Goal: Communication & Community: Answer question/provide support

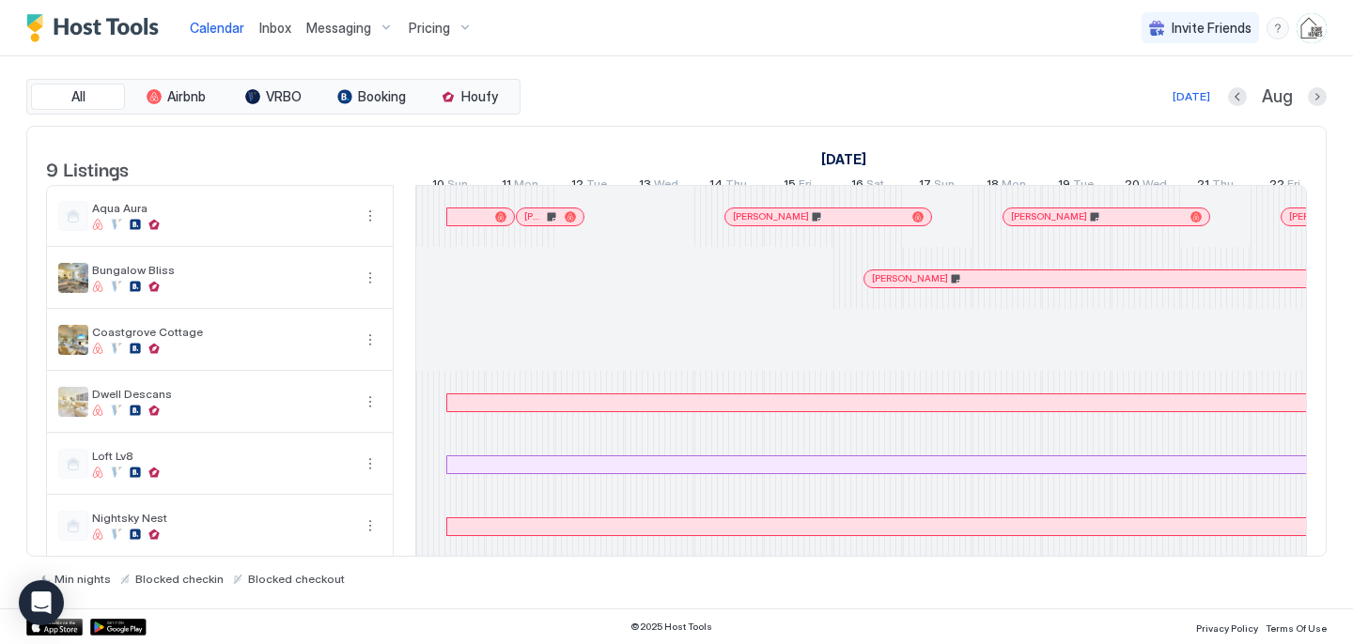
scroll to position [0, 1044]
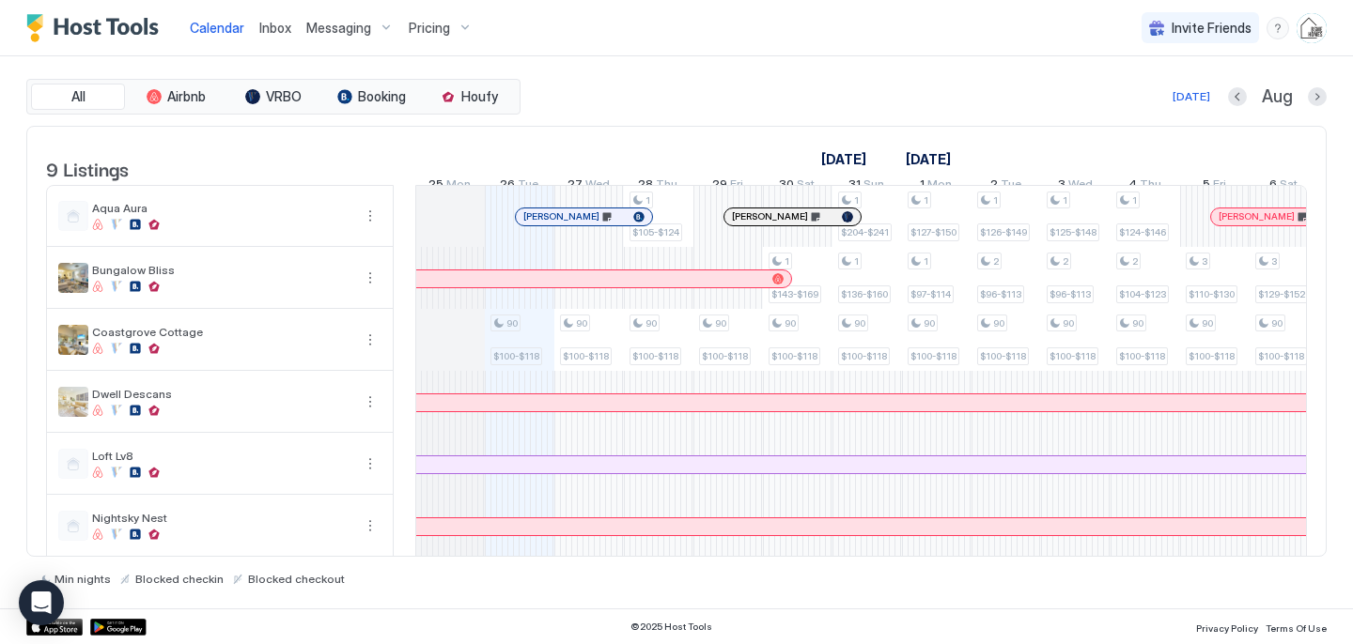
click at [273, 32] on span "Inbox" at bounding box center [275, 28] width 32 height 16
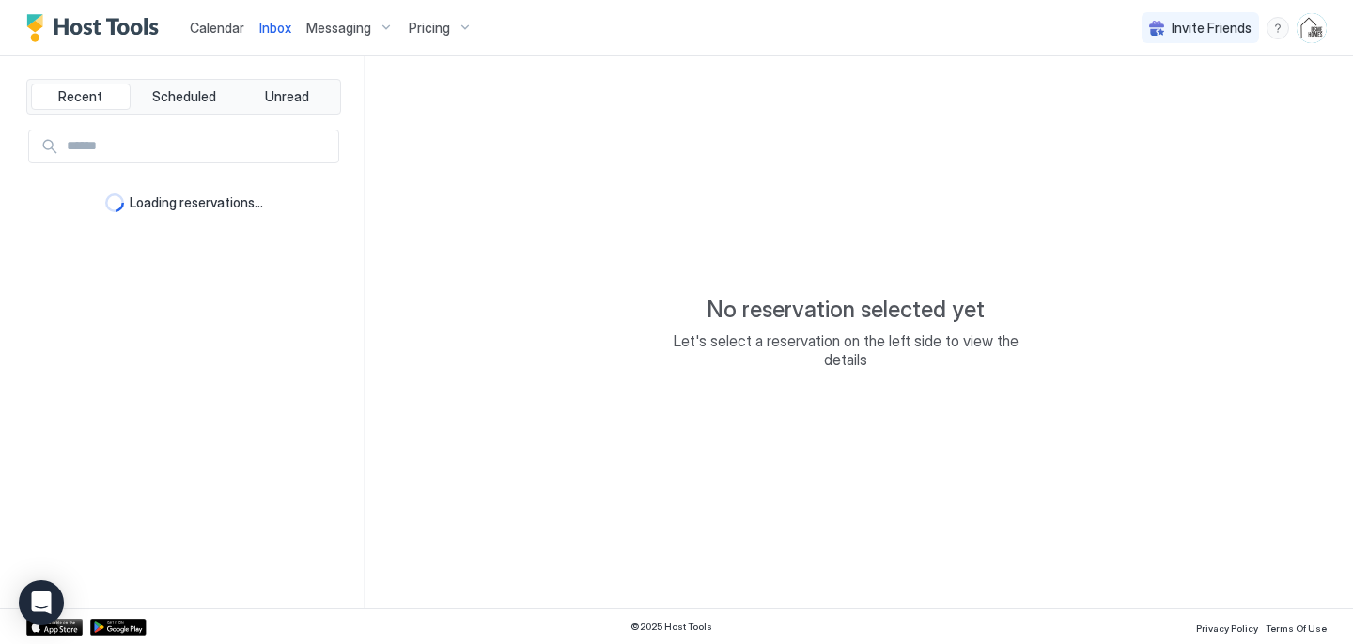
type textarea "*"
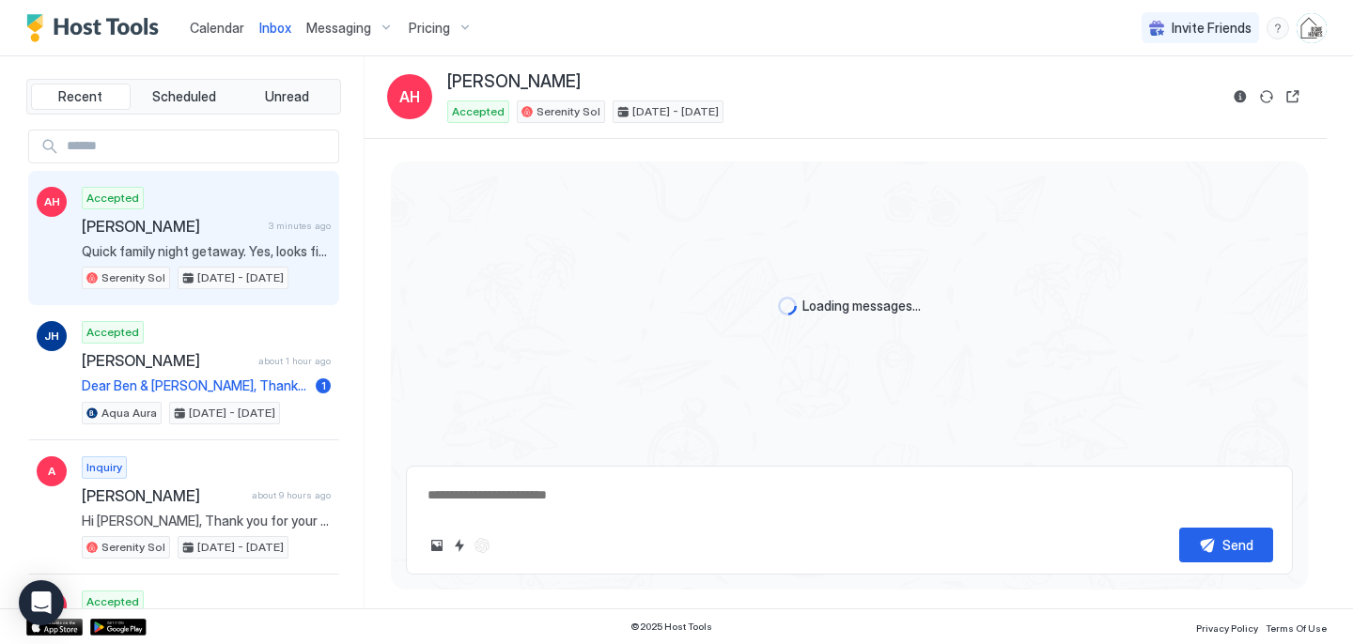
scroll to position [68, 0]
click at [223, 211] on div "Accepted [PERSON_NAME] 3 minutes ago Quick family night getaway. Yes, looks fin…" at bounding box center [206, 238] width 249 height 103
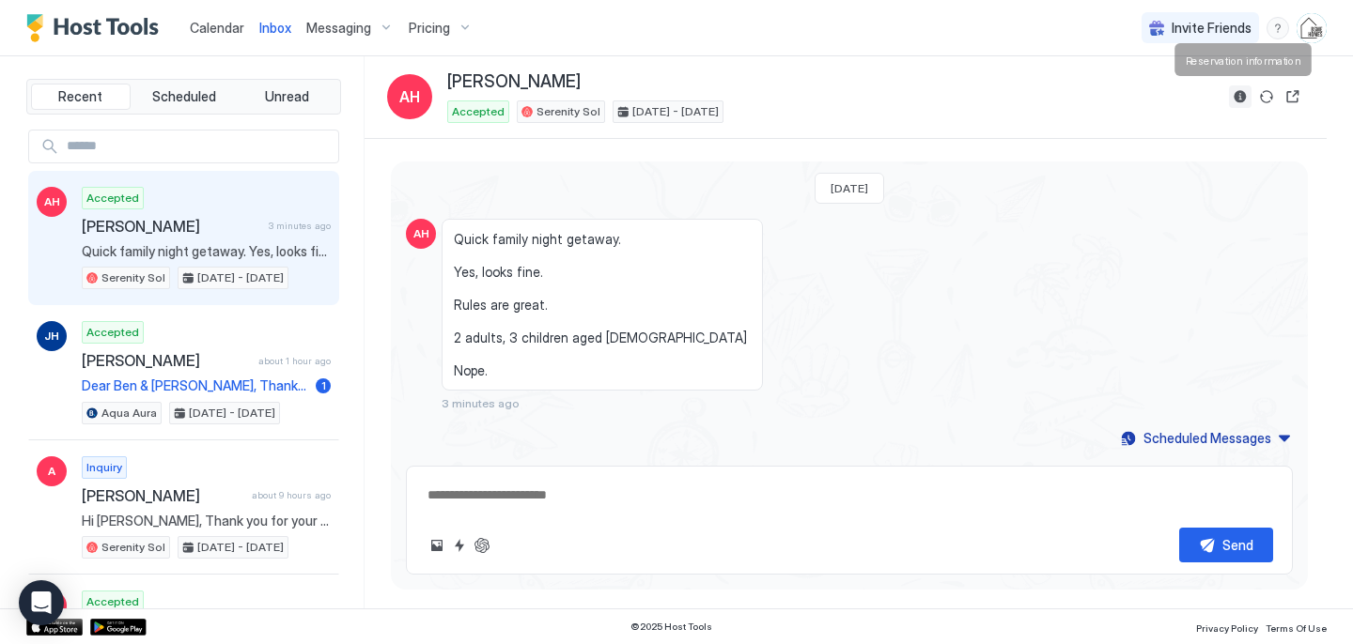
click at [1235, 98] on button "Reservation information" at bounding box center [1240, 96] width 23 height 23
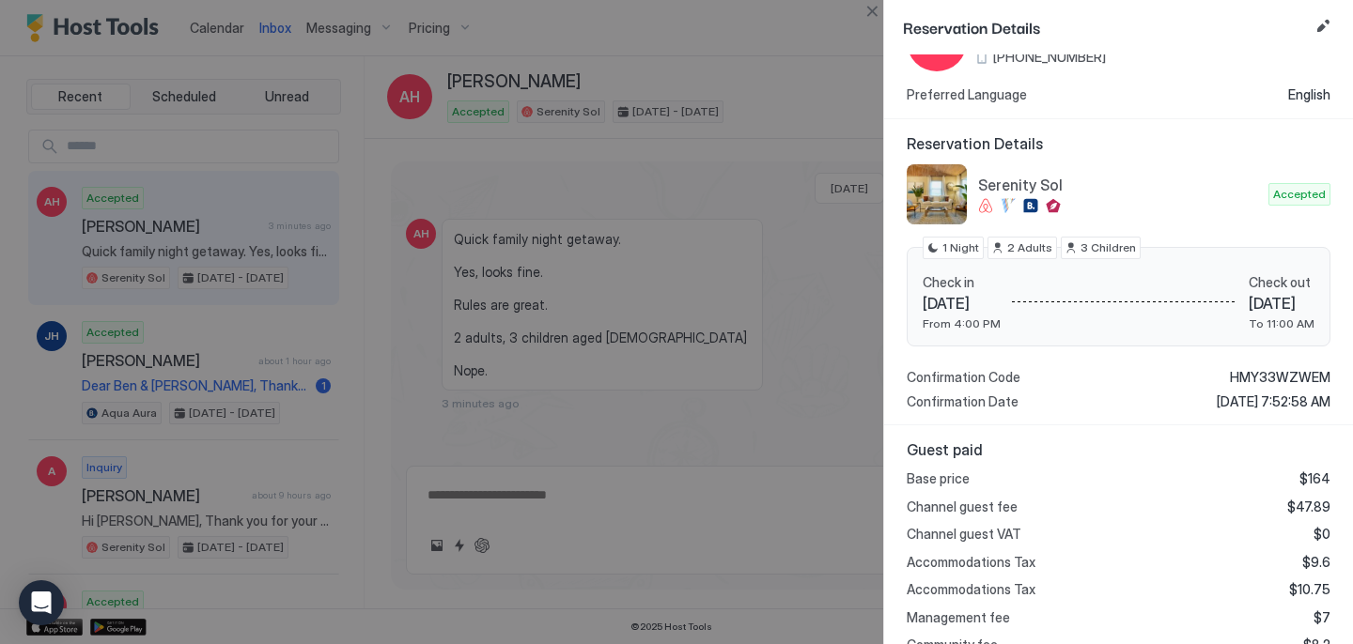
scroll to position [94, 0]
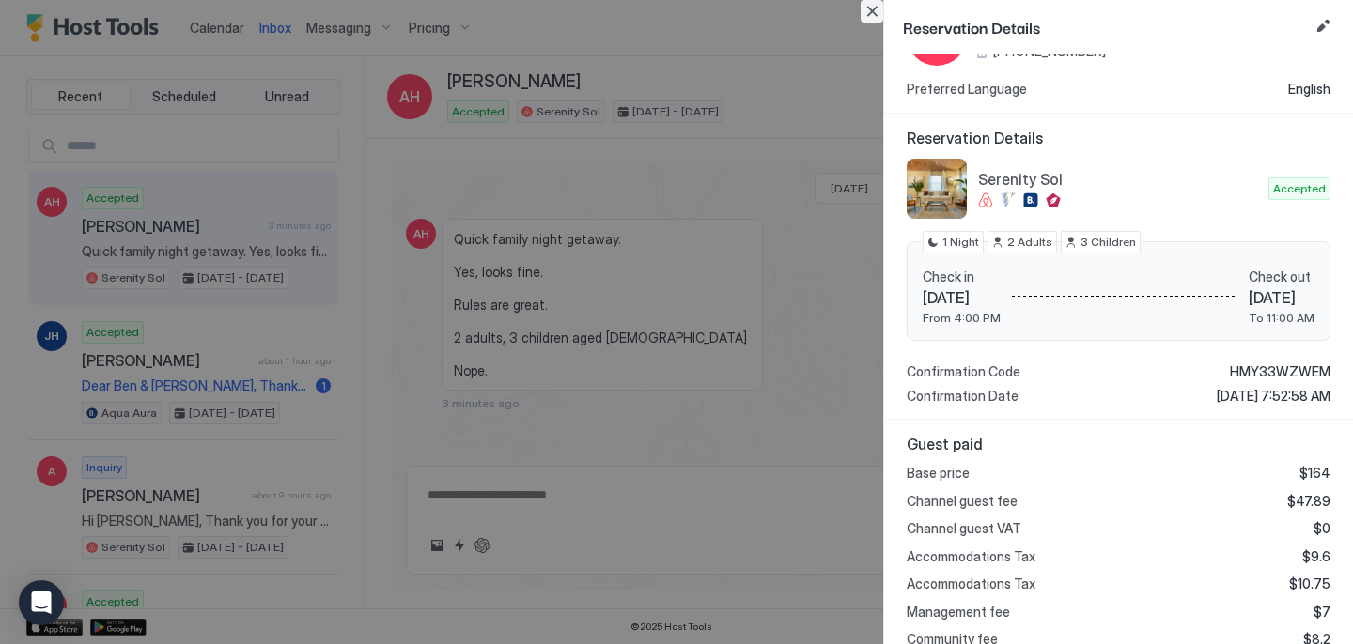
click at [875, 7] on button "Close" at bounding box center [871, 11] width 23 height 23
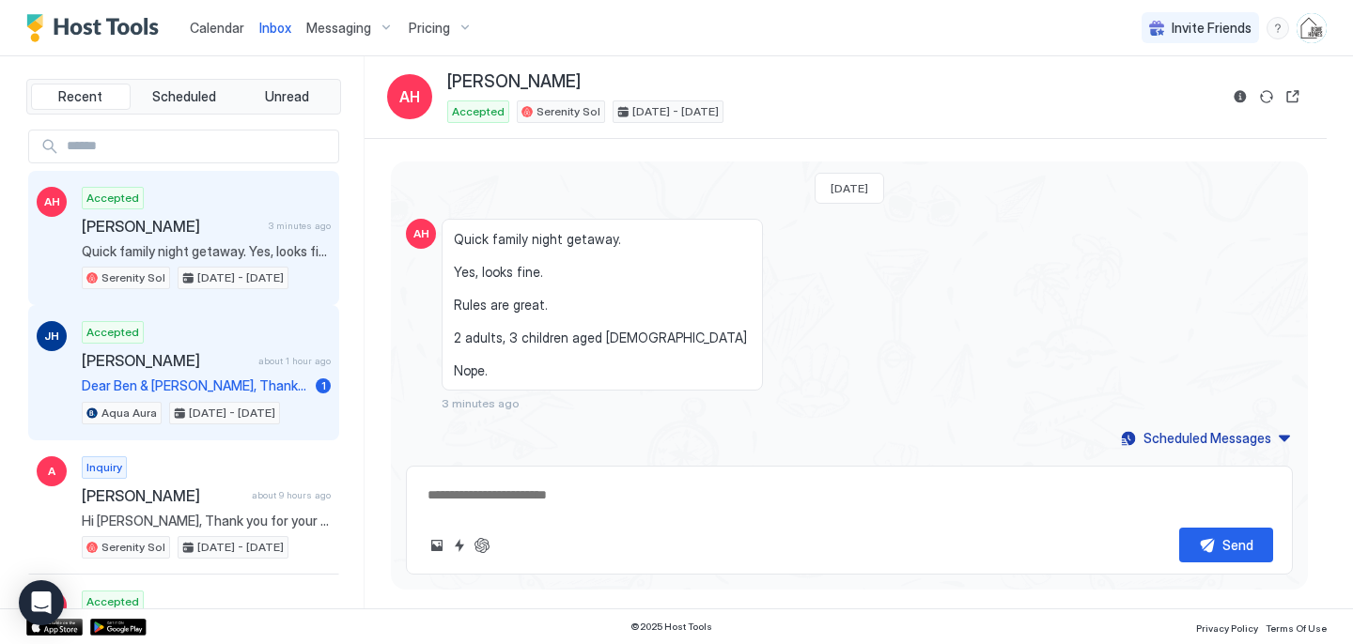
click at [145, 378] on span "Dear Ben & [PERSON_NAME], Thank you for your message and for hosting our group …" at bounding box center [195, 386] width 226 height 17
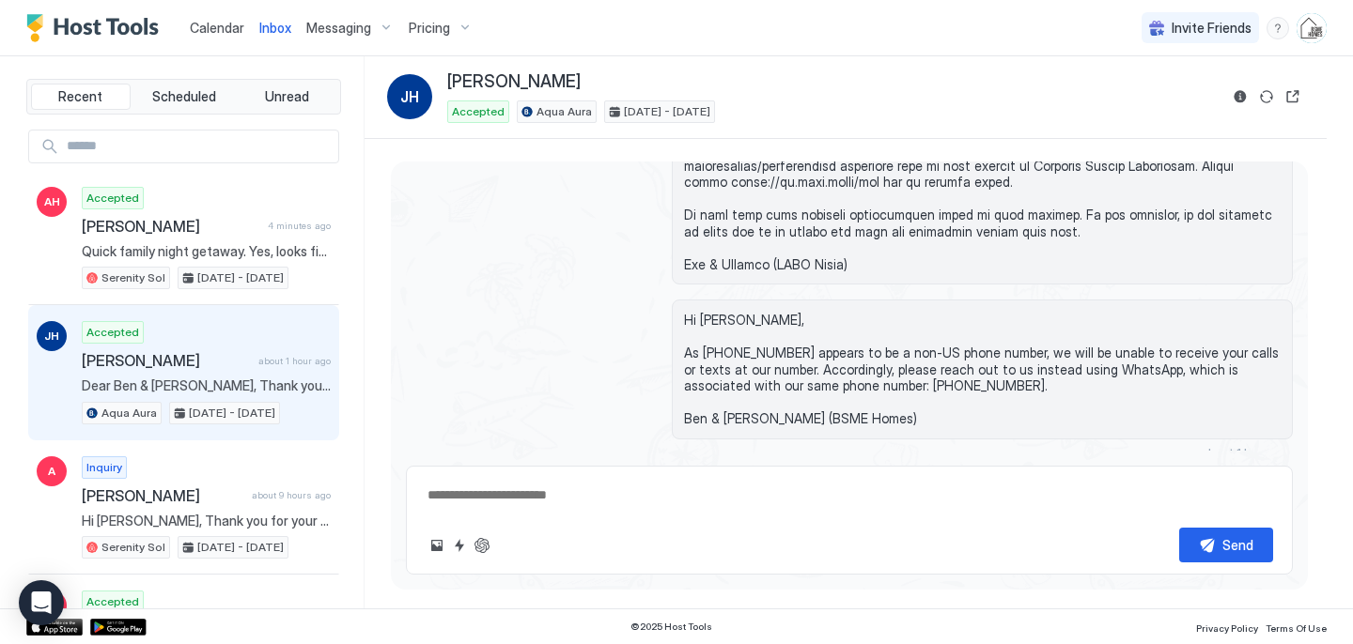
scroll to position [675, 0]
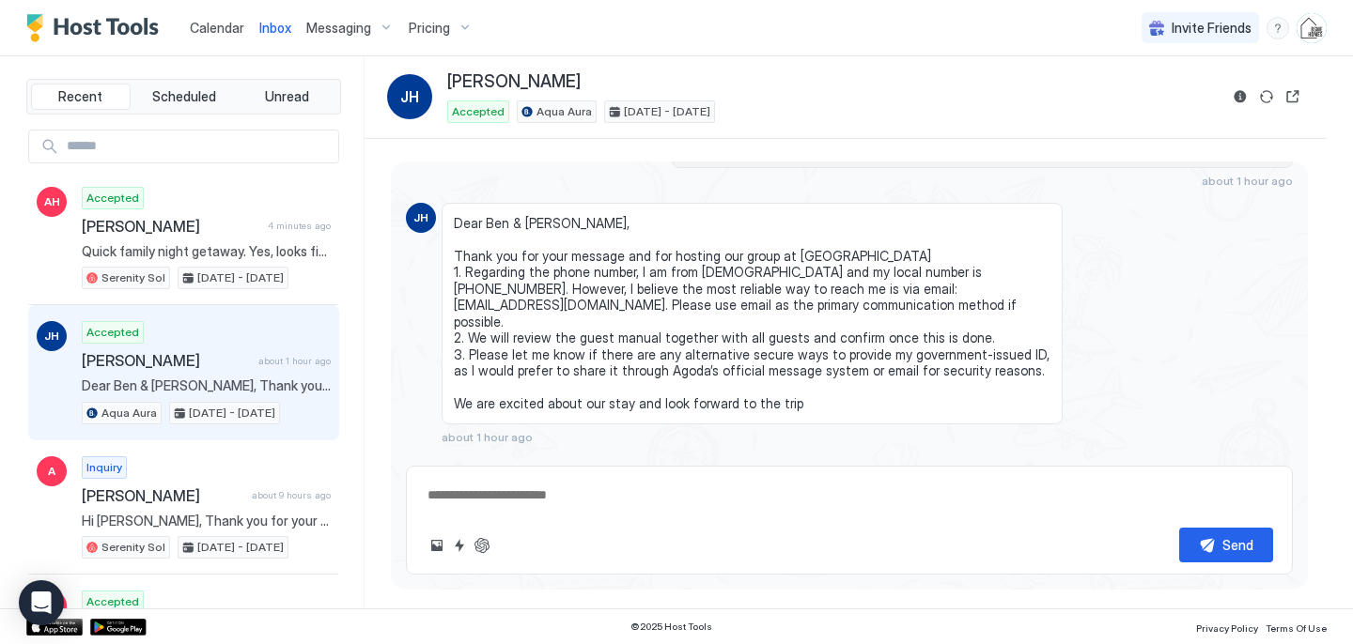
click at [498, 488] on textarea at bounding box center [849, 495] width 847 height 35
click at [534, 505] on textarea "**********" at bounding box center [849, 476] width 847 height 74
click at [592, 493] on textarea "**********" at bounding box center [849, 476] width 847 height 74
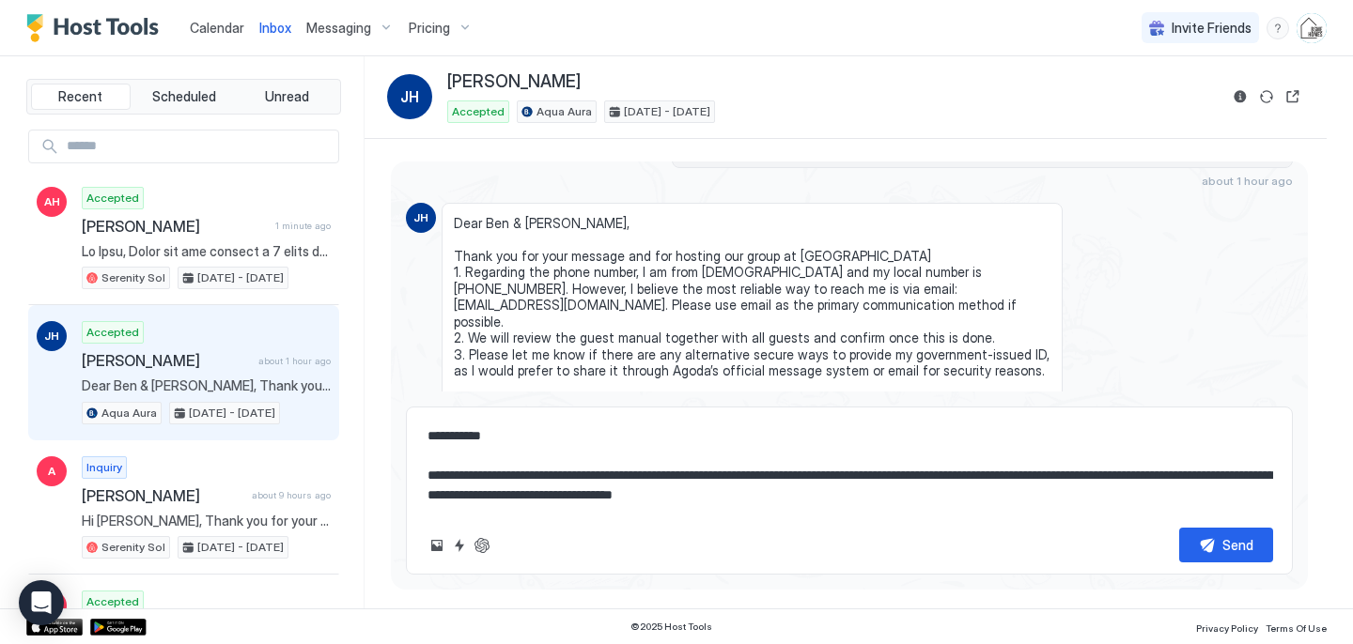
scroll to position [0, 0]
paste textarea "**********"
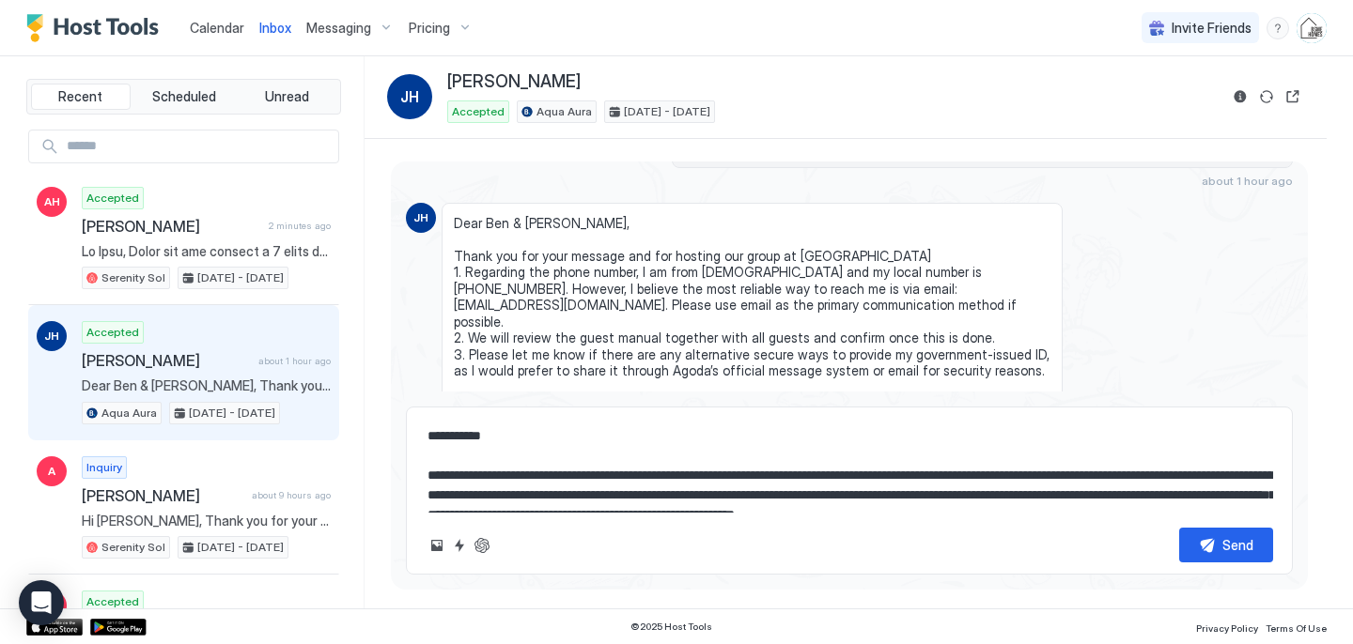
scroll to position [10, 0]
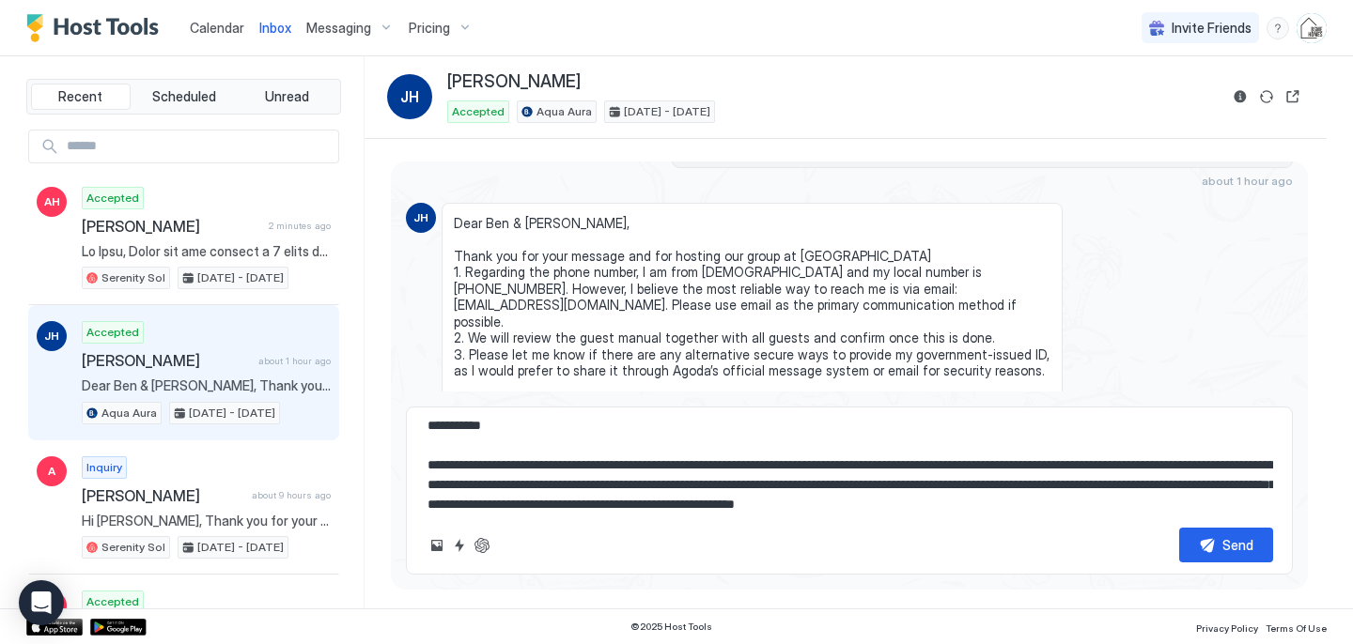
click at [986, 487] on textarea "**********" at bounding box center [849, 466] width 847 height 94
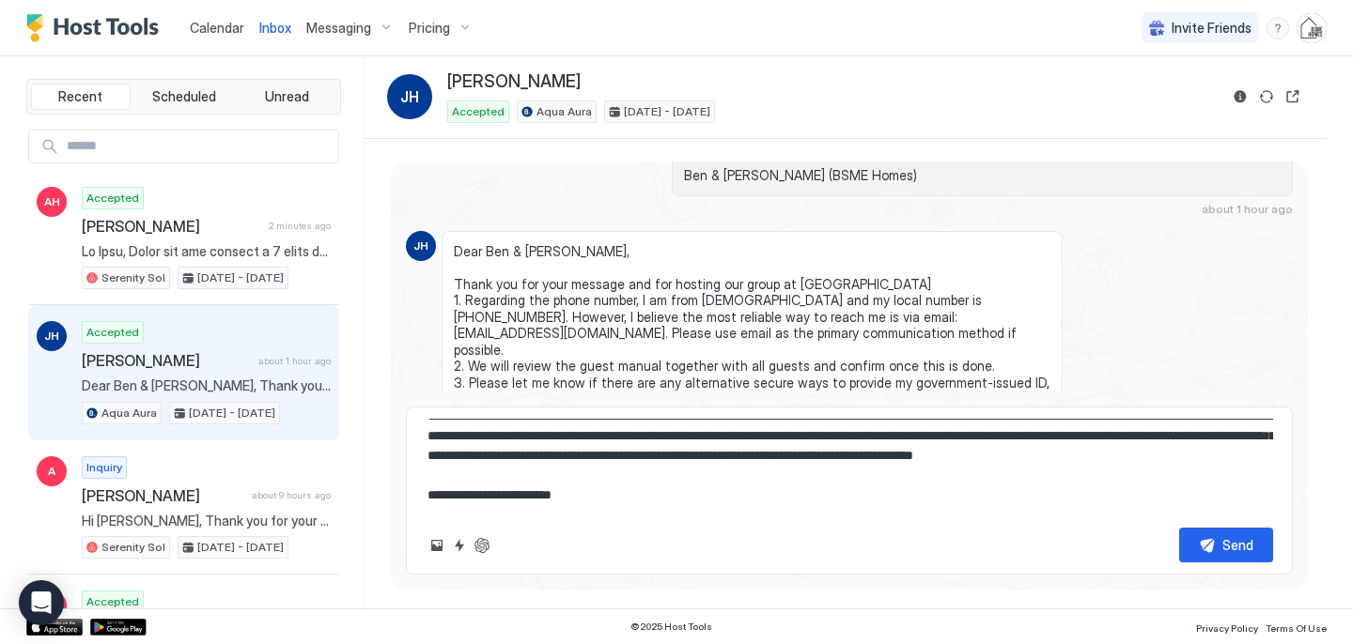
scroll to position [0, 0]
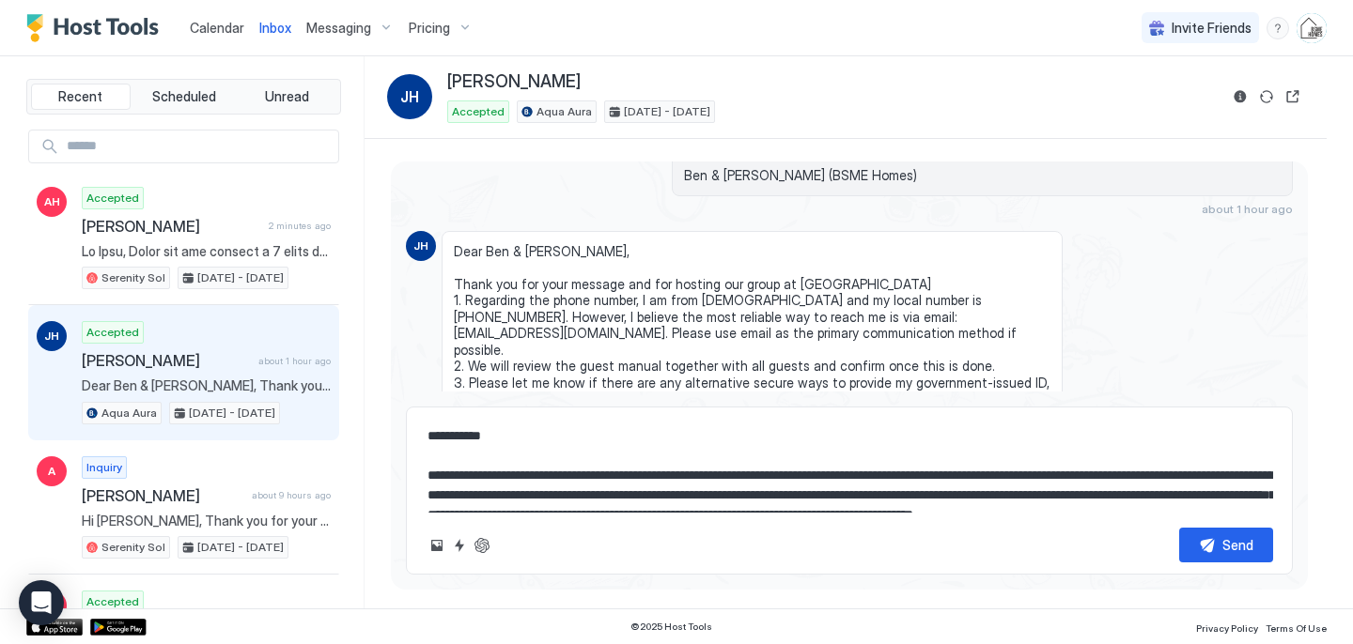
click at [484, 442] on textarea "**********" at bounding box center [849, 466] width 847 height 94
type textarea "**********"
click at [1234, 100] on button "Reservation information" at bounding box center [1240, 96] width 23 height 23
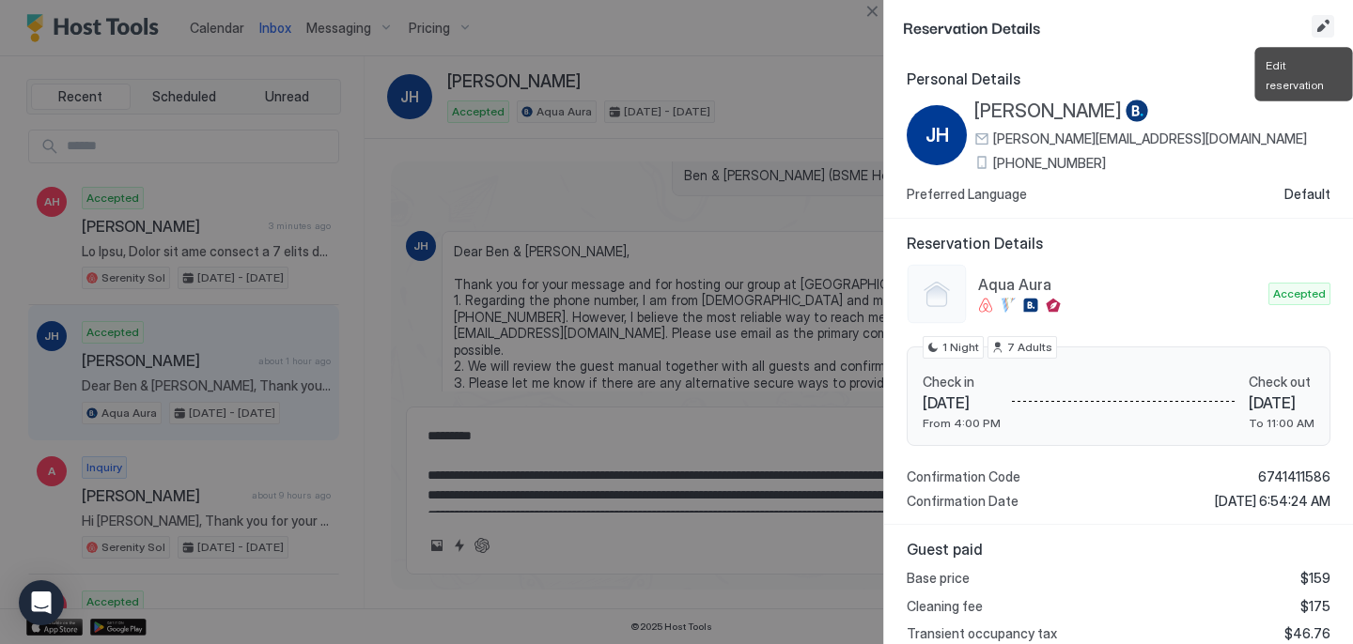
click at [1317, 22] on button "Edit reservation" at bounding box center [1322, 26] width 23 height 23
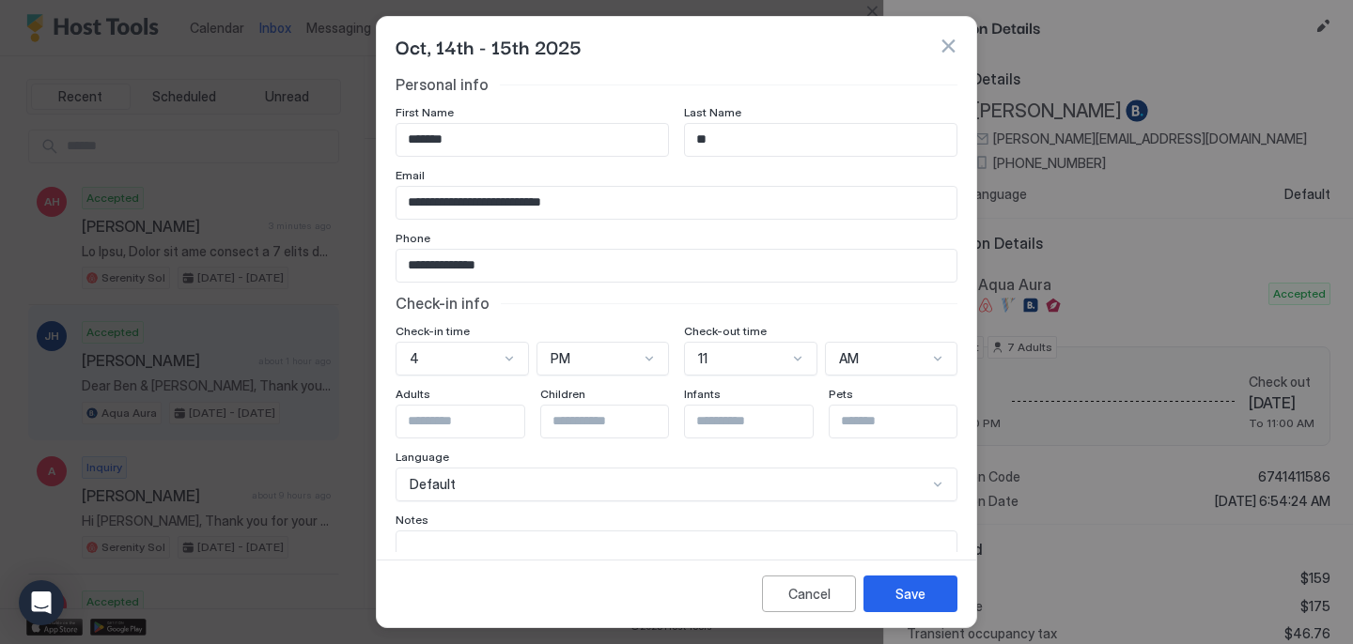
click at [625, 148] on input "*******" at bounding box center [531, 140] width 271 height 32
type input "*"
type input "*****"
type input "***"
click at [906, 593] on div "Save" at bounding box center [910, 594] width 30 height 20
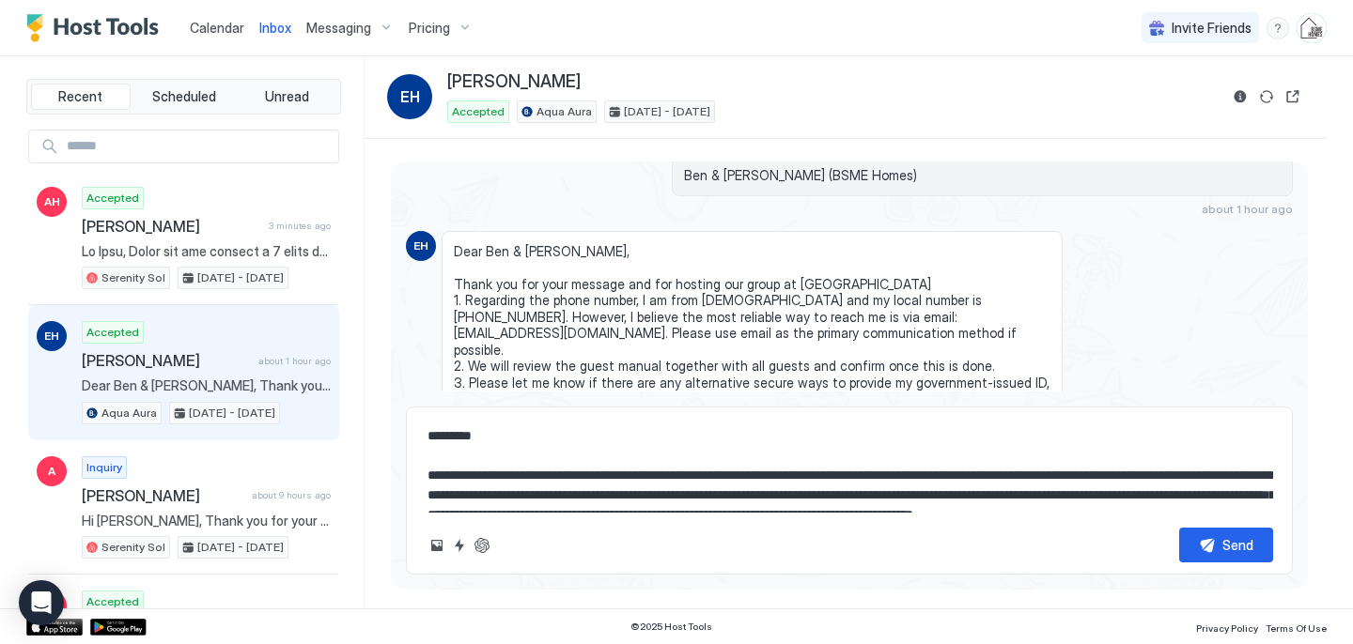
click at [503, 459] on textarea "**********" at bounding box center [849, 466] width 847 height 94
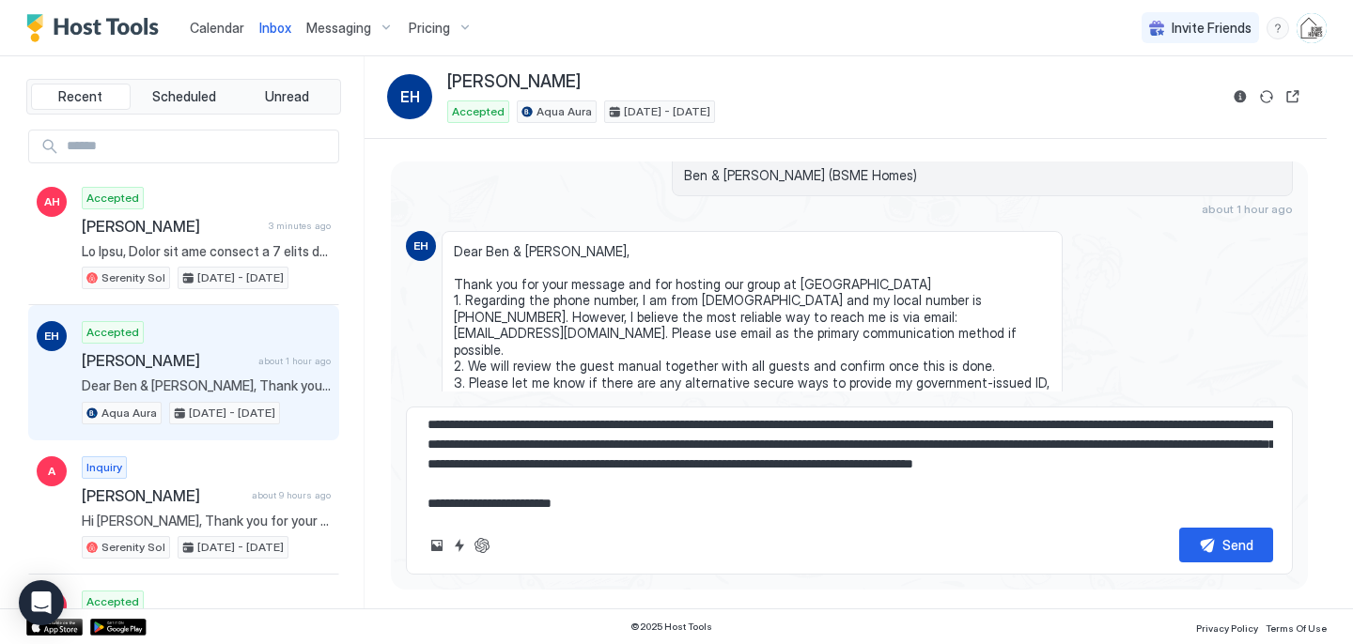
scroll to position [79, 0]
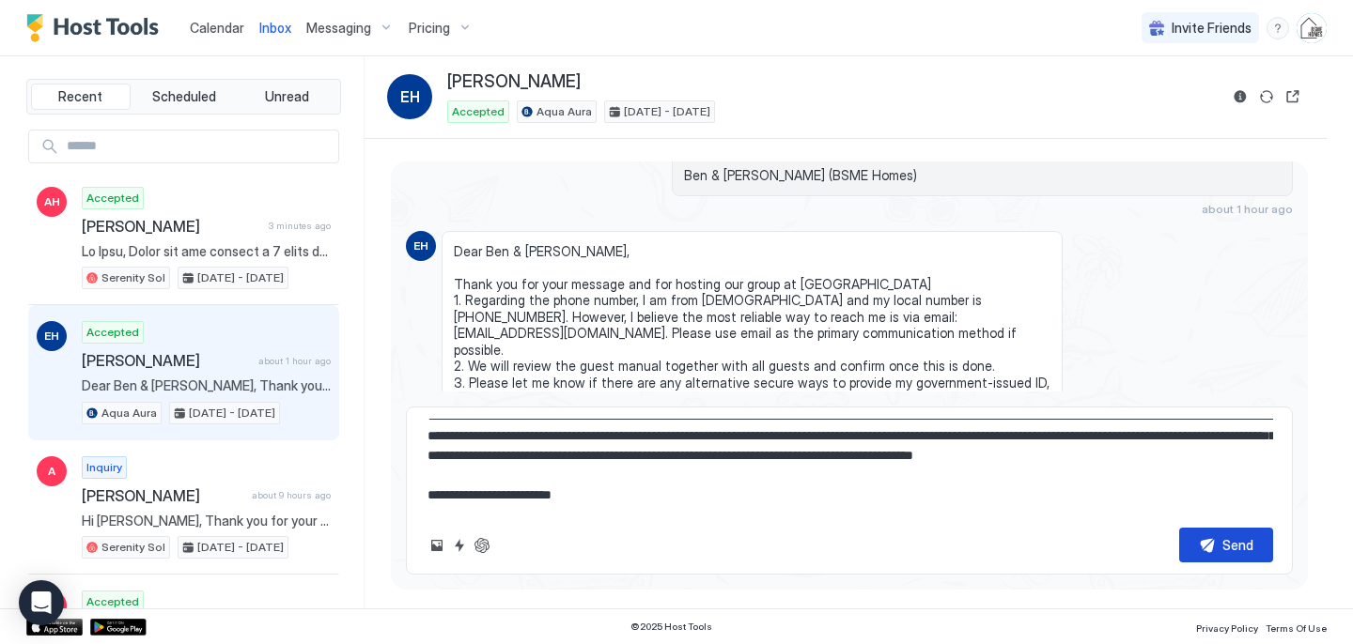
click at [1224, 553] on div "Send" at bounding box center [1237, 545] width 31 height 20
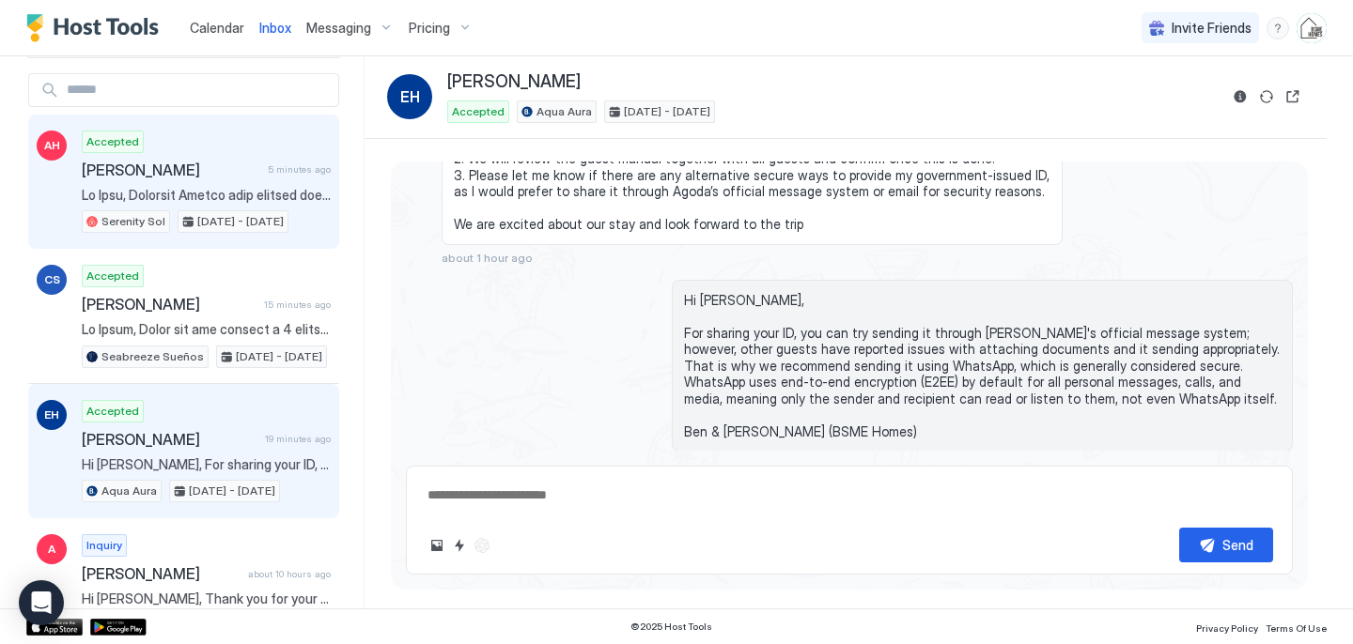
scroll to position [68, 0]
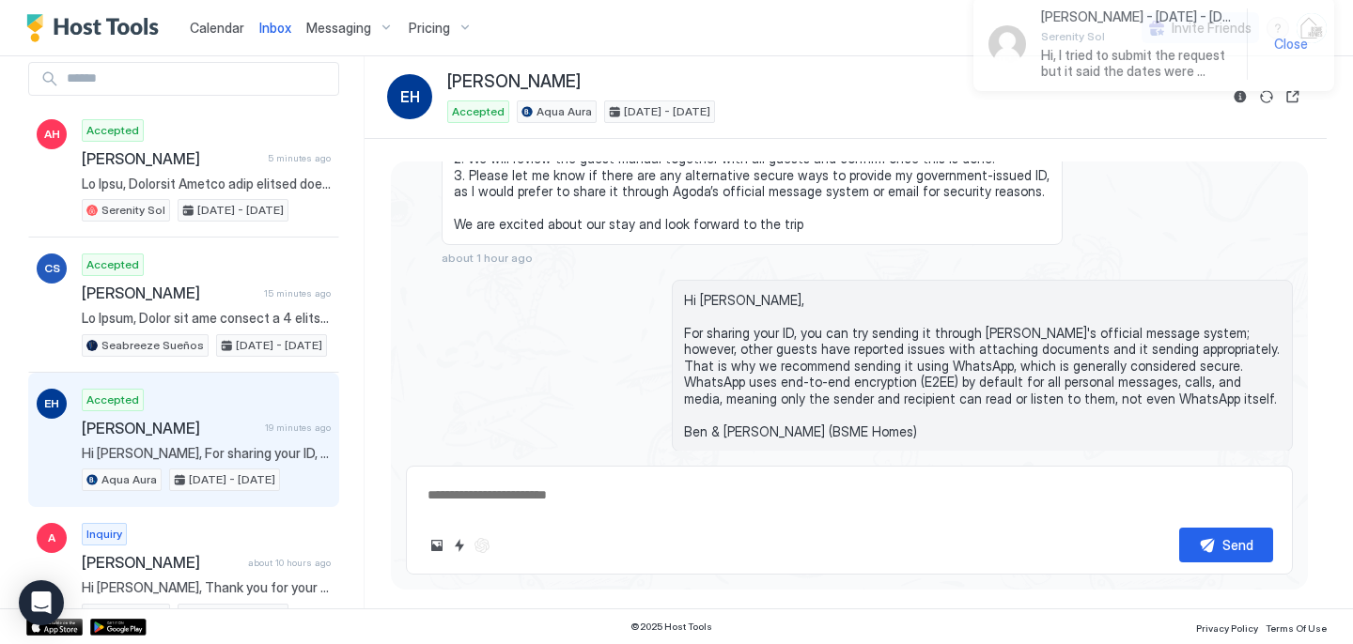
click at [226, 27] on span "Calendar" at bounding box center [217, 28] width 54 height 16
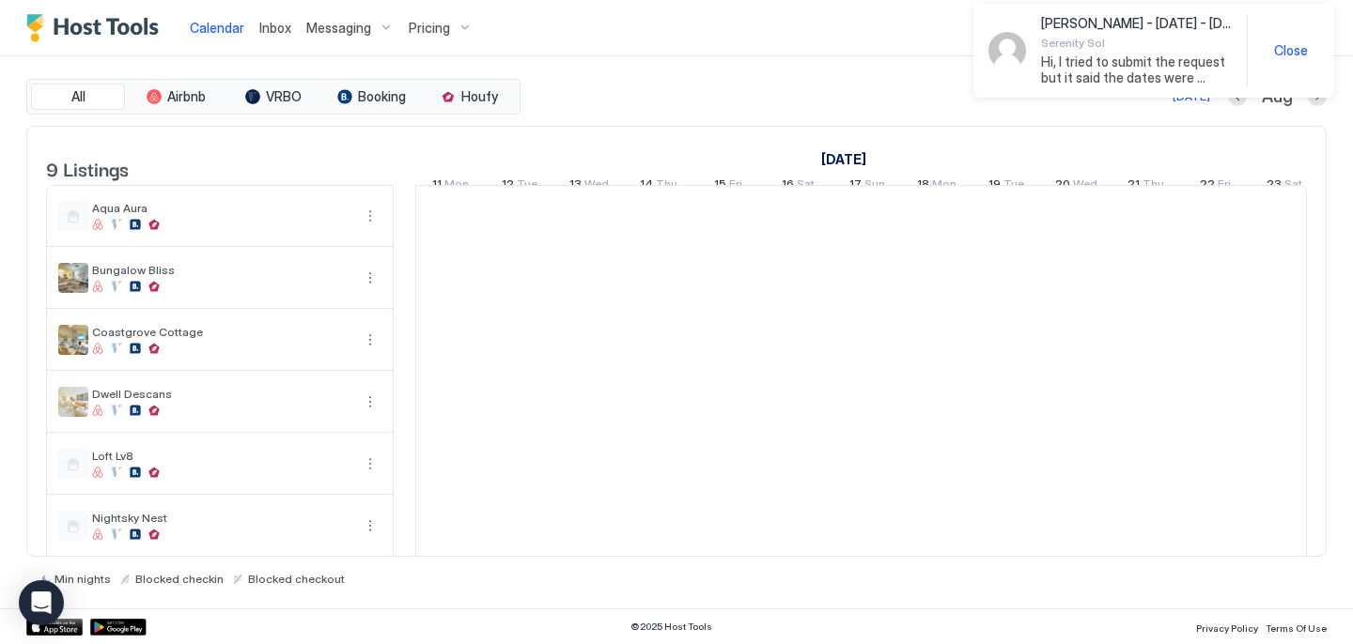
scroll to position [0, 1044]
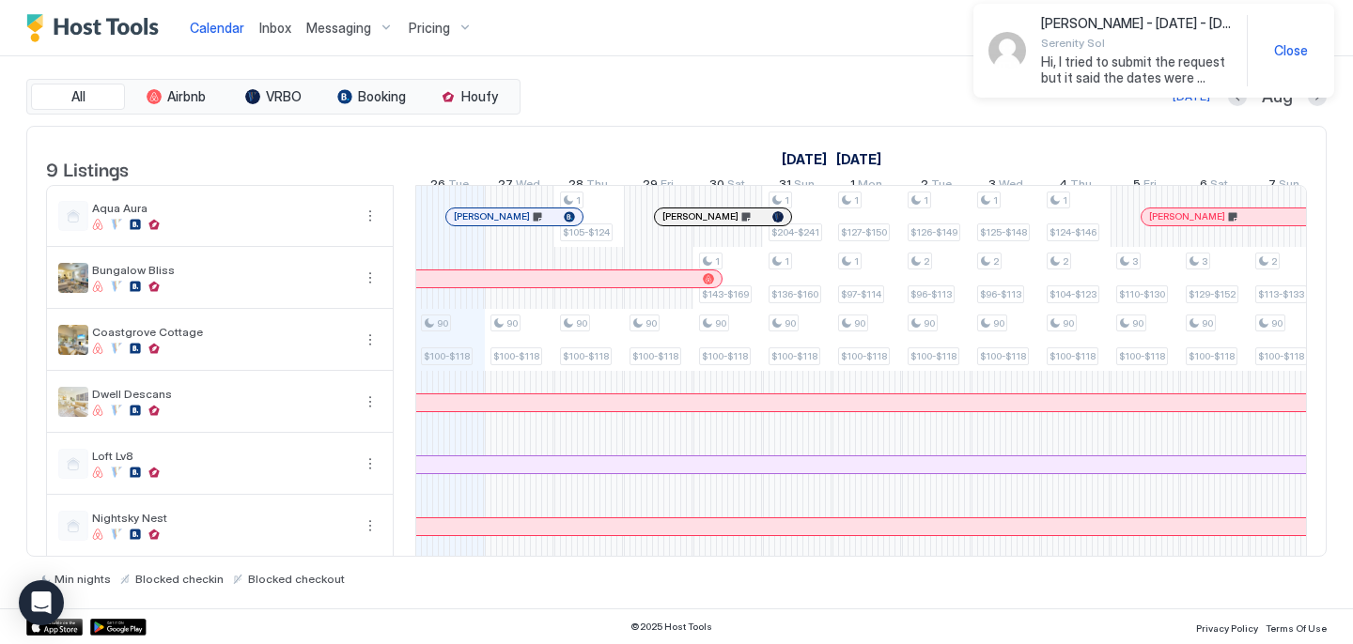
click at [286, 30] on span "Inbox" at bounding box center [275, 28] width 32 height 16
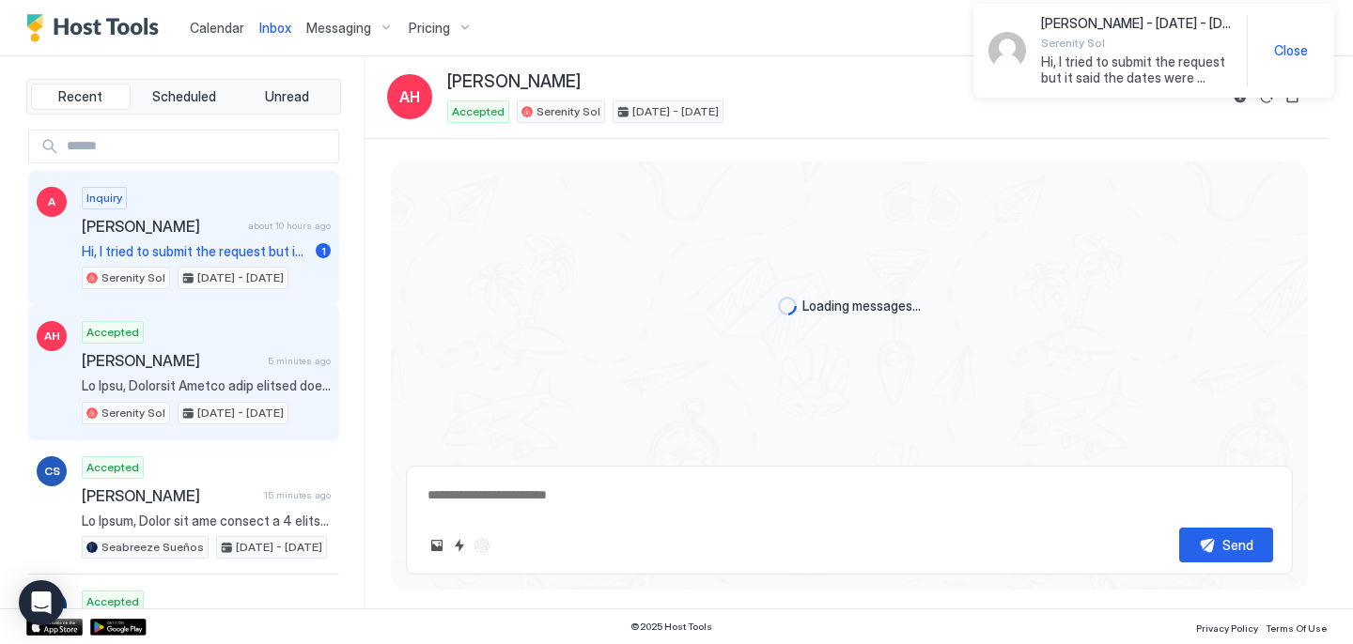
scroll to position [1666, 0]
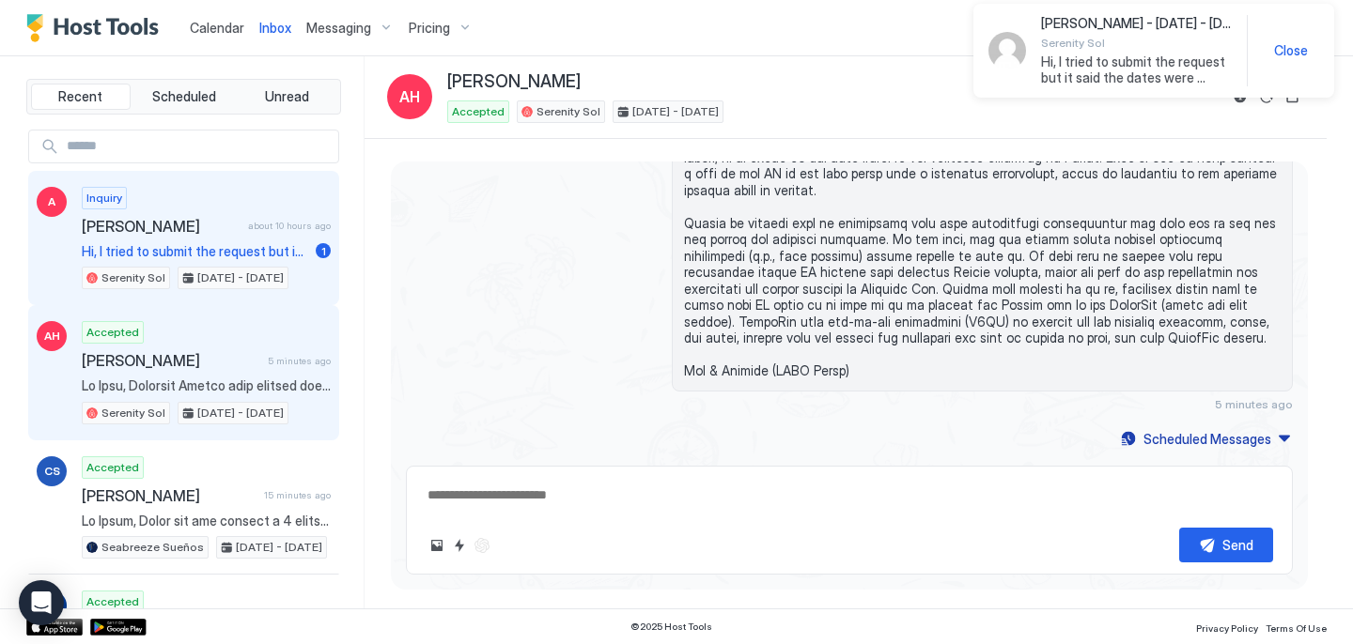
click at [209, 240] on div "Inquiry [PERSON_NAME] about 10 hours ago Hi, I tried to submit the request but …" at bounding box center [206, 238] width 249 height 103
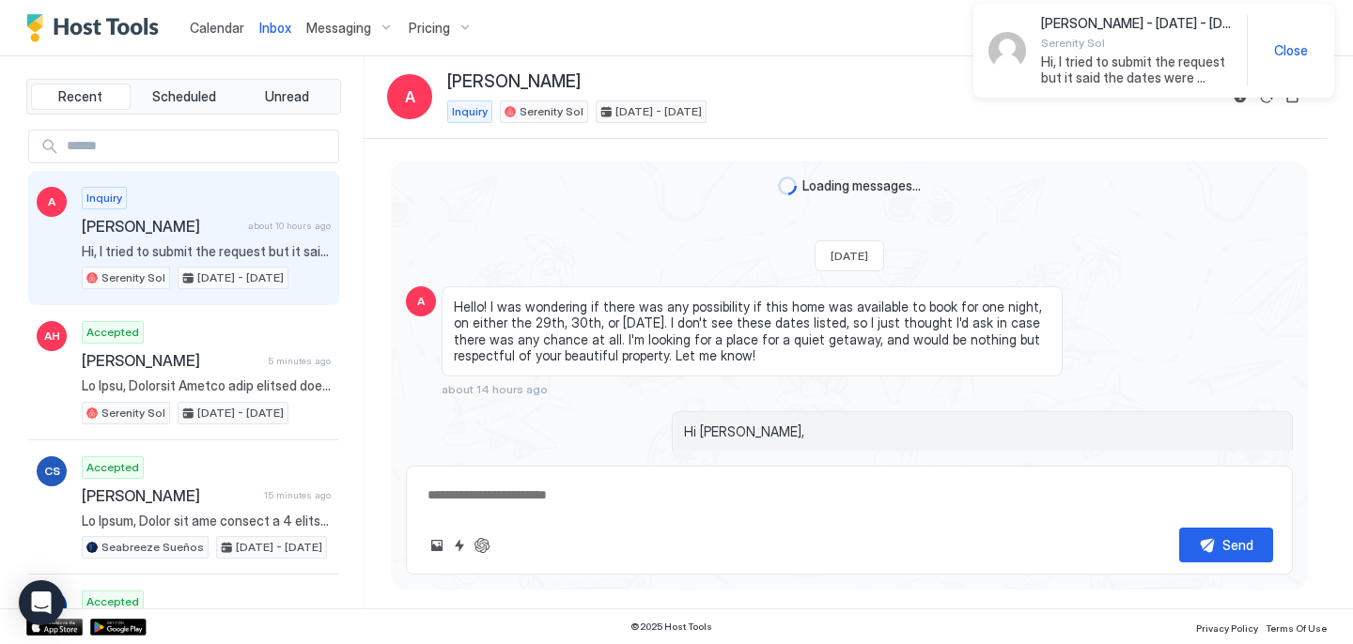
scroll to position [972, 0]
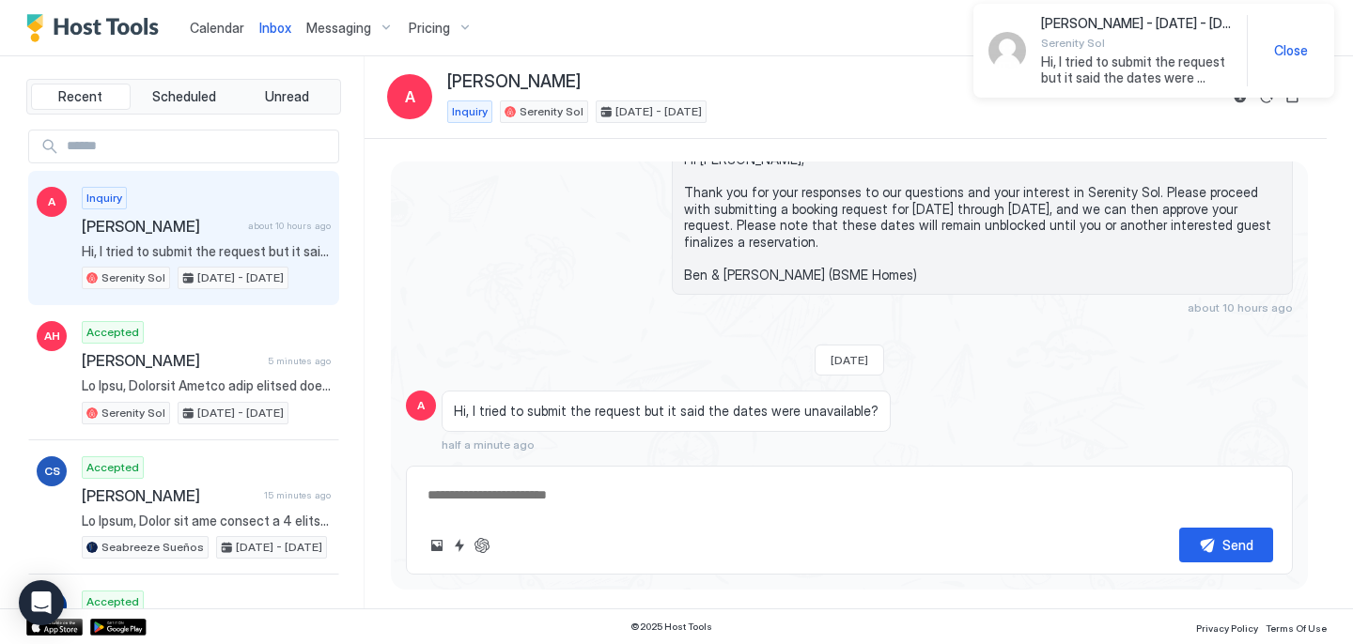
click at [549, 500] on textarea at bounding box center [849, 495] width 847 height 35
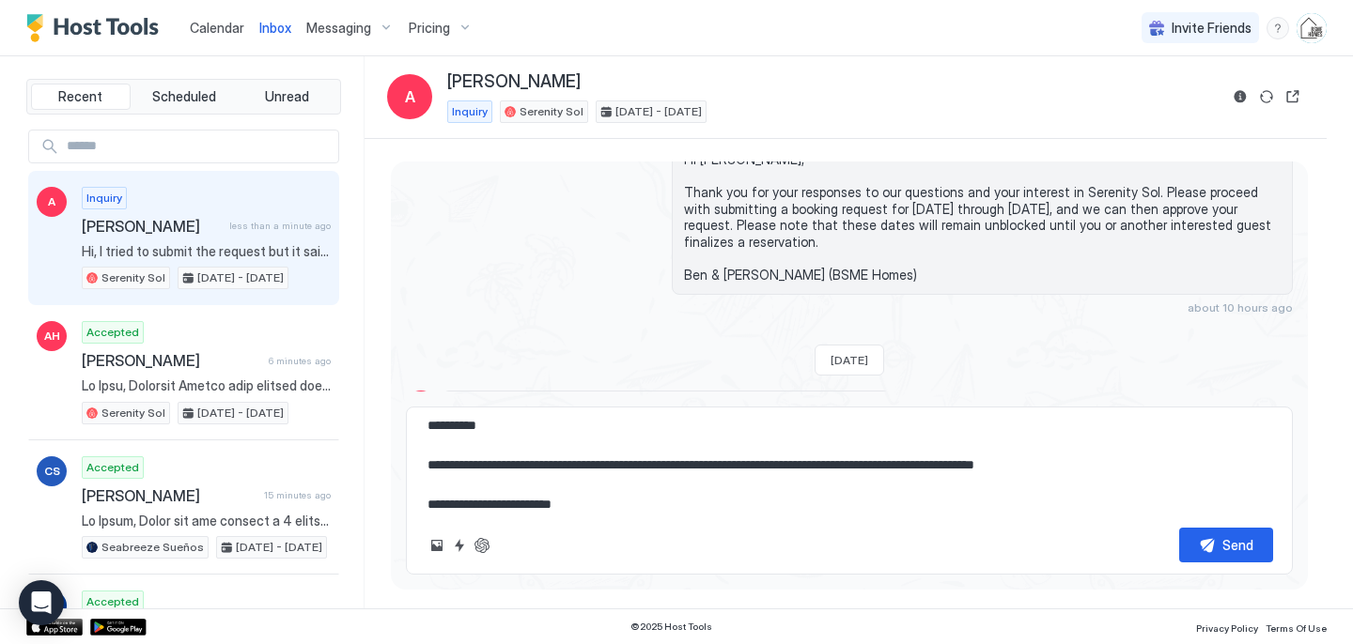
scroll to position [20, 0]
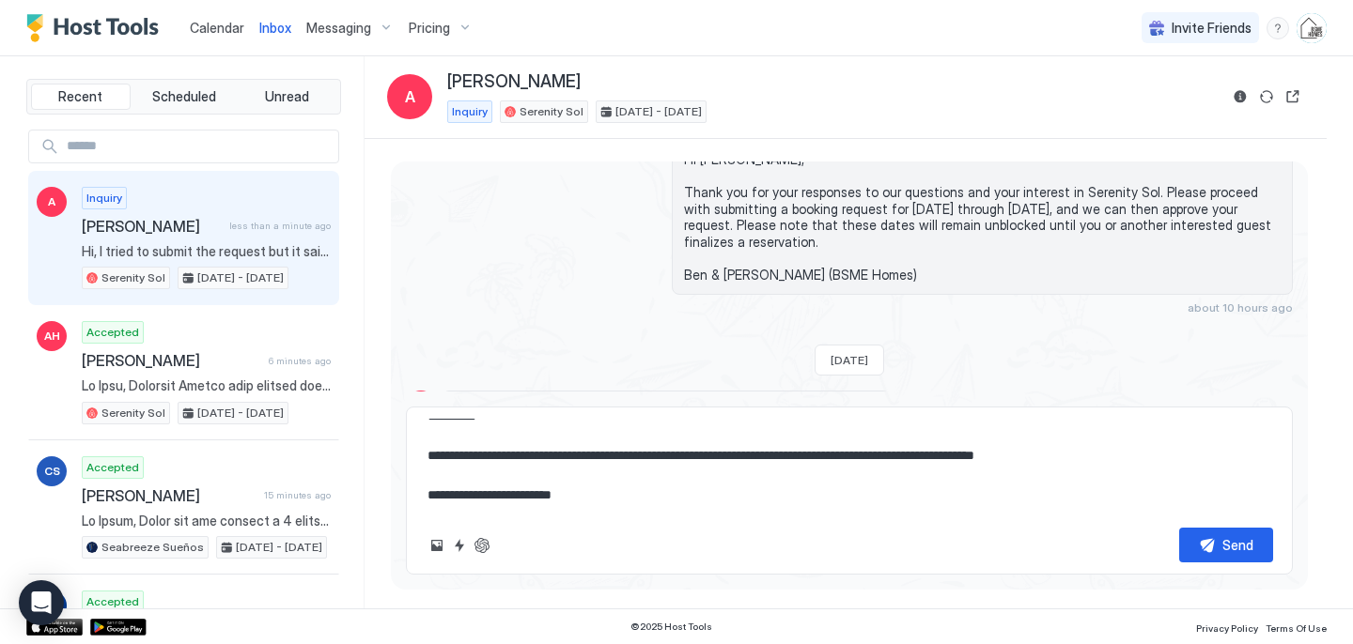
click at [1108, 455] on textarea "**********" at bounding box center [849, 466] width 847 height 94
type textarea "**********"
click at [1237, 542] on div "Send" at bounding box center [1237, 545] width 31 height 20
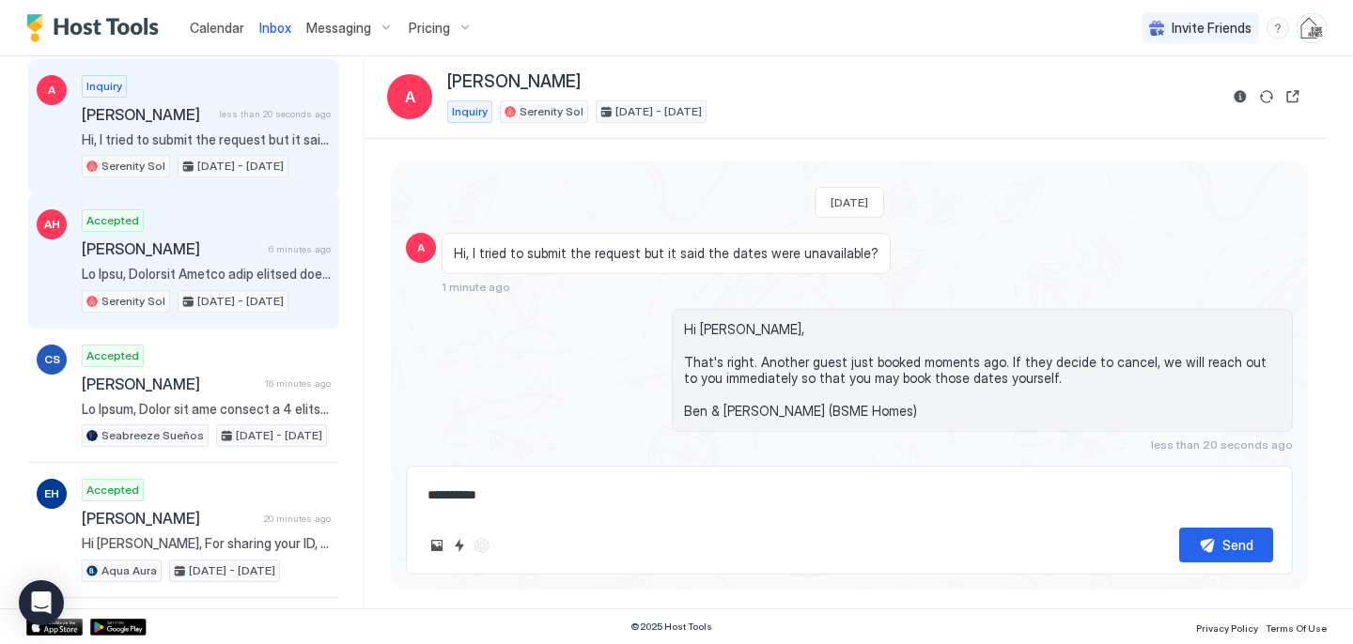
scroll to position [0, 0]
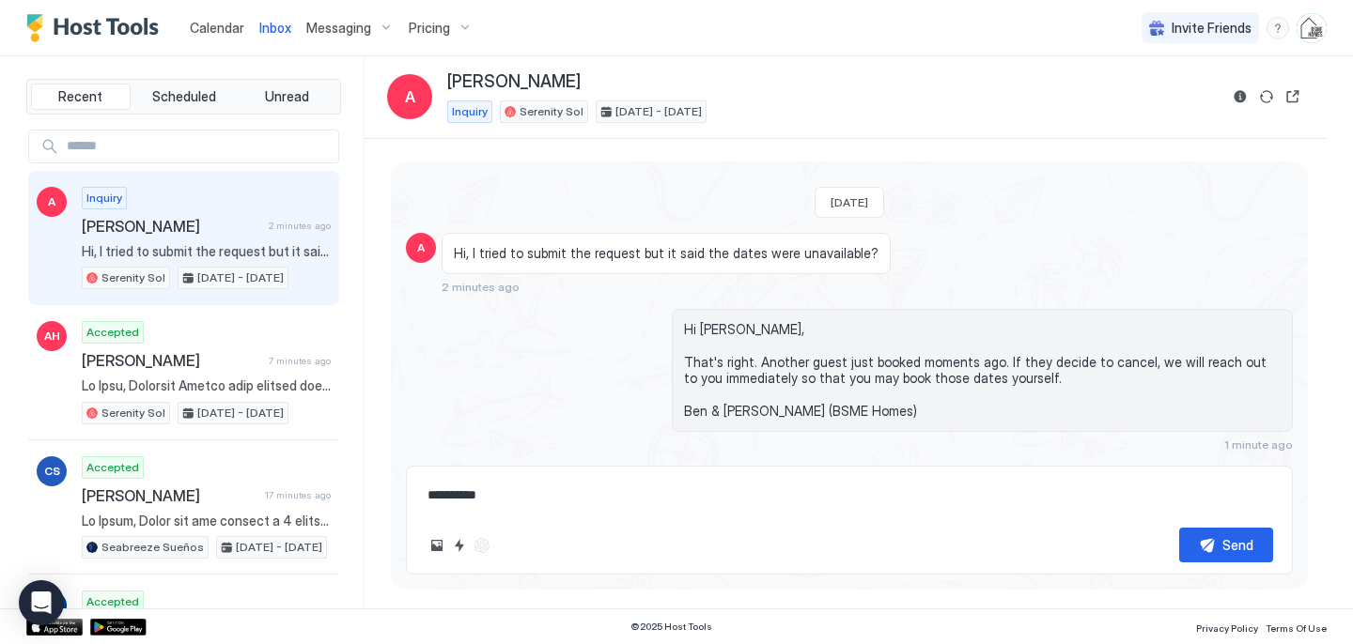
click at [214, 31] on span "Calendar" at bounding box center [217, 28] width 54 height 16
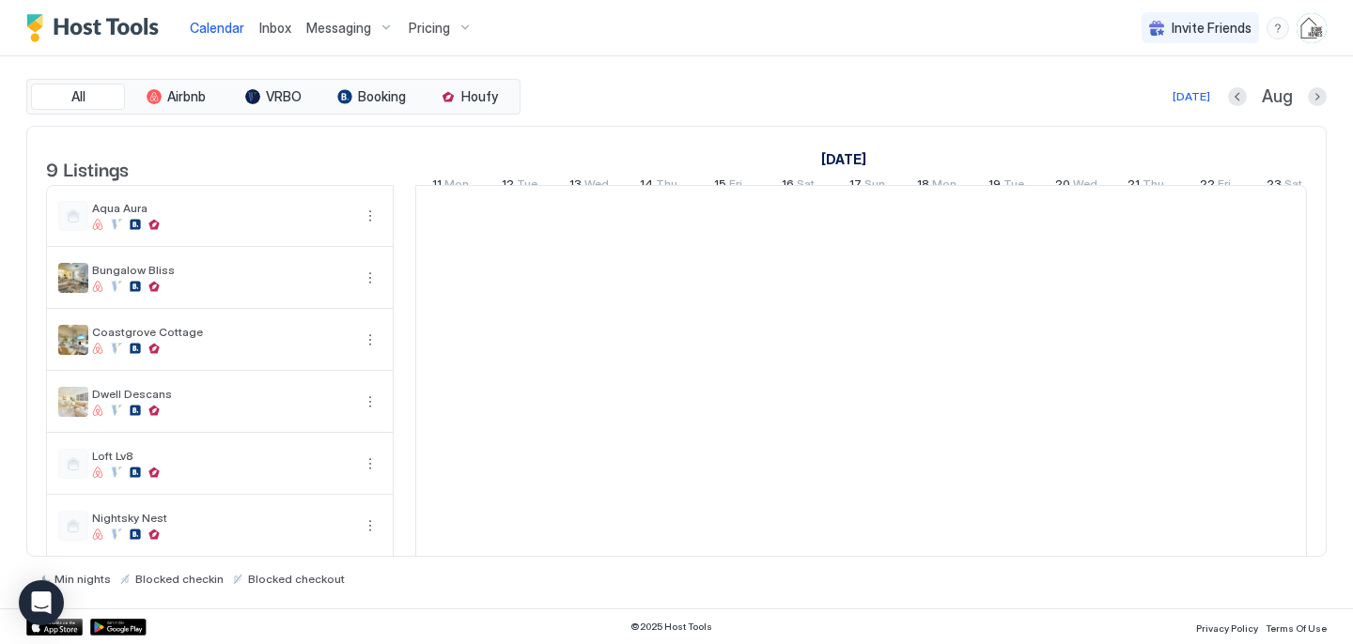
scroll to position [0, 1044]
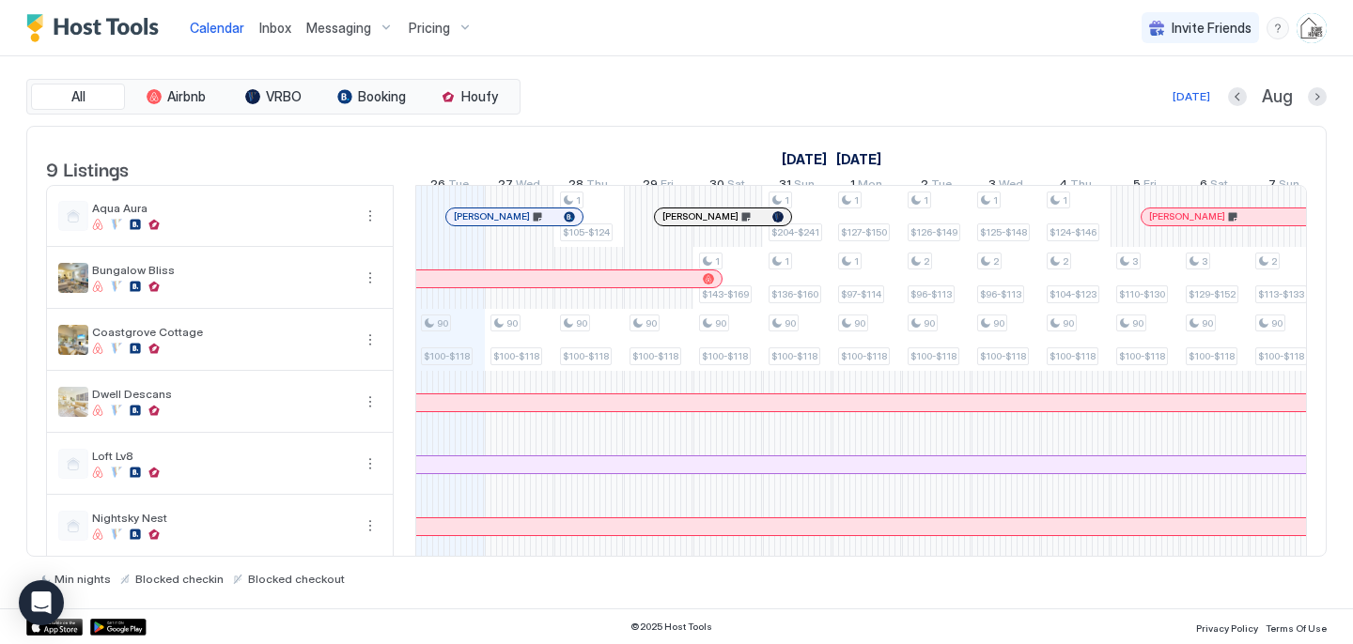
click at [271, 32] on span "Inbox" at bounding box center [275, 28] width 32 height 16
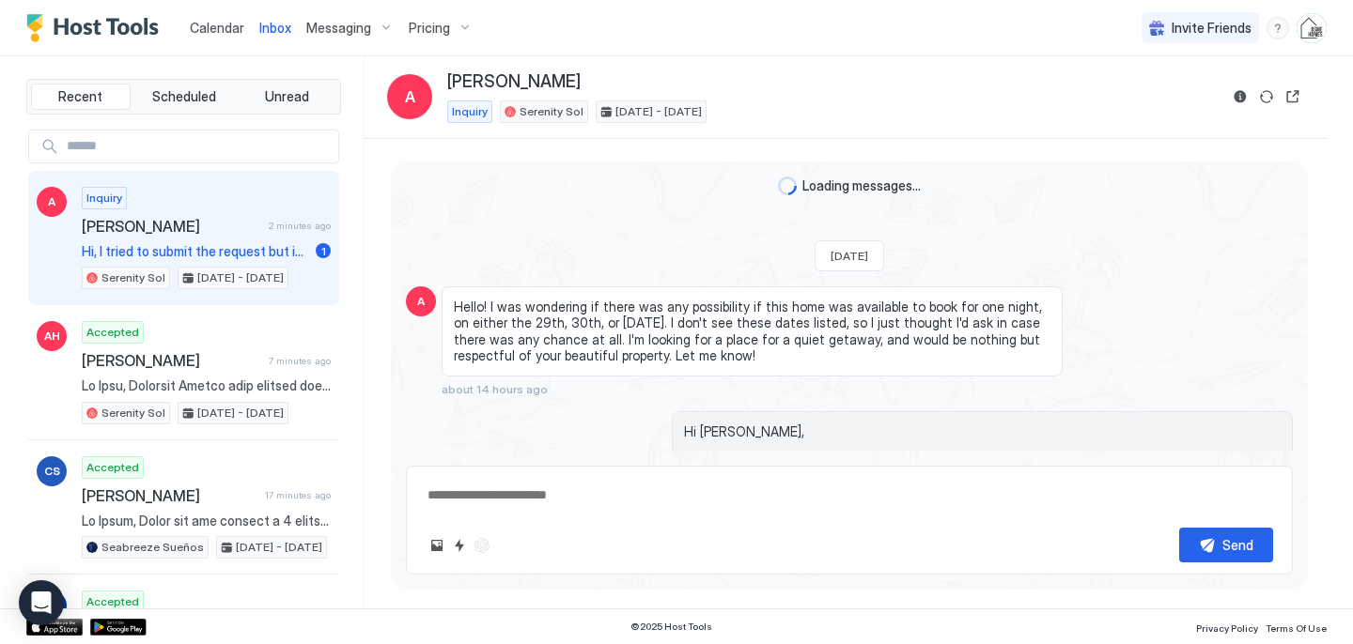
scroll to position [1130, 0]
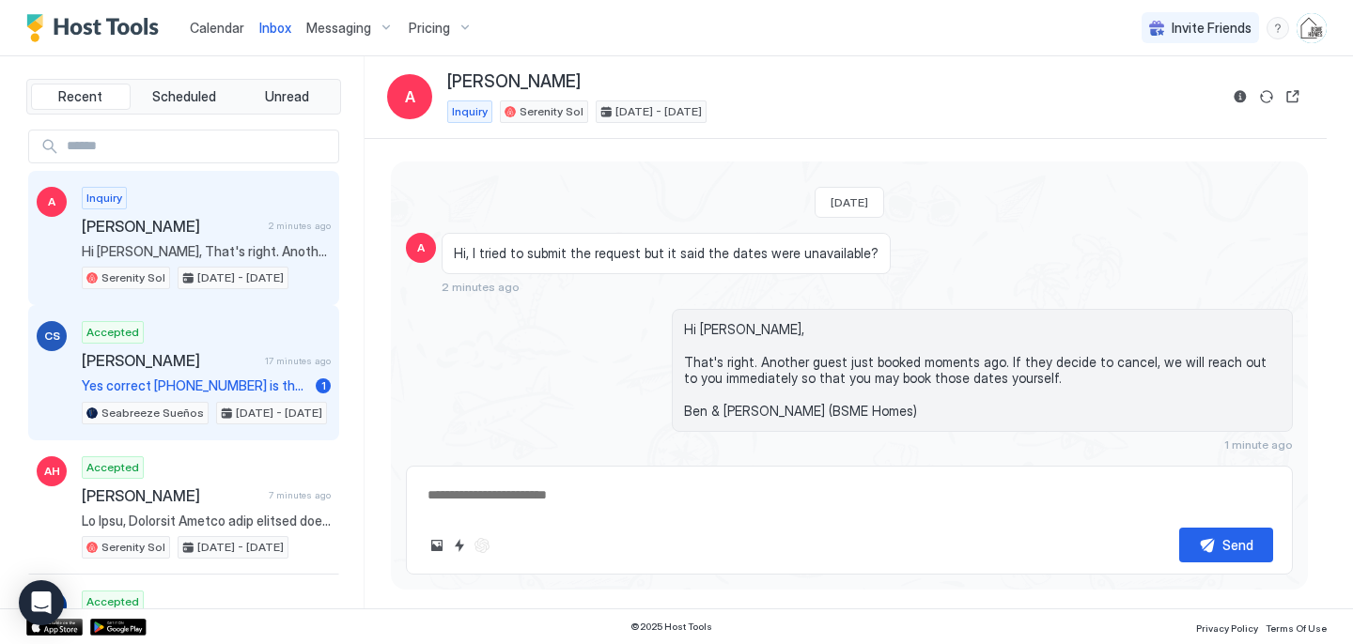
click at [184, 373] on div "Accepted [PERSON_NAME] 17 minutes ago Yes correct [PHONE_NUMBER] is the best ph…" at bounding box center [206, 372] width 249 height 103
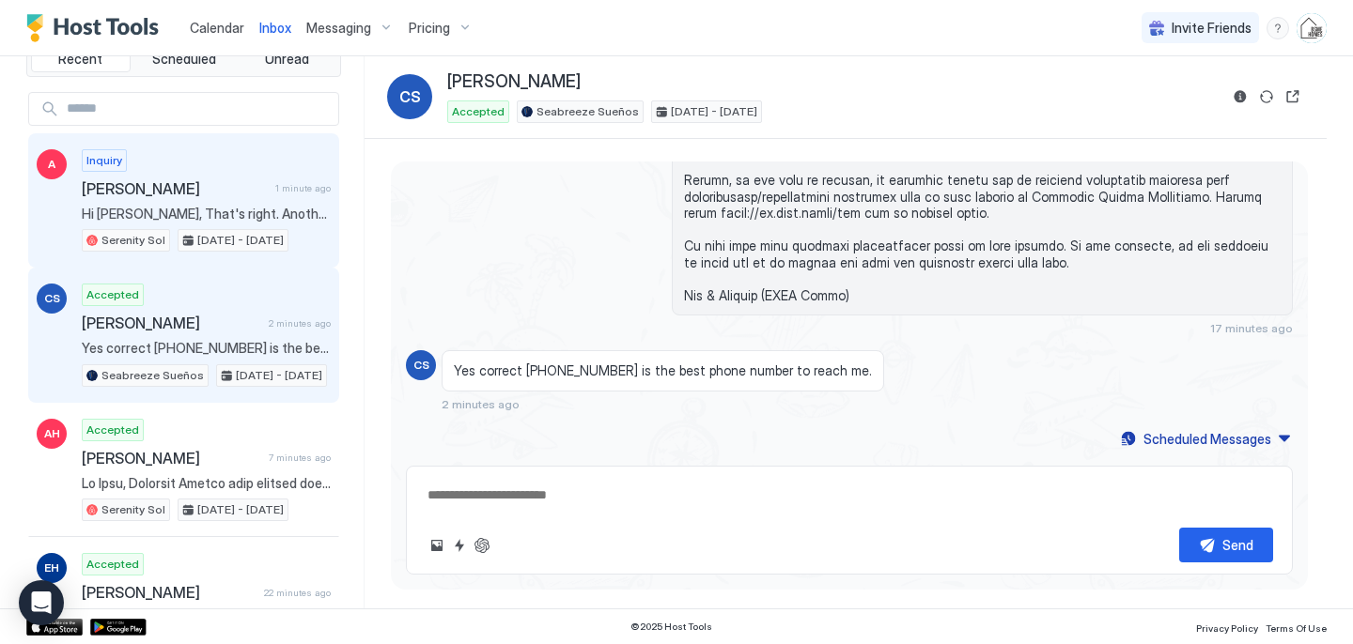
scroll to position [41, 0]
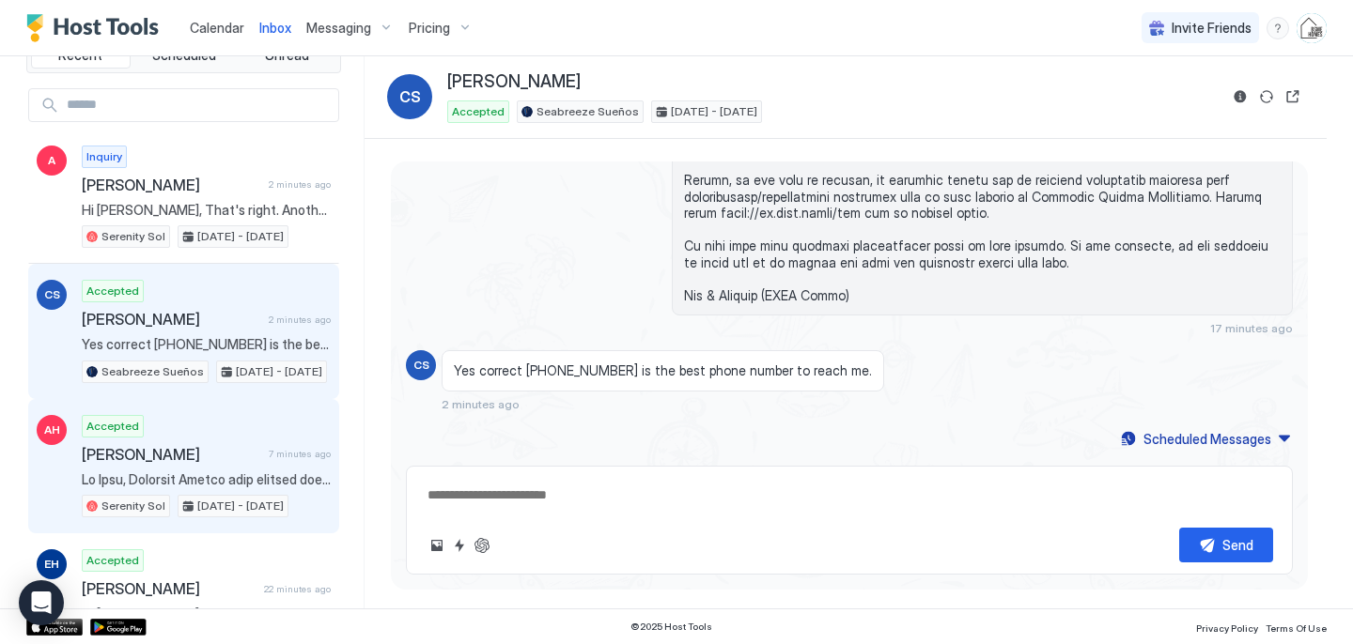
click at [197, 447] on span "[PERSON_NAME]" at bounding box center [171, 454] width 179 height 19
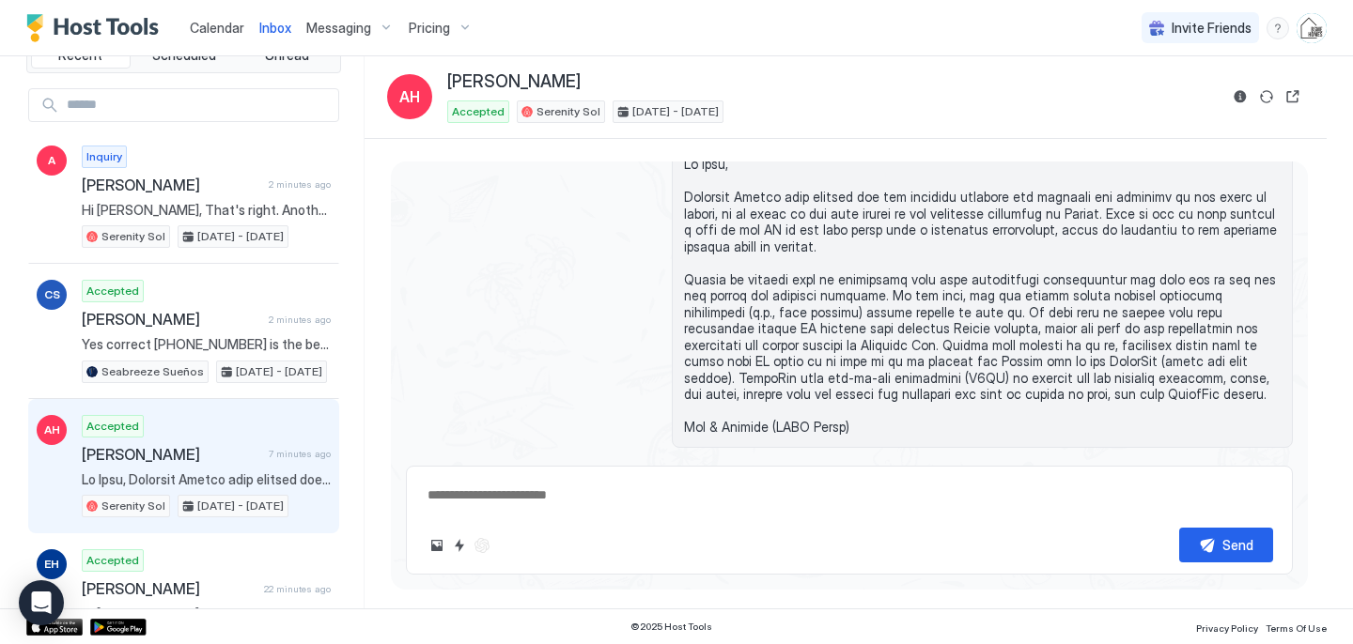
scroll to position [1666, 0]
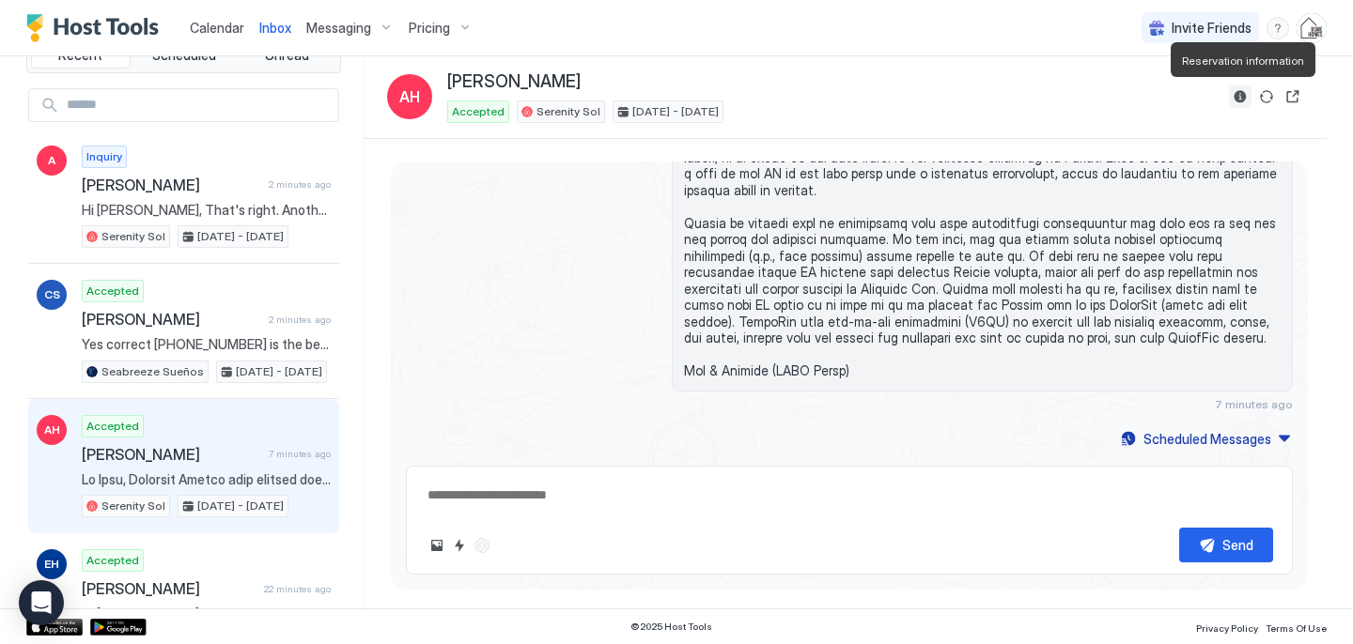
click at [1244, 99] on button "Reservation information" at bounding box center [1240, 96] width 23 height 23
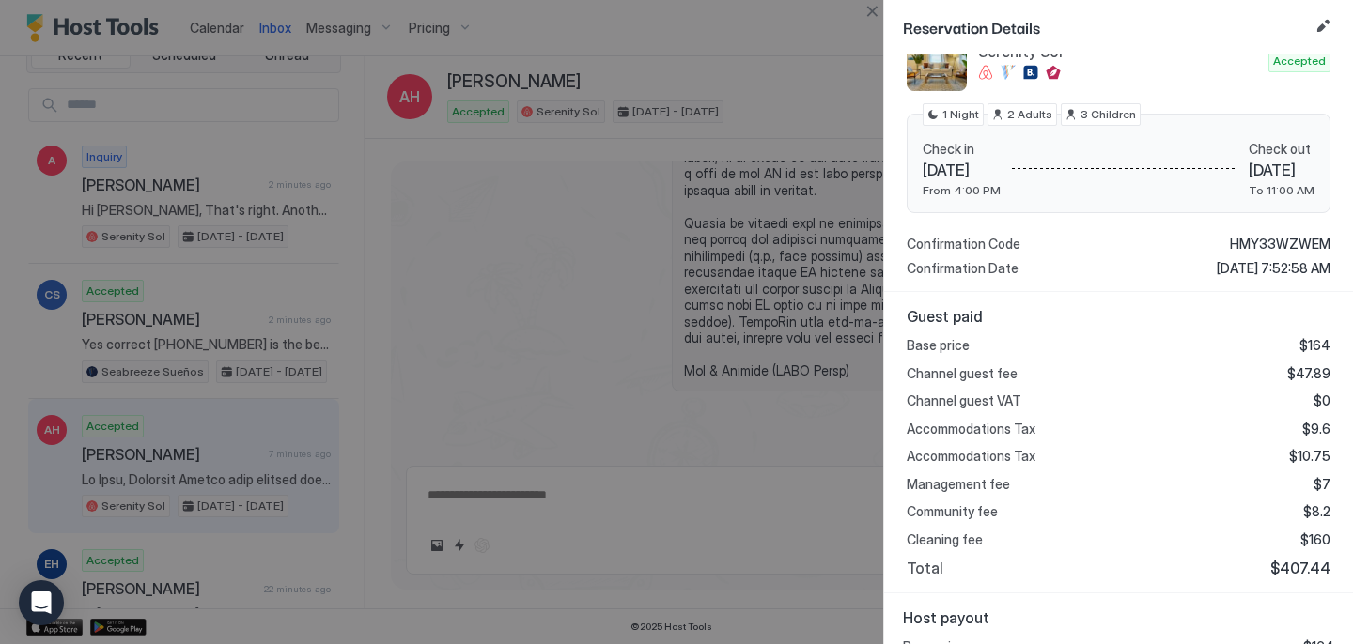
scroll to position [416, 0]
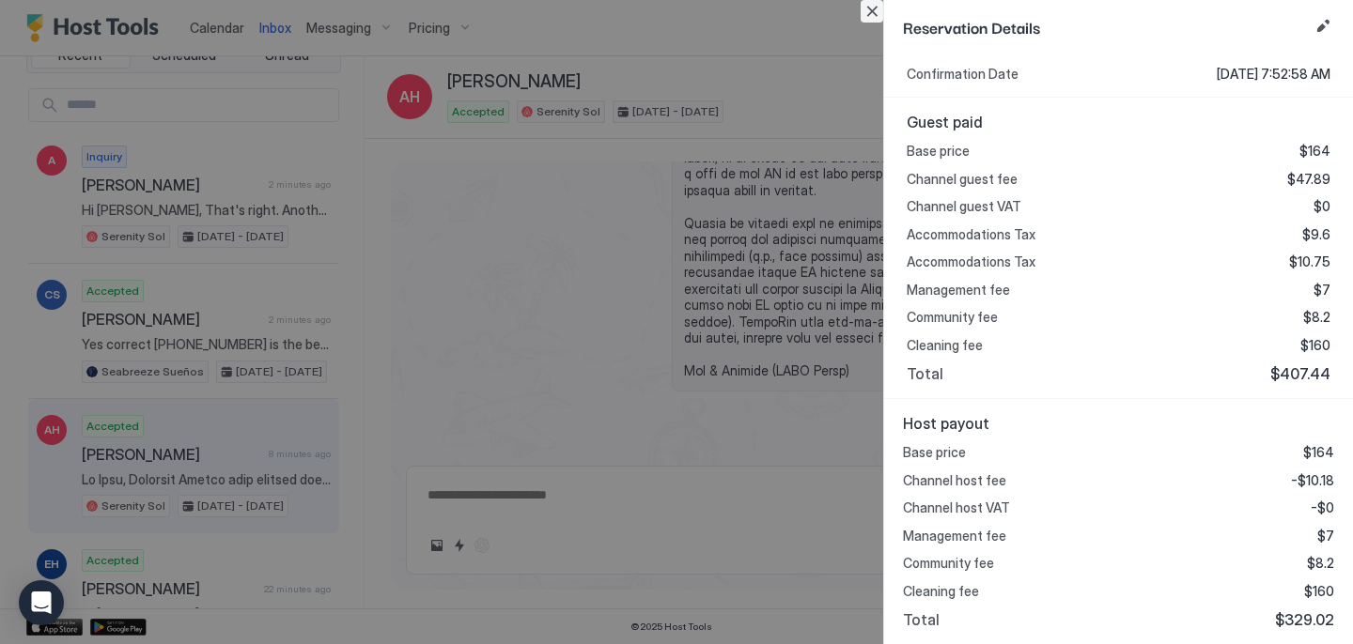
click at [871, 13] on button "Close" at bounding box center [871, 11] width 23 height 23
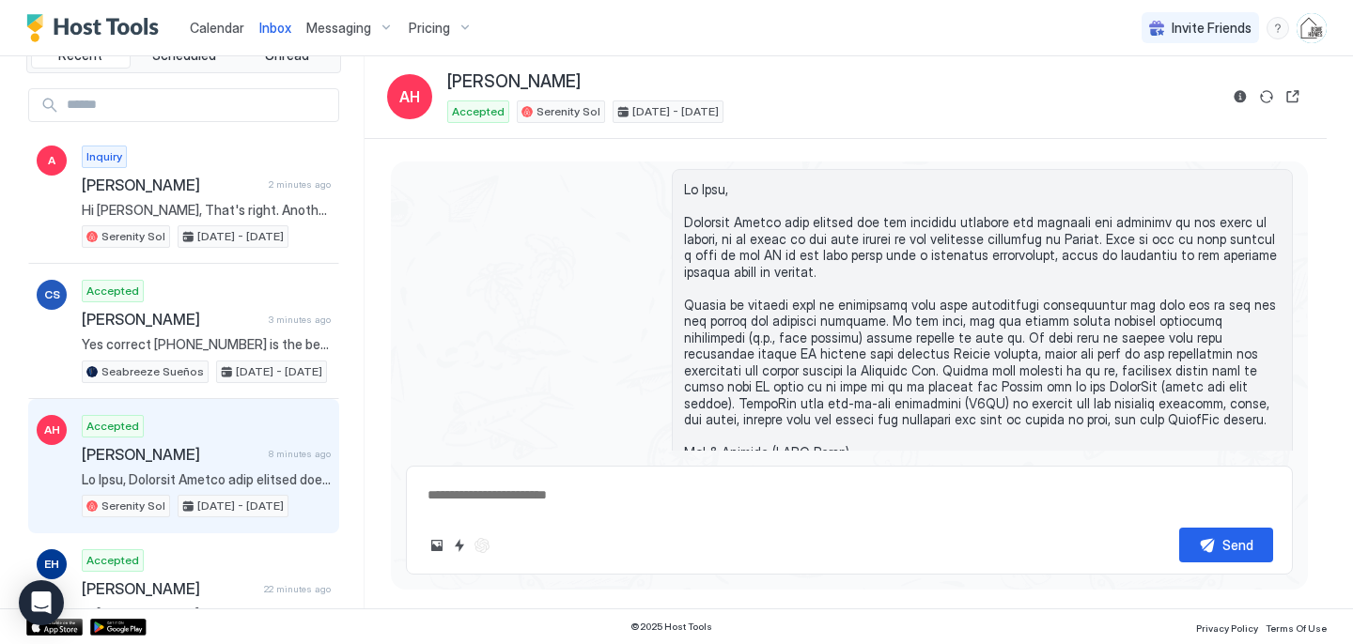
scroll to position [1560, 0]
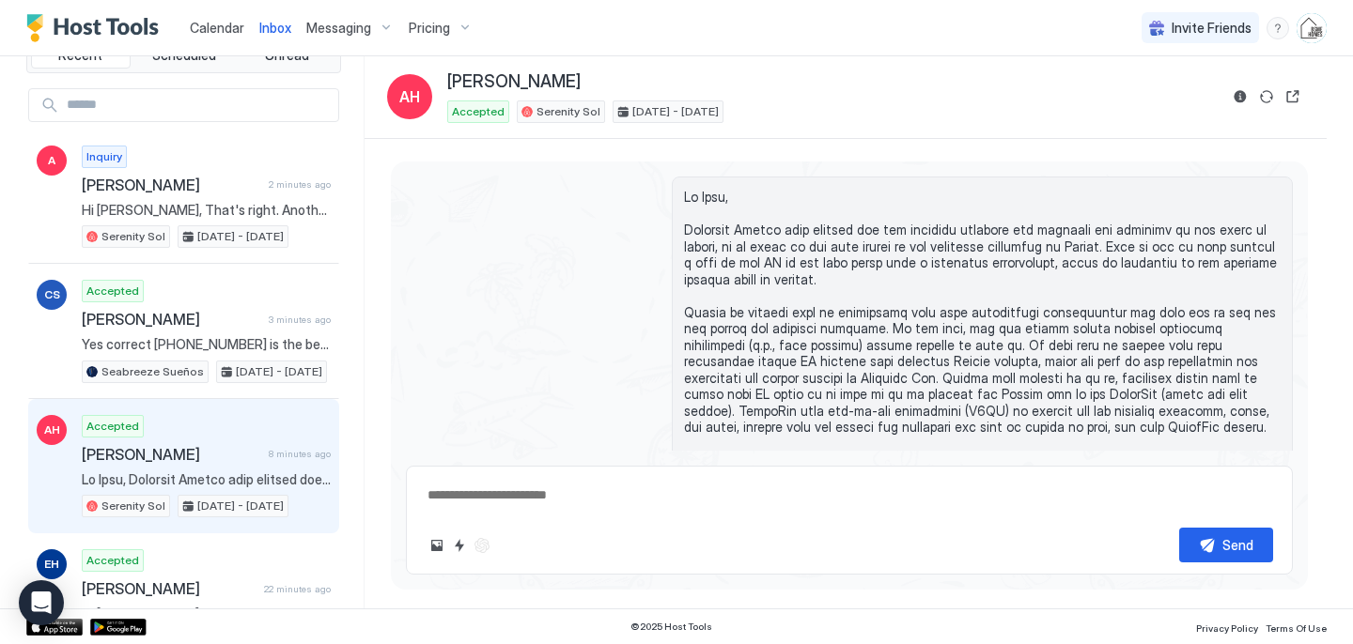
click at [226, 36] on link "Calendar" at bounding box center [217, 28] width 54 height 20
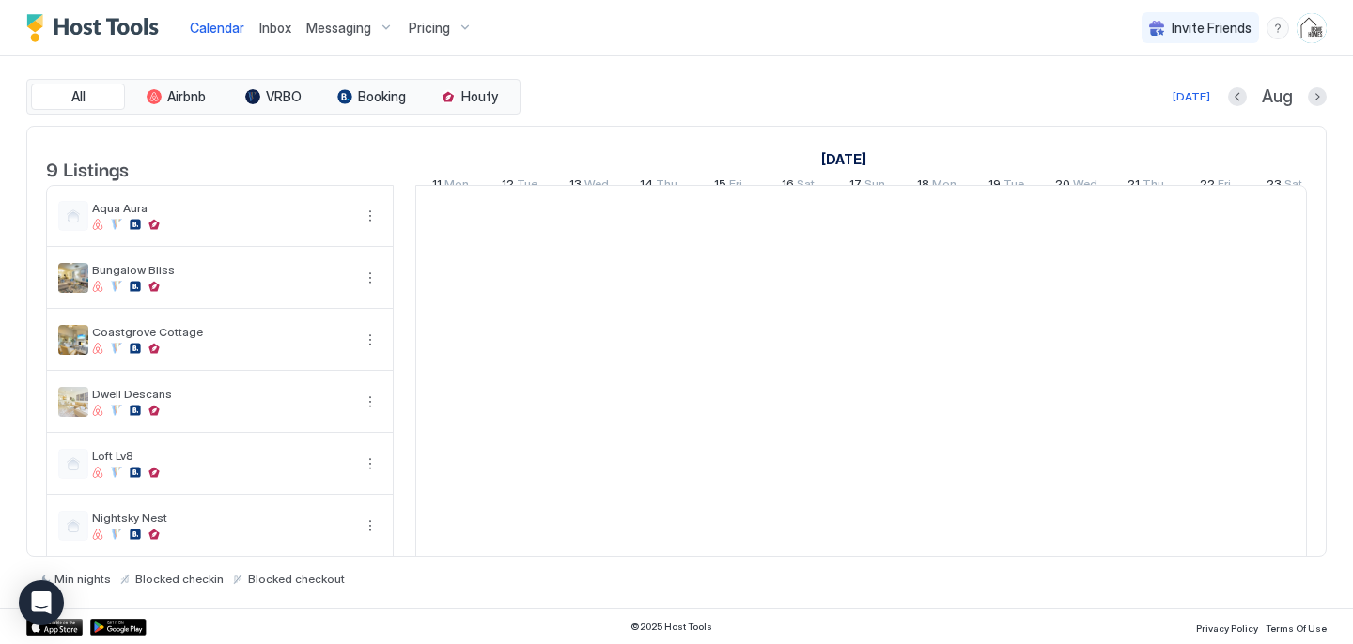
scroll to position [0, 1044]
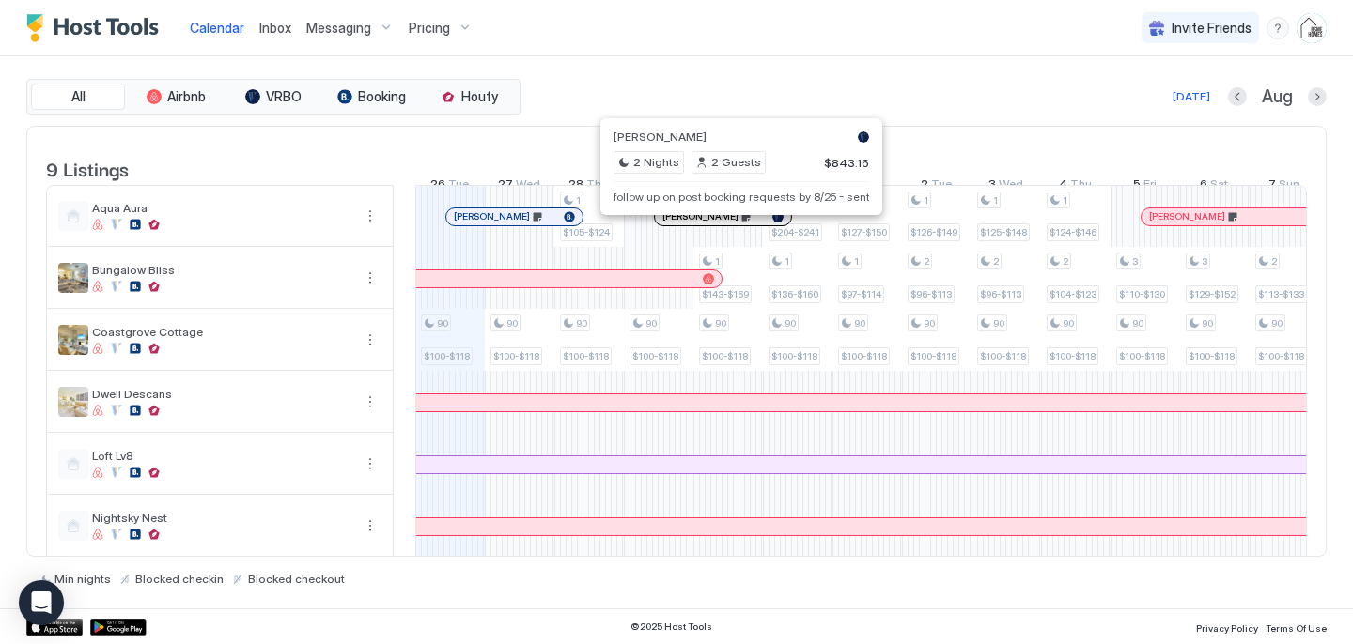
click at [735, 225] on div at bounding box center [734, 216] width 15 height 15
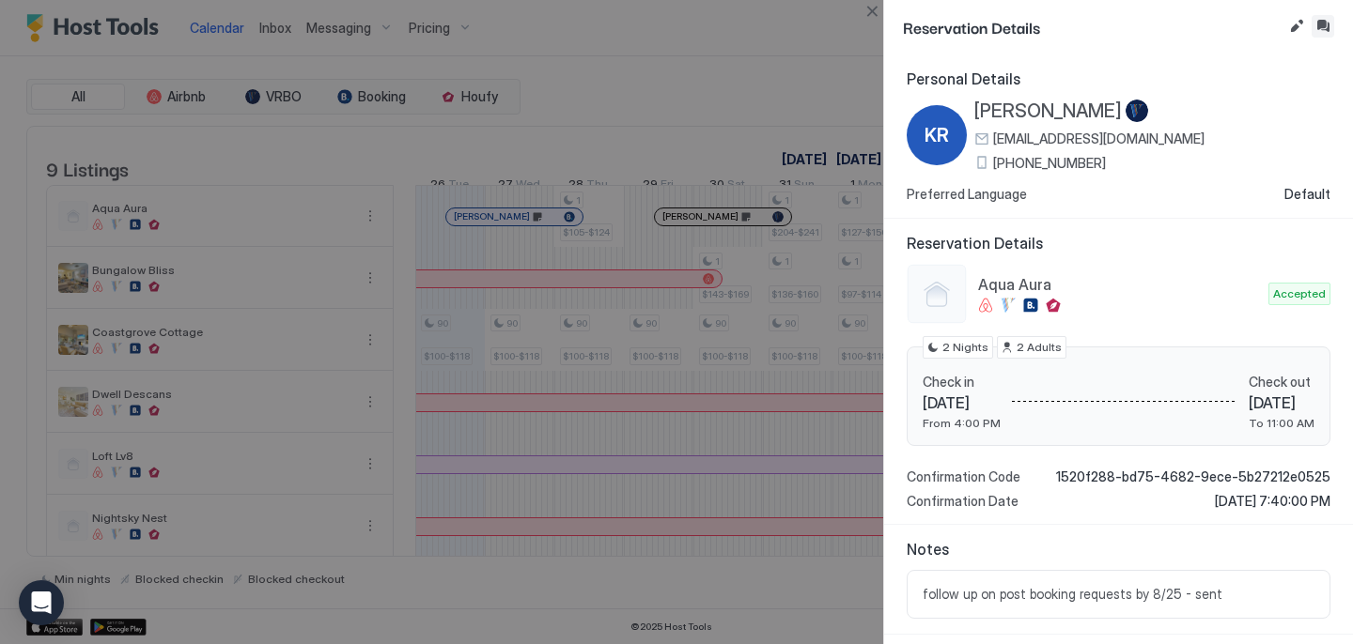
click at [1331, 24] on button "Inbox" at bounding box center [1322, 26] width 23 height 23
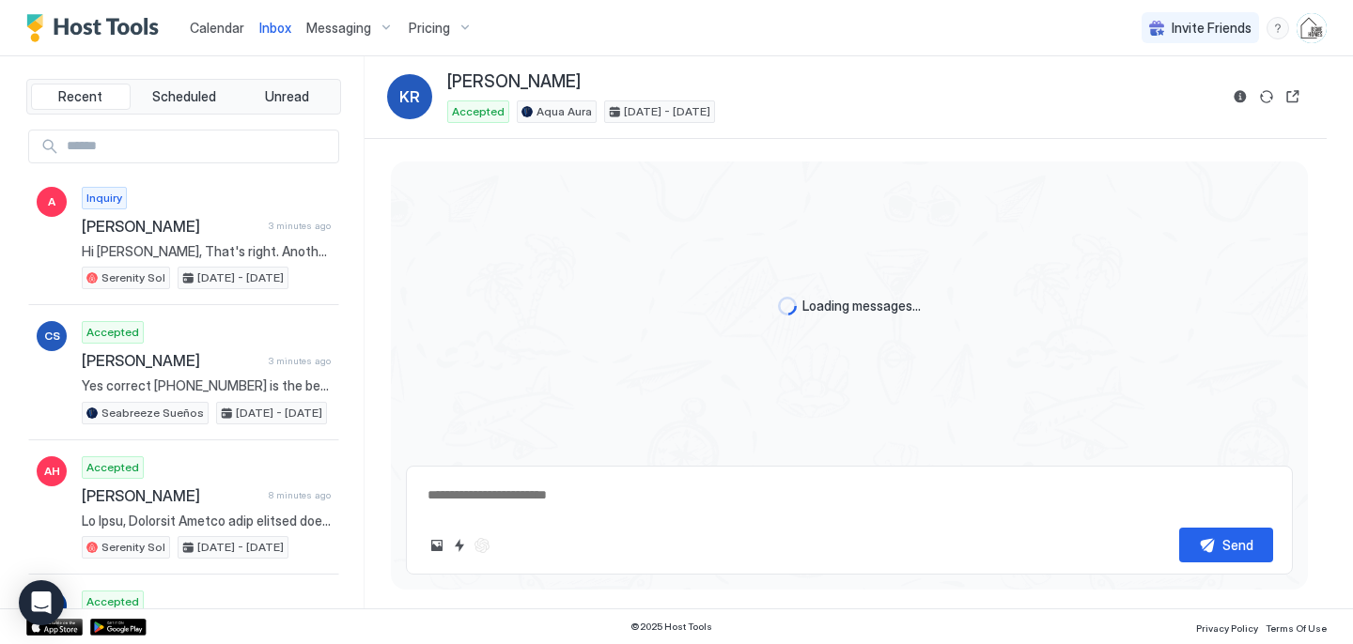
scroll to position [631, 0]
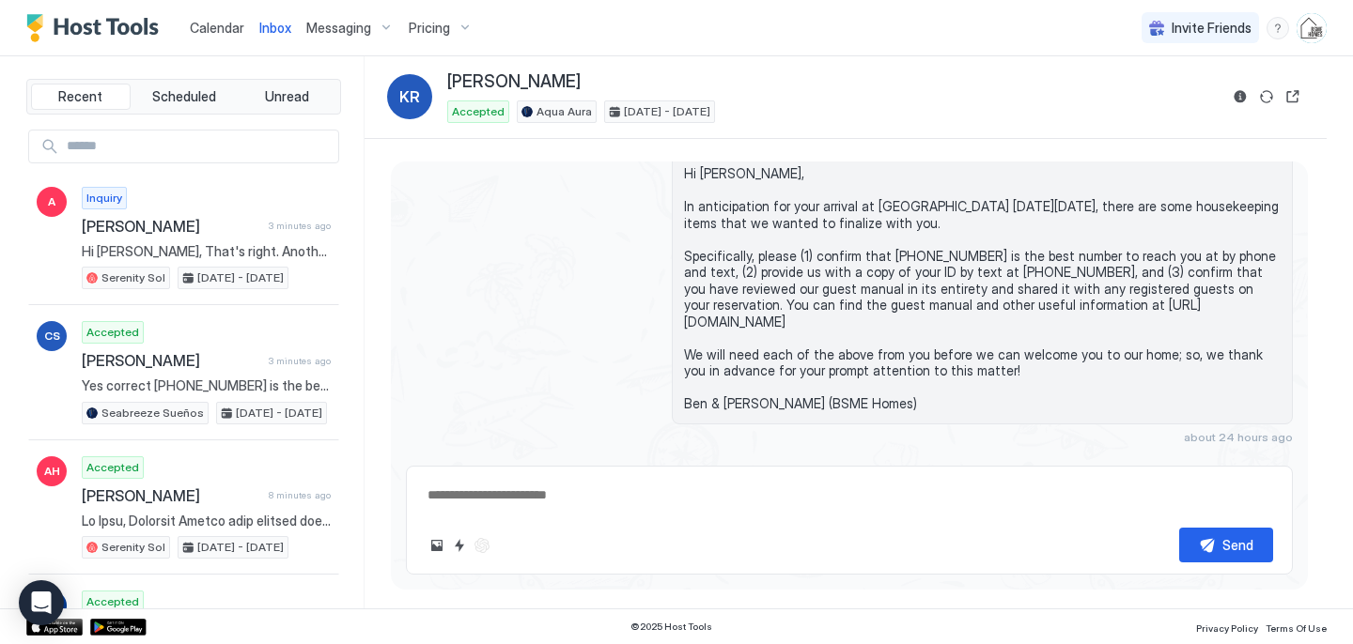
click at [810, 333] on span "Hi [PERSON_NAME], In anticipation for your arrival at [GEOGRAPHIC_DATA] [DATE][…" at bounding box center [982, 288] width 596 height 247
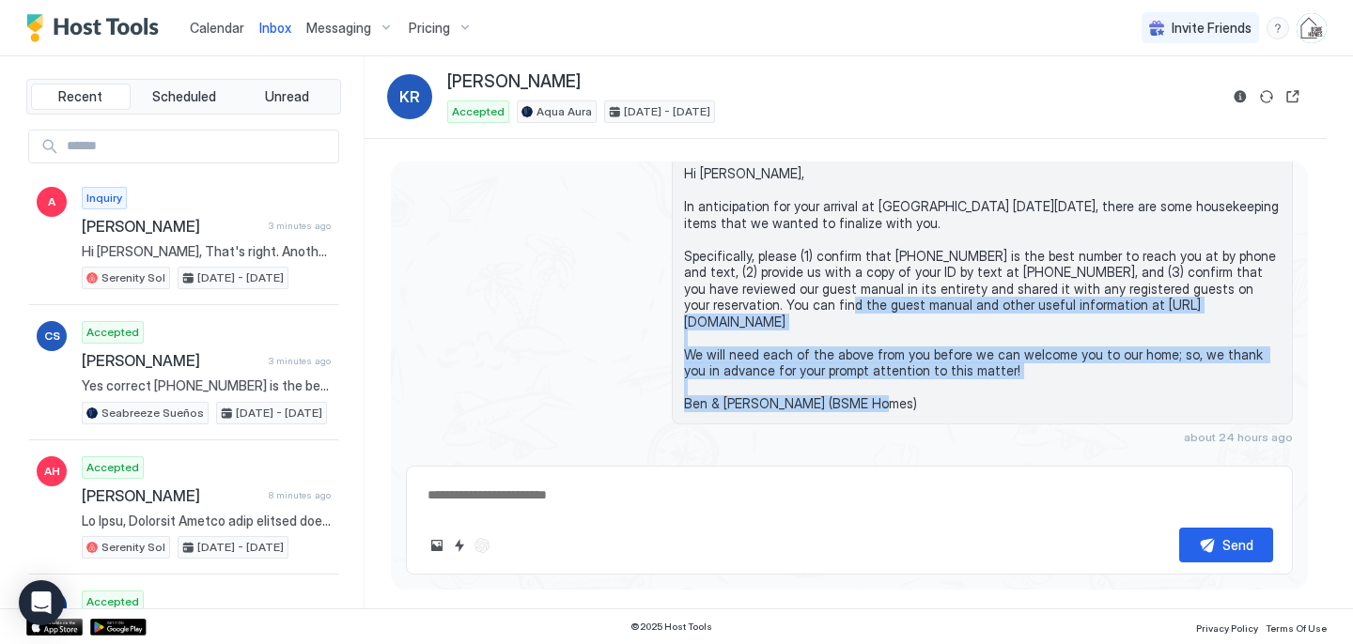
drag, startPoint x: 875, startPoint y: 372, endPoint x: 774, endPoint y: 286, distance: 131.9
click at [774, 286] on span "Hi [PERSON_NAME], In anticipation for your arrival at [GEOGRAPHIC_DATA] [DATE][…" at bounding box center [982, 288] width 596 height 247
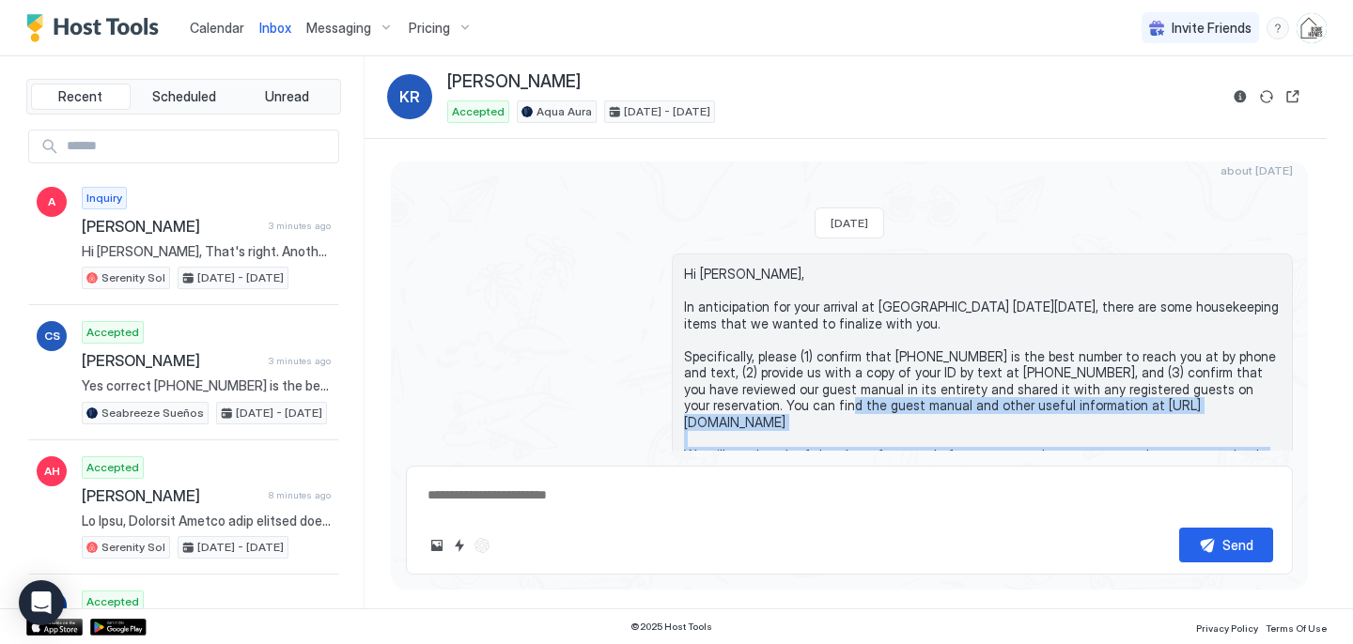
scroll to position [529, 0]
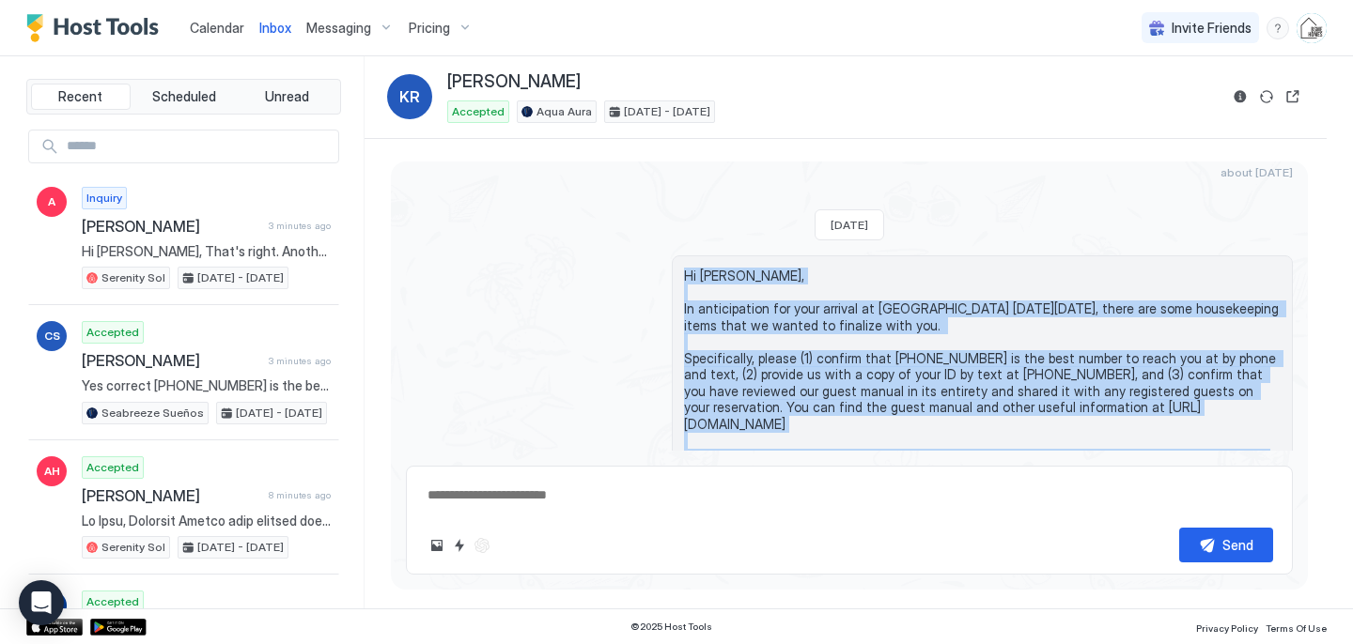
click at [684, 268] on span "Hi [PERSON_NAME], In anticipation for your arrival at [GEOGRAPHIC_DATA] [DATE][…" at bounding box center [982, 391] width 596 height 247
copy span "Hi [PERSON_NAME], In anticipation for your arrival at [GEOGRAPHIC_DATA] [DATE][…"
click at [212, 22] on span "Calendar" at bounding box center [217, 28] width 54 height 16
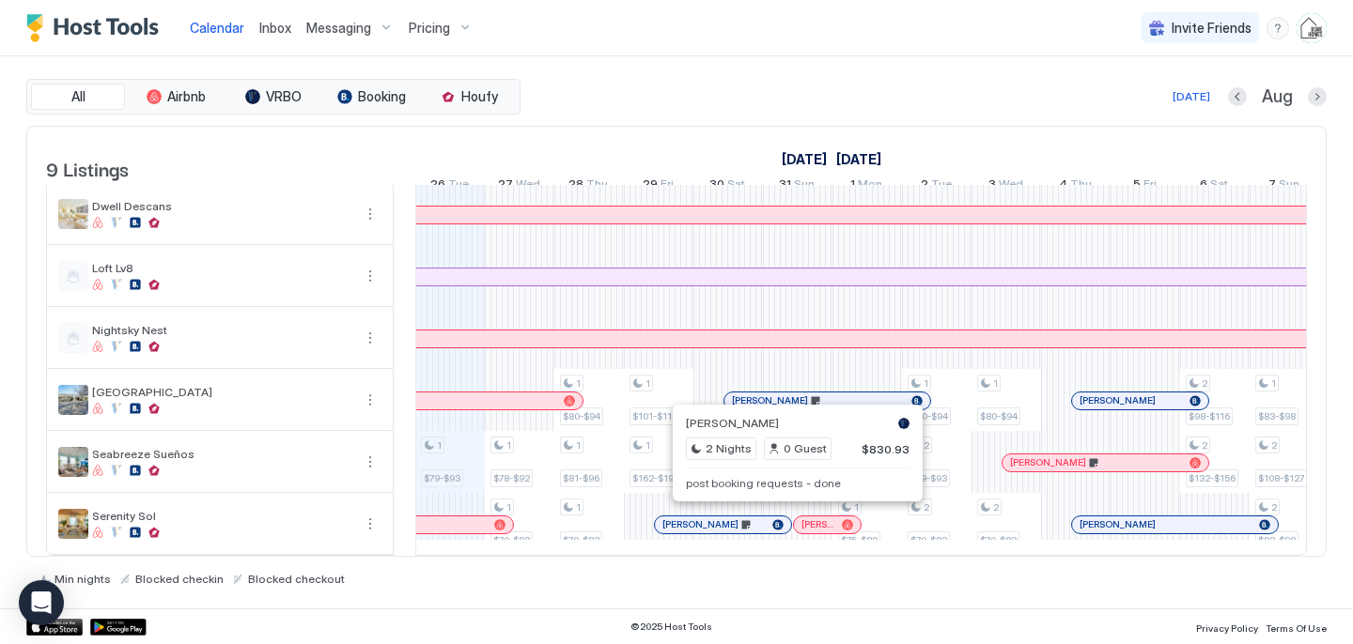
scroll to position [203, 0]
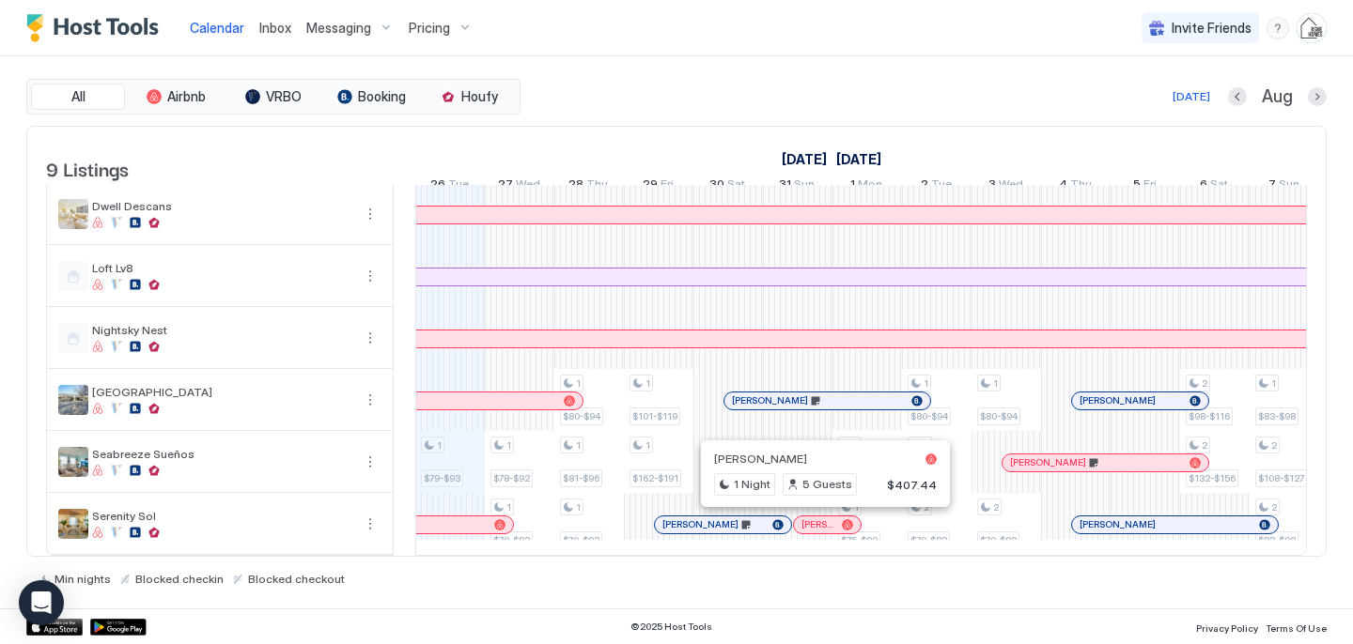
click at [817, 524] on div at bounding box center [817, 525] width 15 height 15
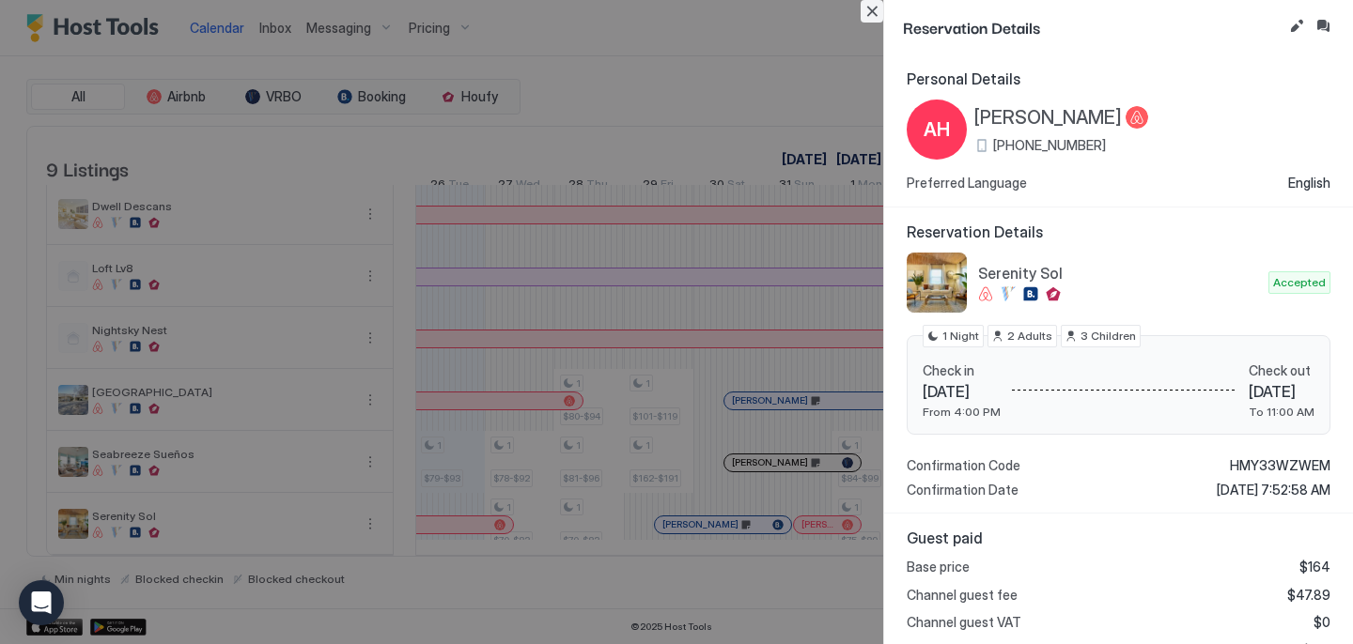
click at [866, 14] on button "Close" at bounding box center [871, 11] width 23 height 23
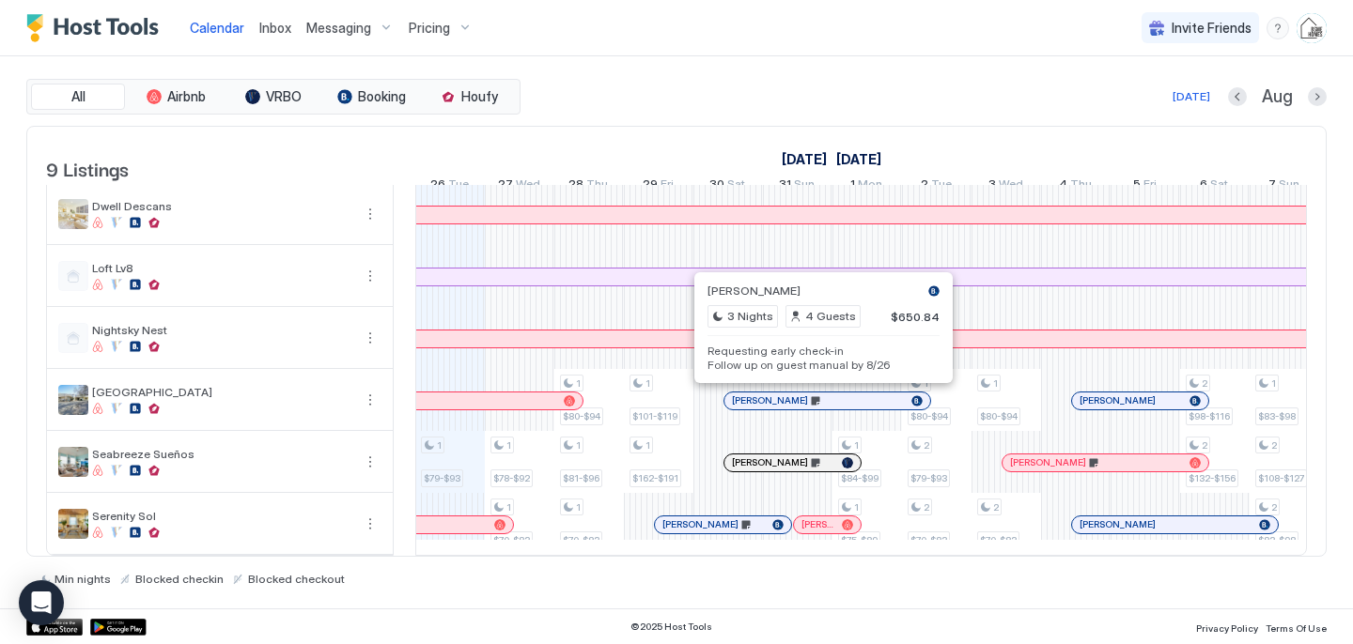
click at [816, 403] on div at bounding box center [816, 401] width 15 height 15
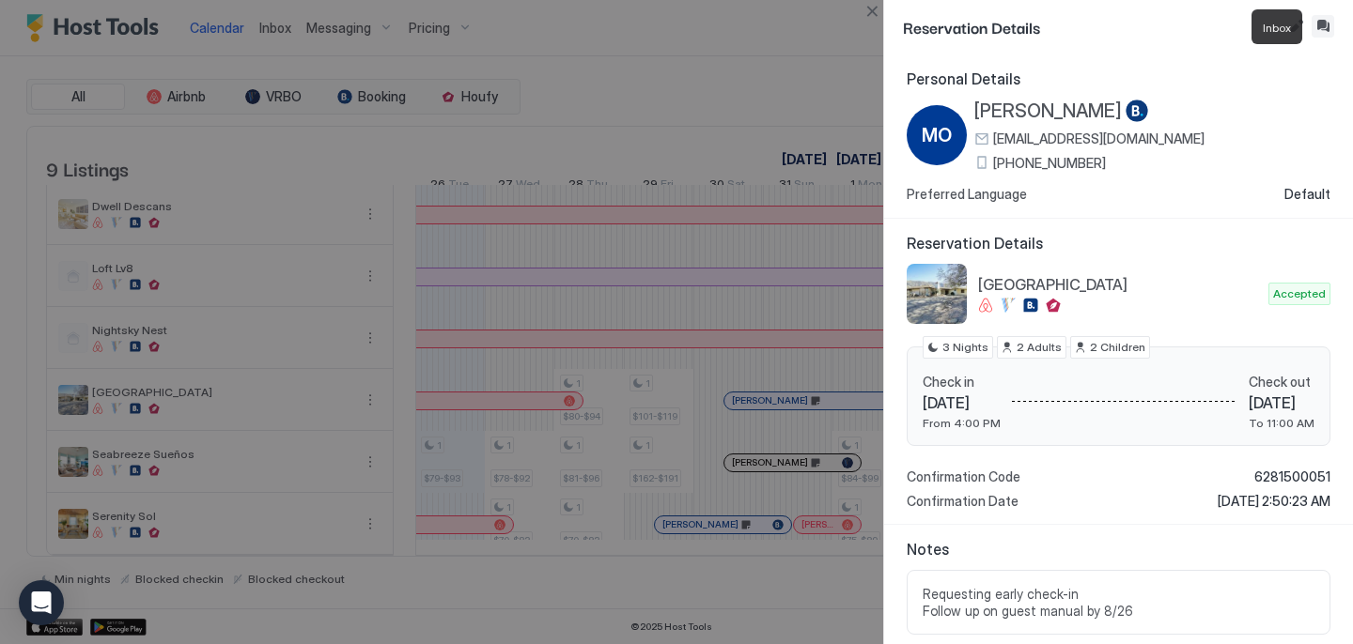
click at [1324, 27] on button "Inbox" at bounding box center [1322, 26] width 23 height 23
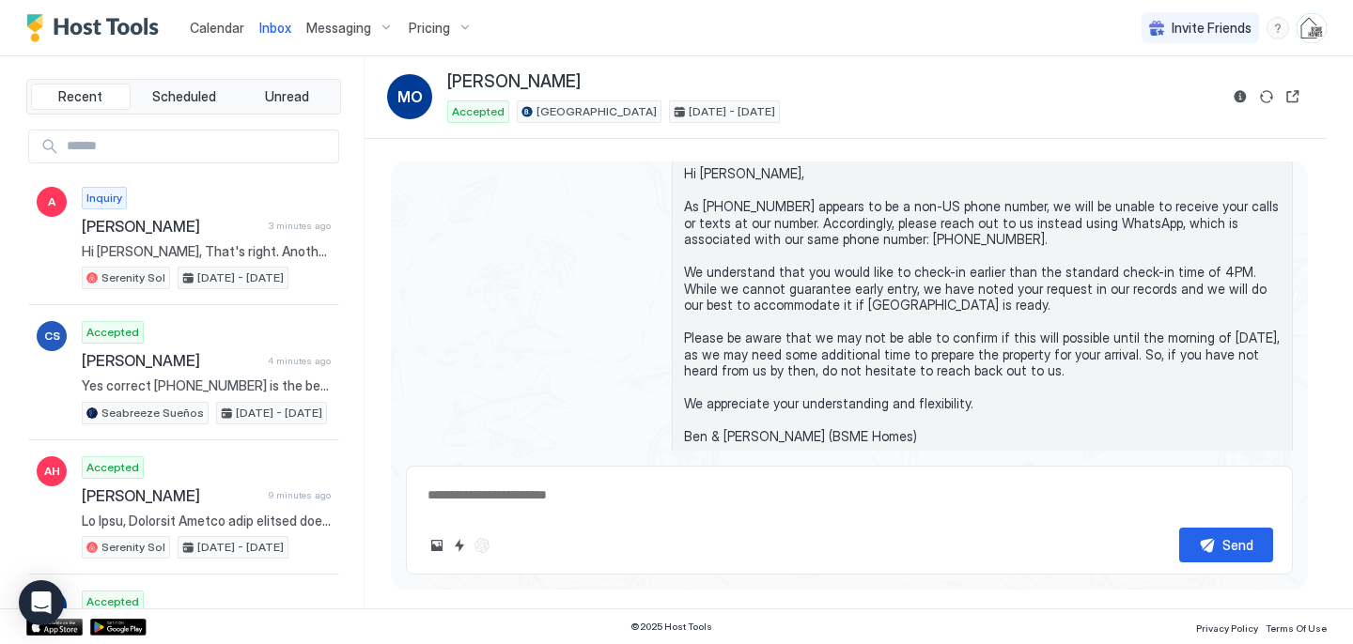
scroll to position [545, 0]
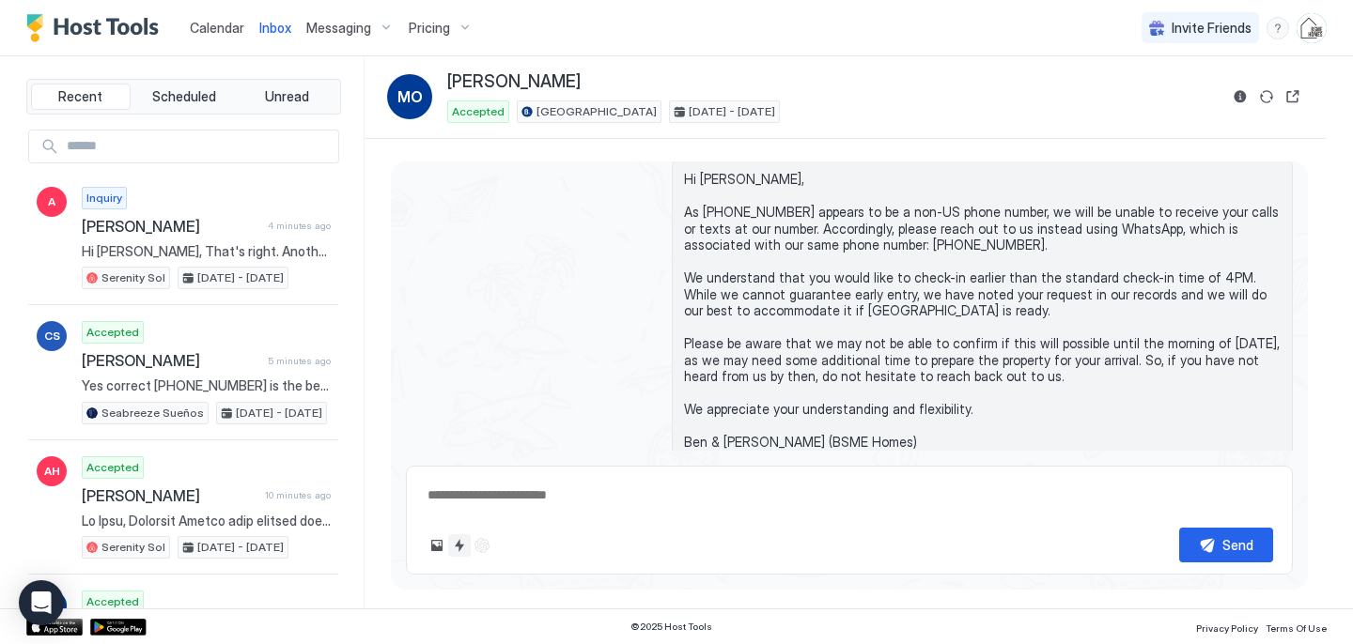
click at [456, 549] on button "Quick reply" at bounding box center [459, 545] width 23 height 23
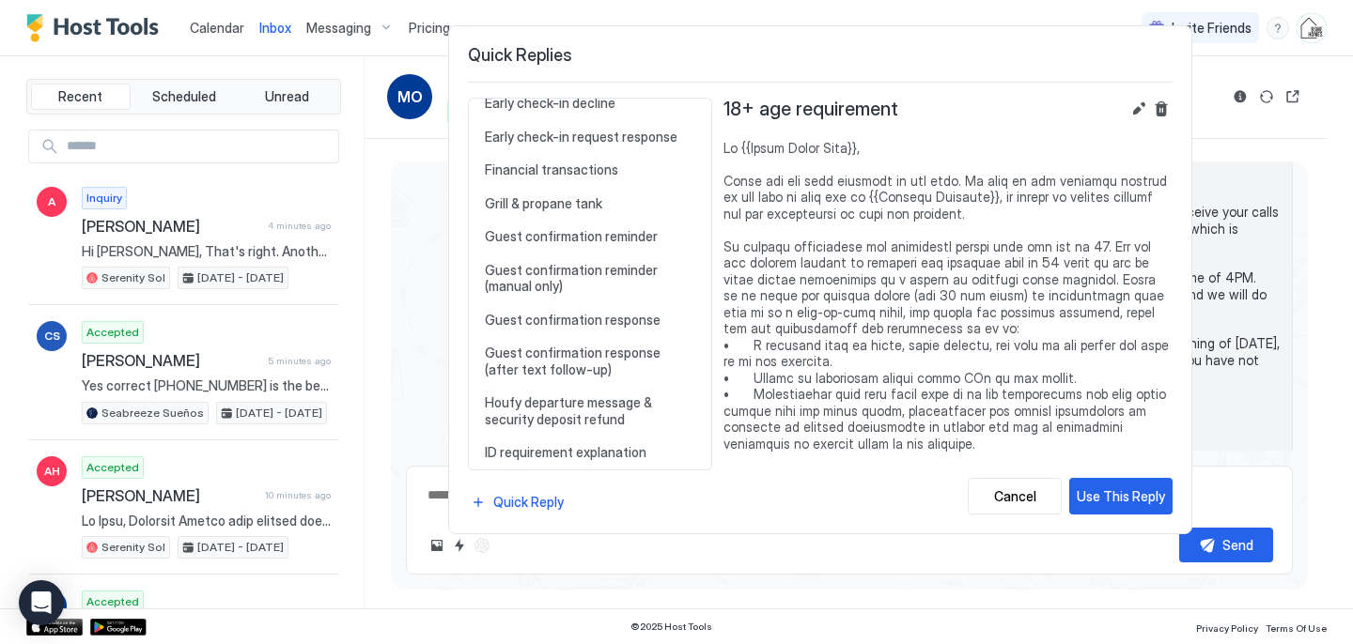
scroll to position [777, 0]
click at [564, 289] on span "Guest confirmation reminder (manual only)" at bounding box center [590, 277] width 210 height 33
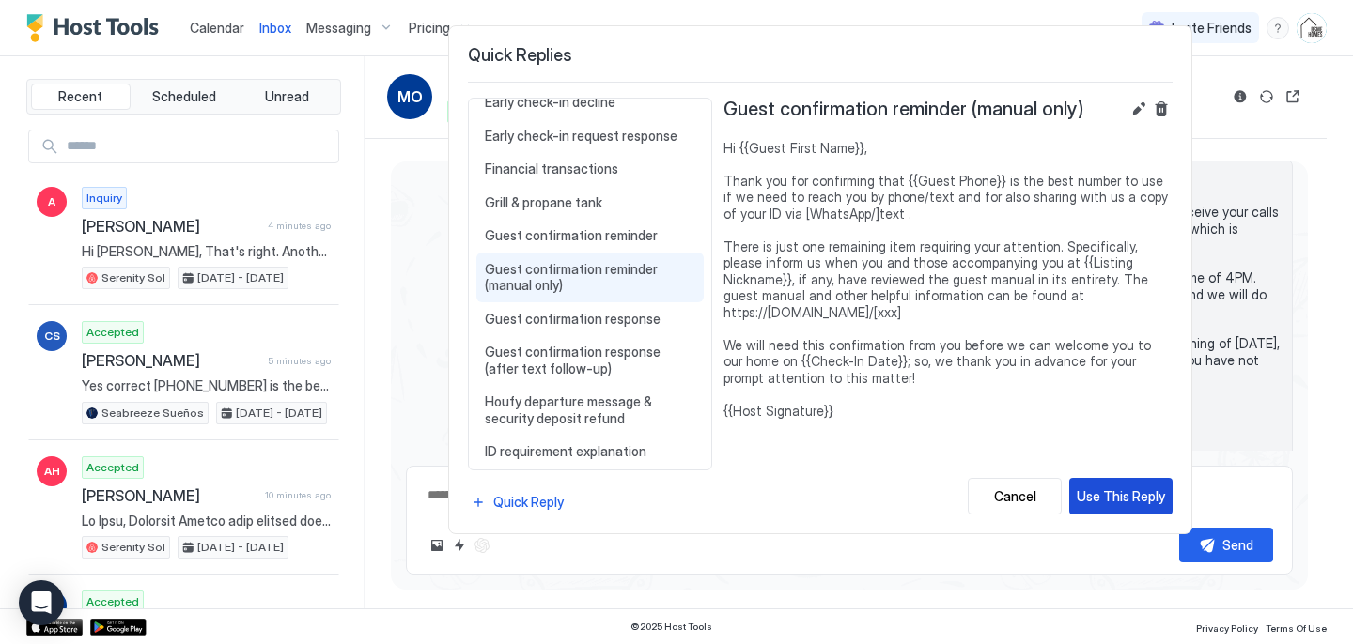
click at [1123, 494] on div "Use This Reply" at bounding box center [1120, 497] width 88 height 20
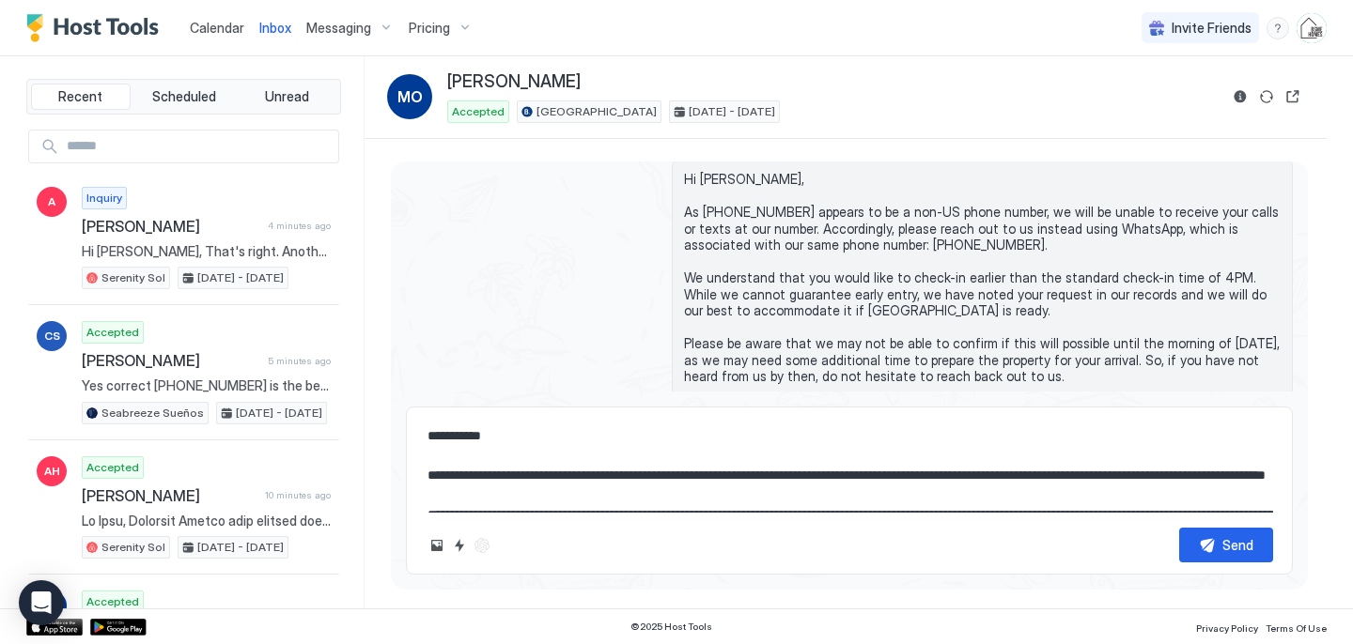
click at [1020, 475] on textarea "**********" at bounding box center [849, 466] width 847 height 94
click at [600, 500] on textarea "**********" at bounding box center [849, 466] width 847 height 94
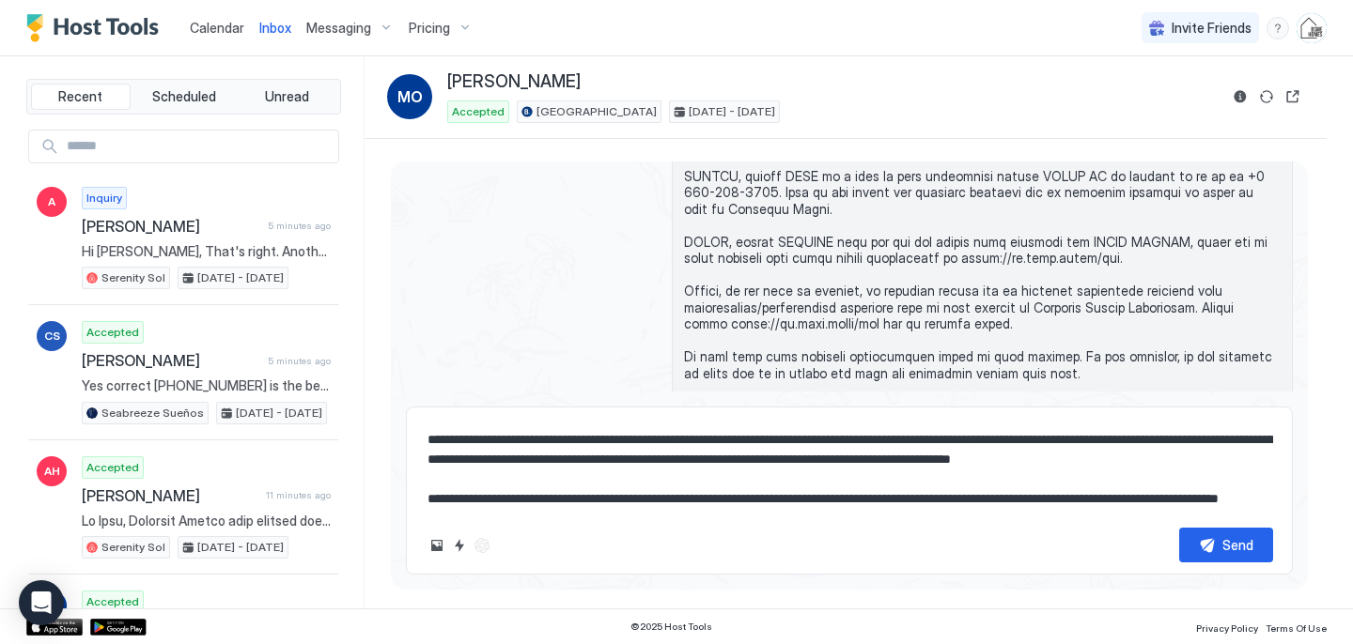
scroll to position [786, 0]
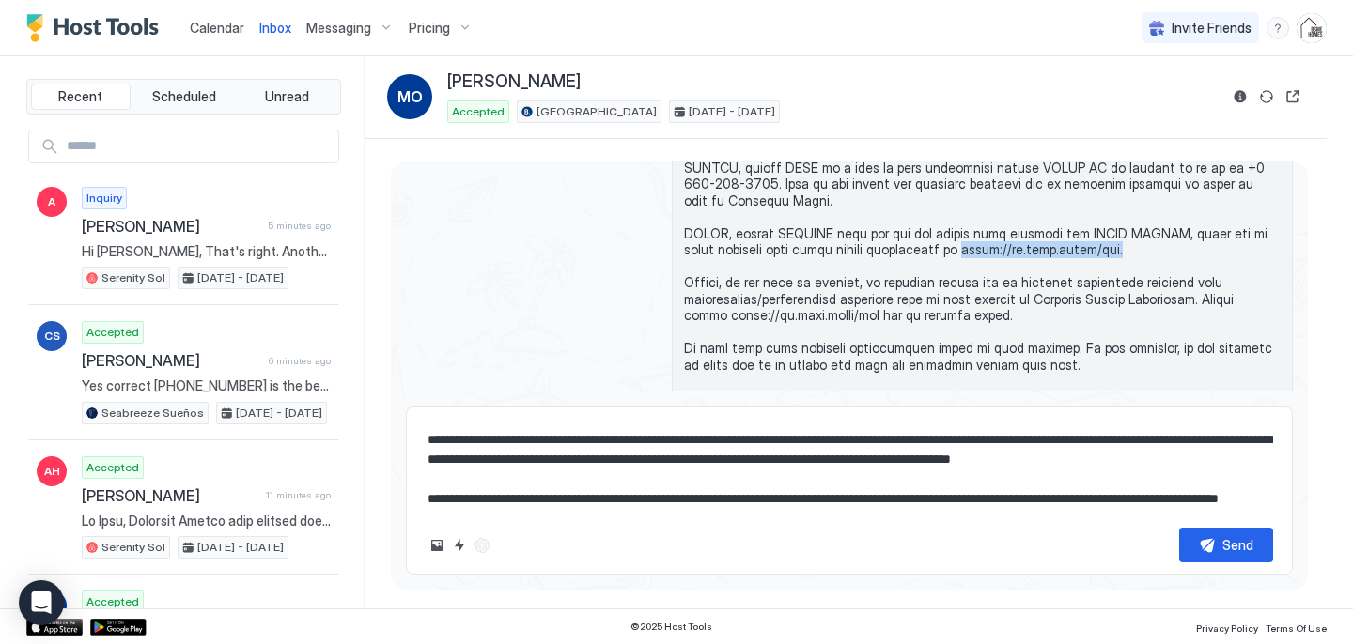
drag, startPoint x: 1104, startPoint y: 279, endPoint x: 952, endPoint y: 274, distance: 151.3
click at [952, 274] on span at bounding box center [982, 217] width 596 height 379
copy span "[URL][DOMAIN_NAME][PERSON_NAME]."
click at [707, 498] on textarea "**********" at bounding box center [849, 466] width 847 height 94
click at [424, 502] on div "**********" at bounding box center [849, 491] width 887 height 168
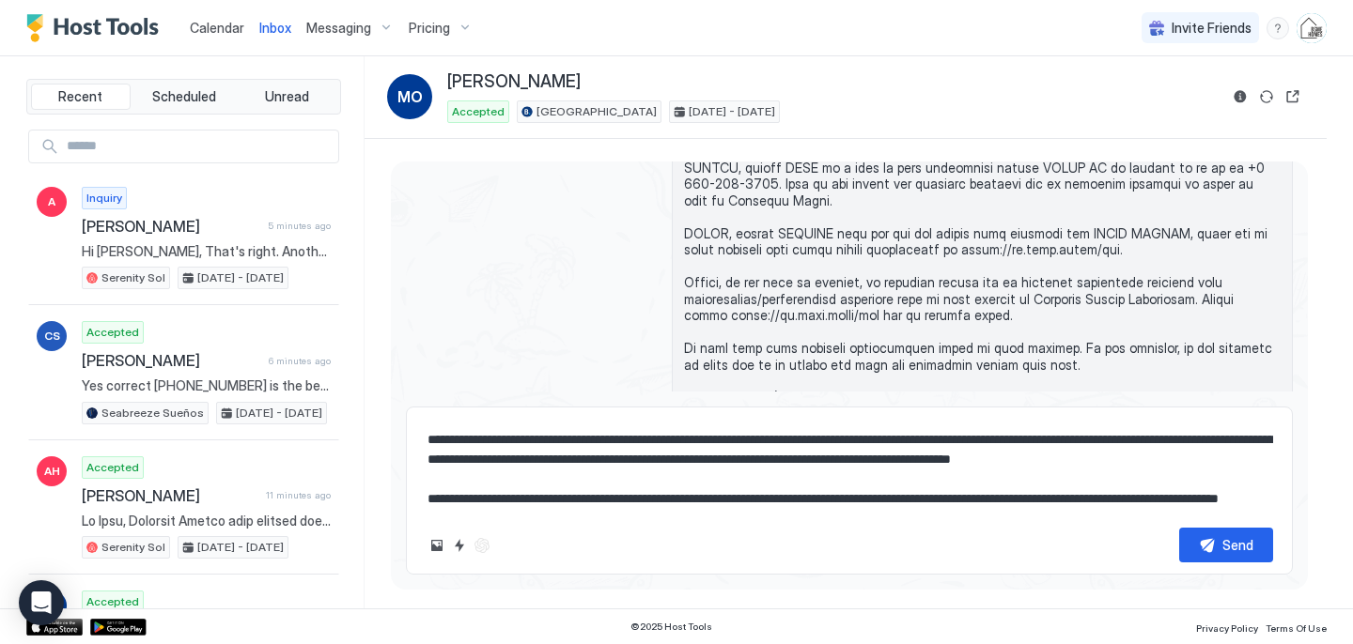
click at [424, 502] on div "**********" at bounding box center [849, 491] width 887 height 168
click at [426, 500] on textarea "**********" at bounding box center [849, 466] width 847 height 94
click at [596, 504] on textarea "**********" at bounding box center [849, 466] width 847 height 94
paste textarea
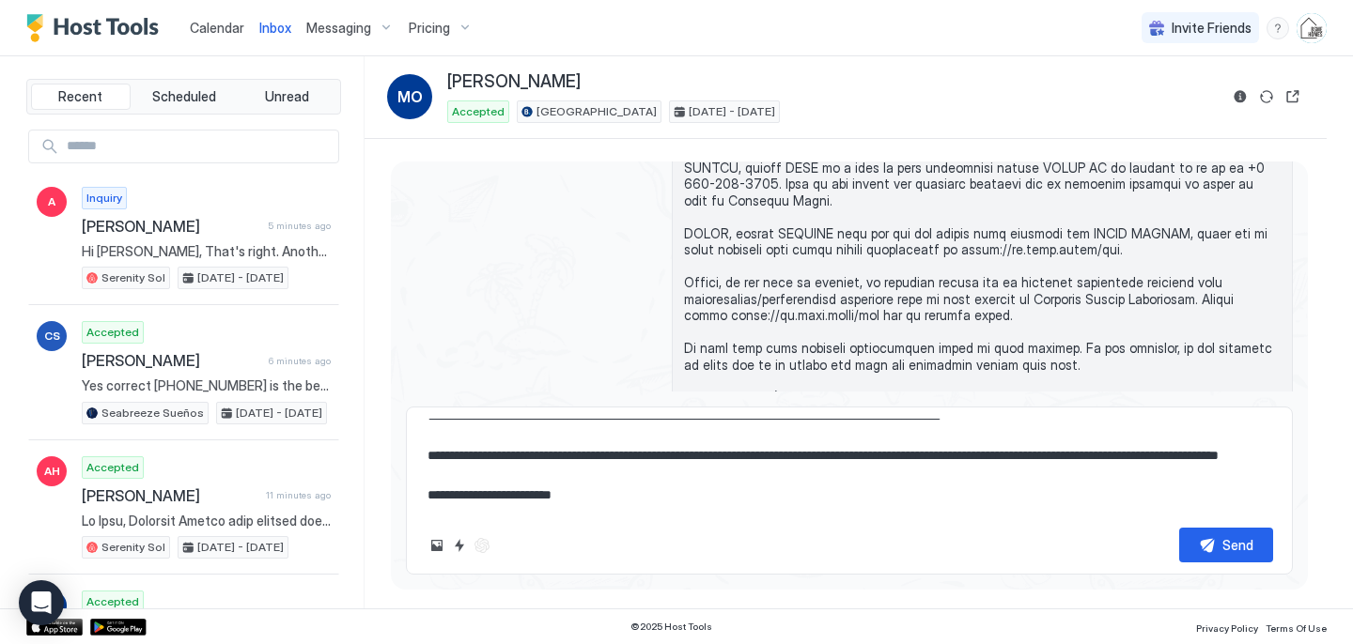
scroll to position [178, 0]
type textarea "**********"
click at [1210, 533] on button "Send" at bounding box center [1226, 545] width 94 height 35
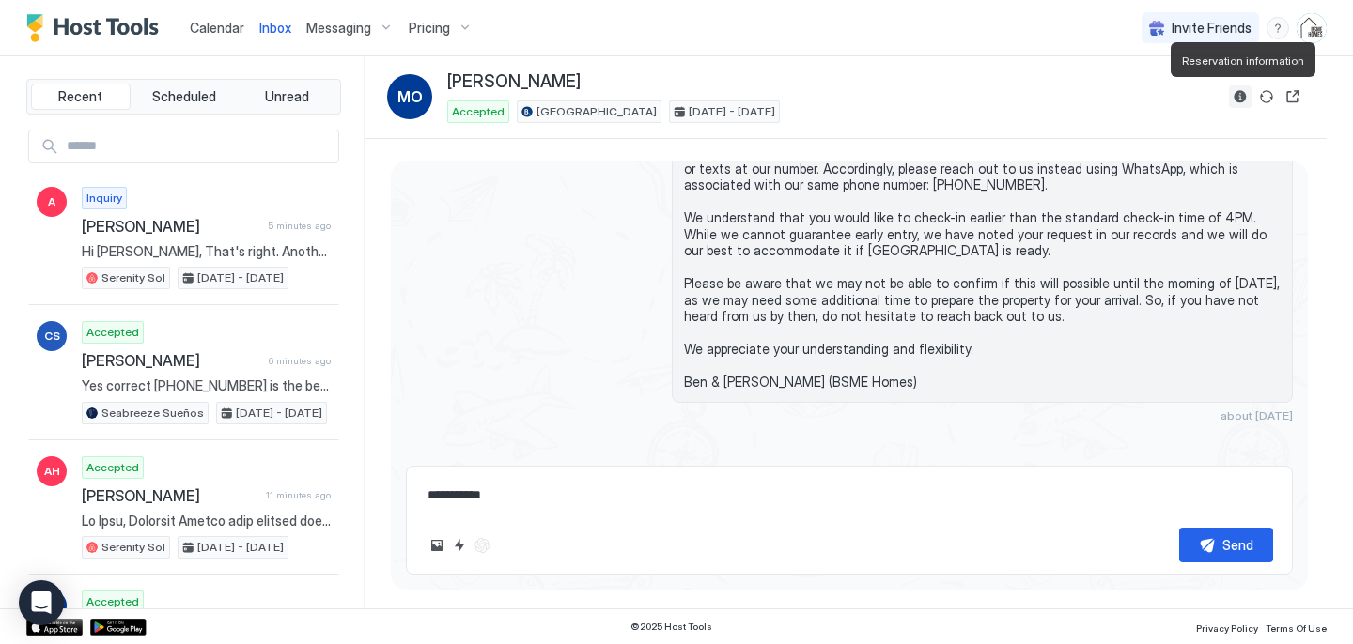
click at [1236, 93] on button "Reservation information" at bounding box center [1240, 96] width 23 height 23
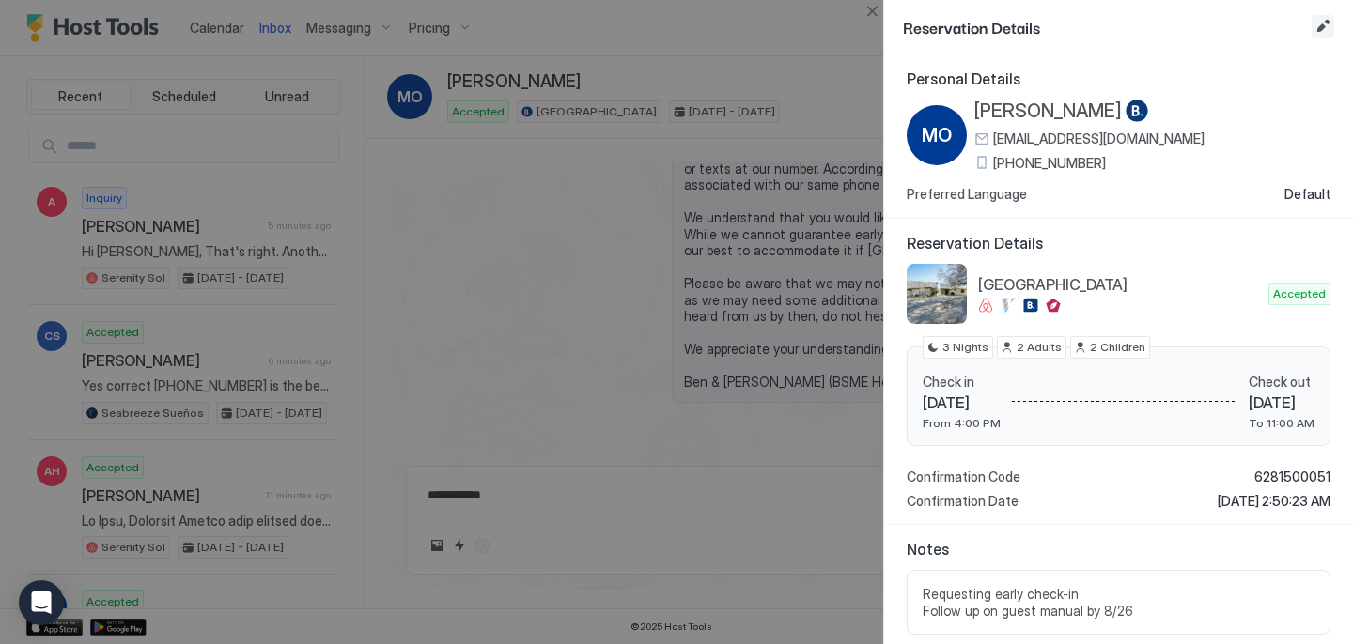
click at [1323, 22] on button "Edit reservation" at bounding box center [1322, 26] width 23 height 23
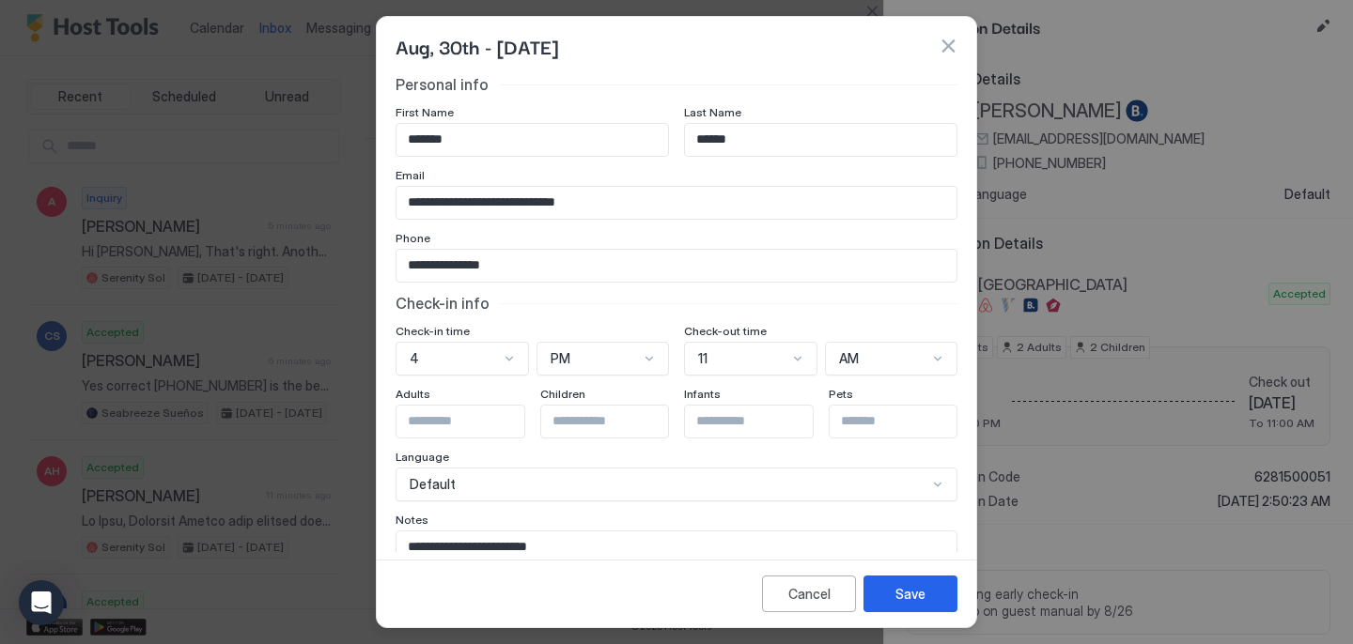
scroll to position [91, 0]
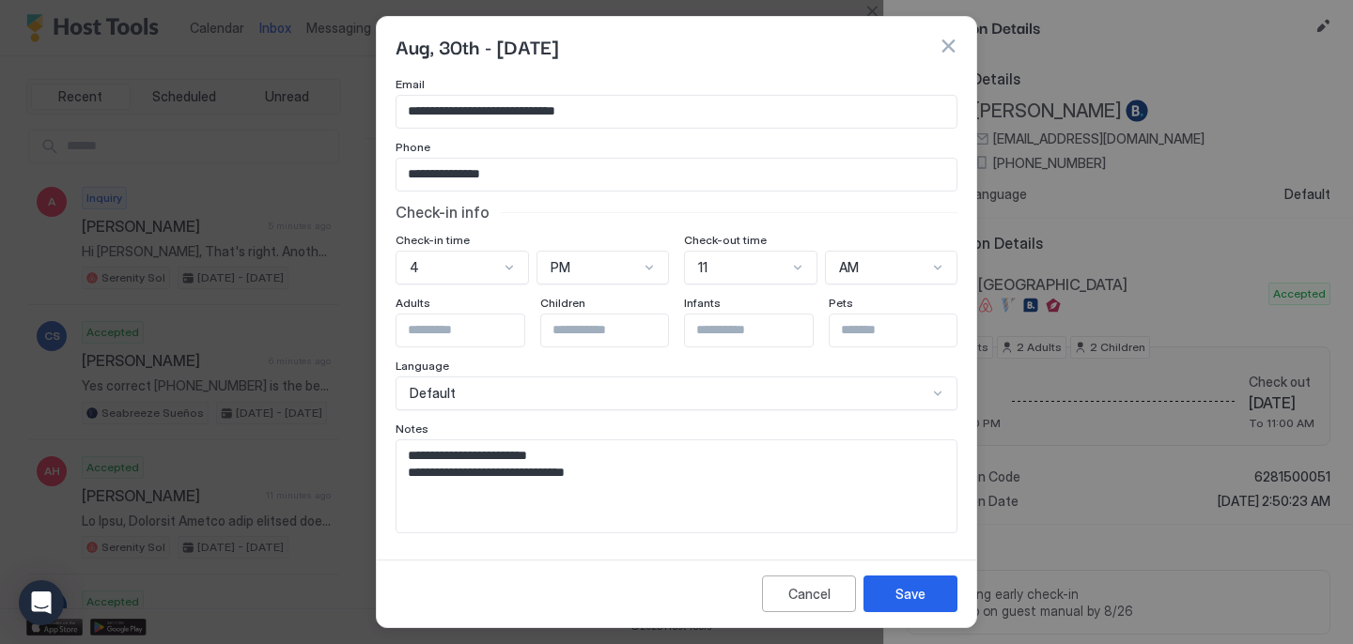
click at [720, 476] on textarea "**********" at bounding box center [676, 487] width 560 height 92
type textarea "**********"
click at [905, 588] on div "Save" at bounding box center [910, 594] width 30 height 20
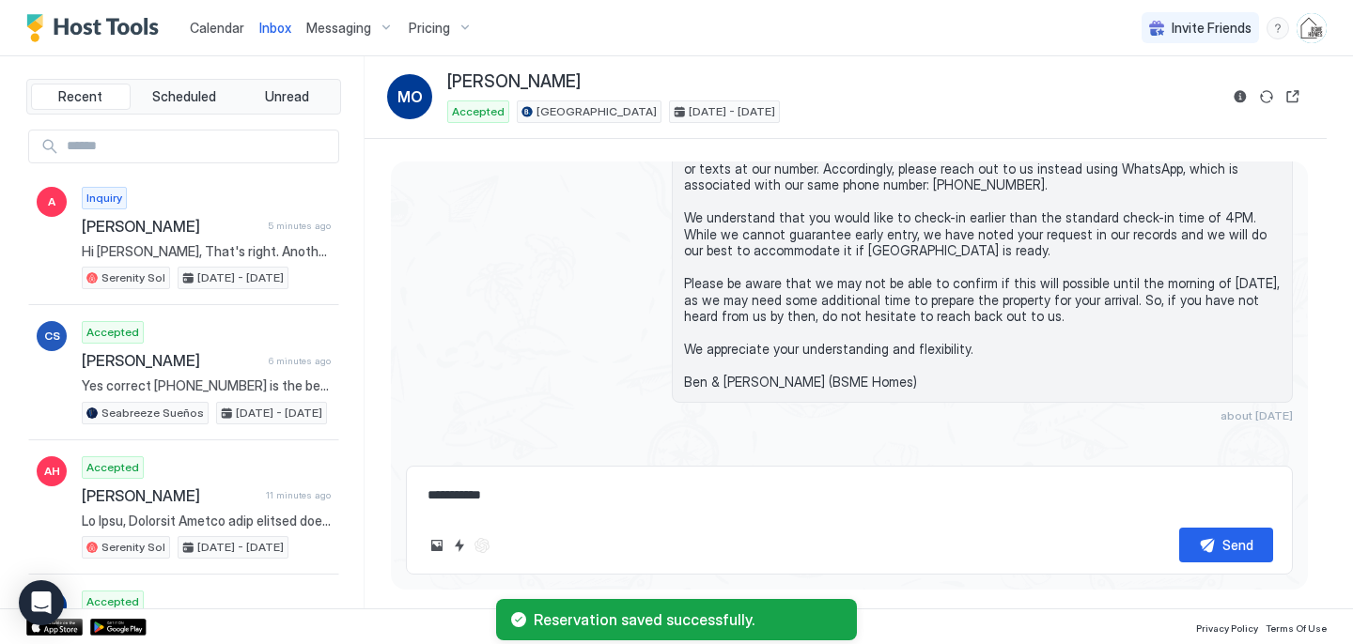
click at [225, 30] on span "Calendar" at bounding box center [217, 28] width 54 height 16
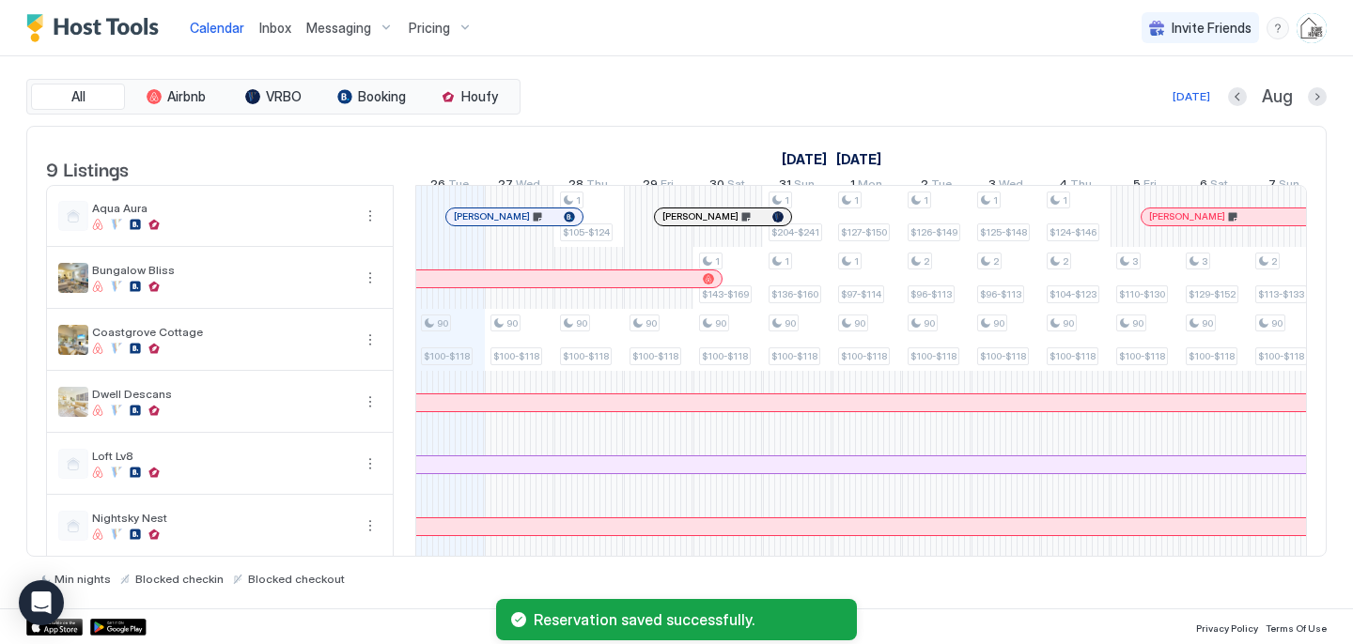
scroll to position [203, 0]
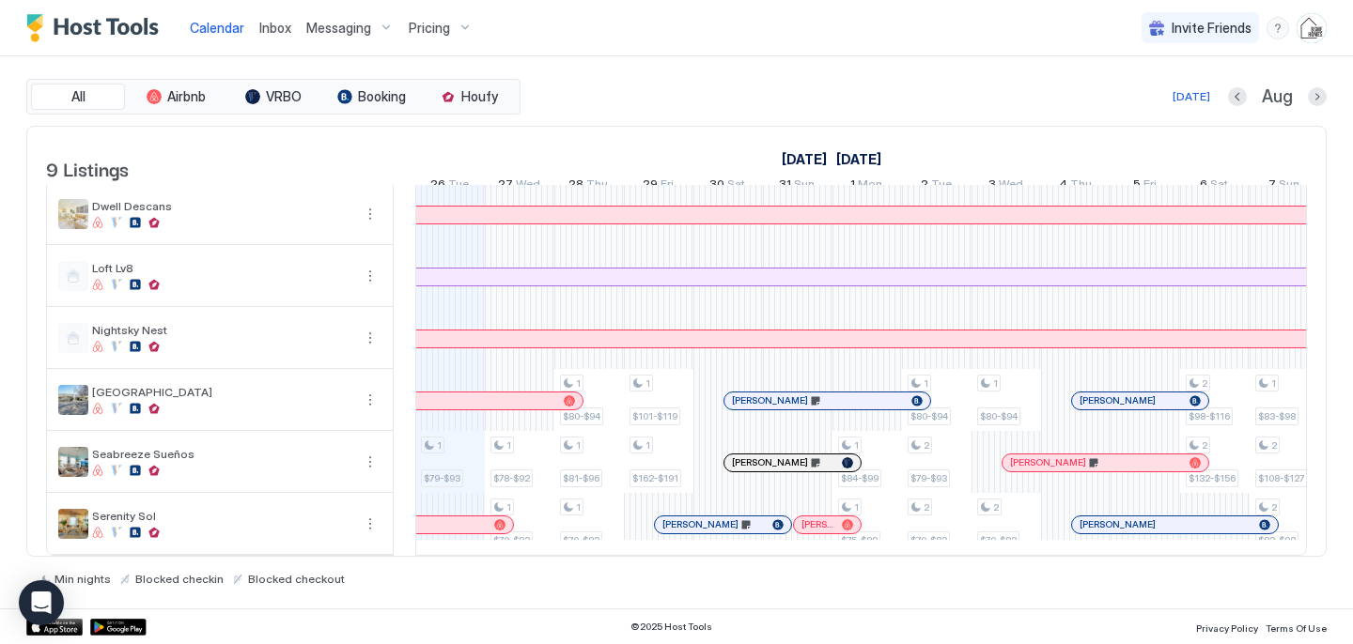
click at [275, 27] on span "Inbox" at bounding box center [275, 28] width 32 height 16
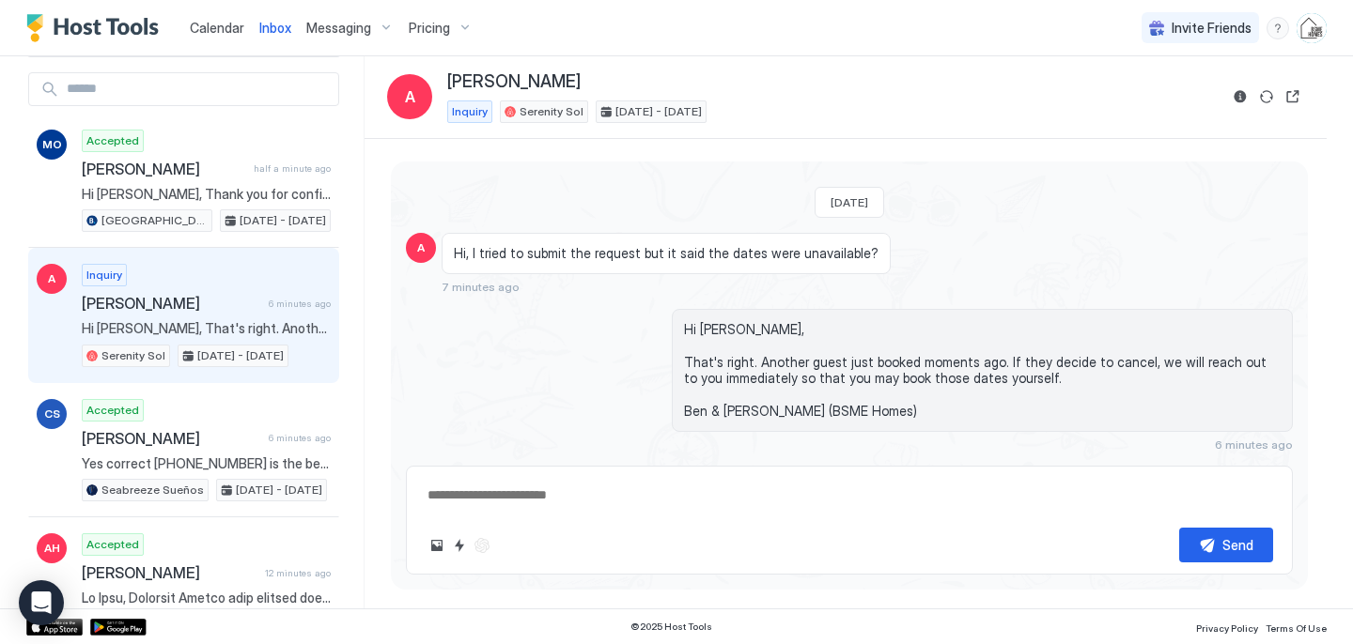
scroll to position [79, 0]
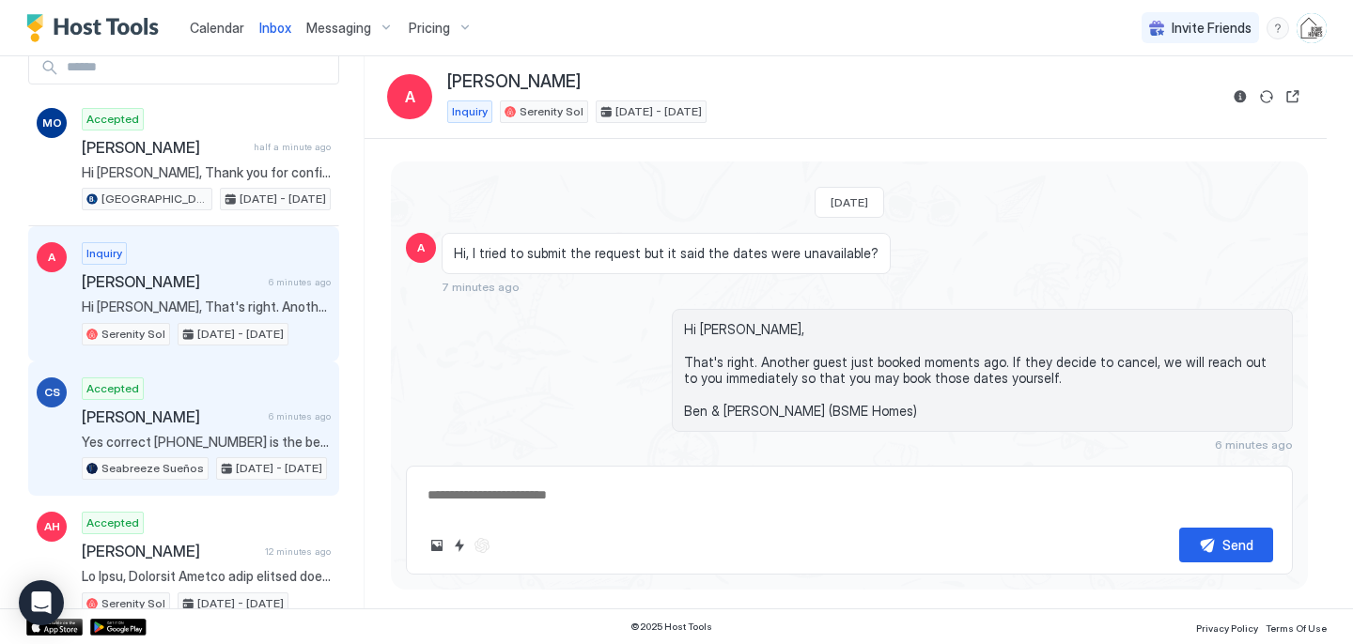
click at [208, 423] on span "[PERSON_NAME]" at bounding box center [171, 417] width 179 height 19
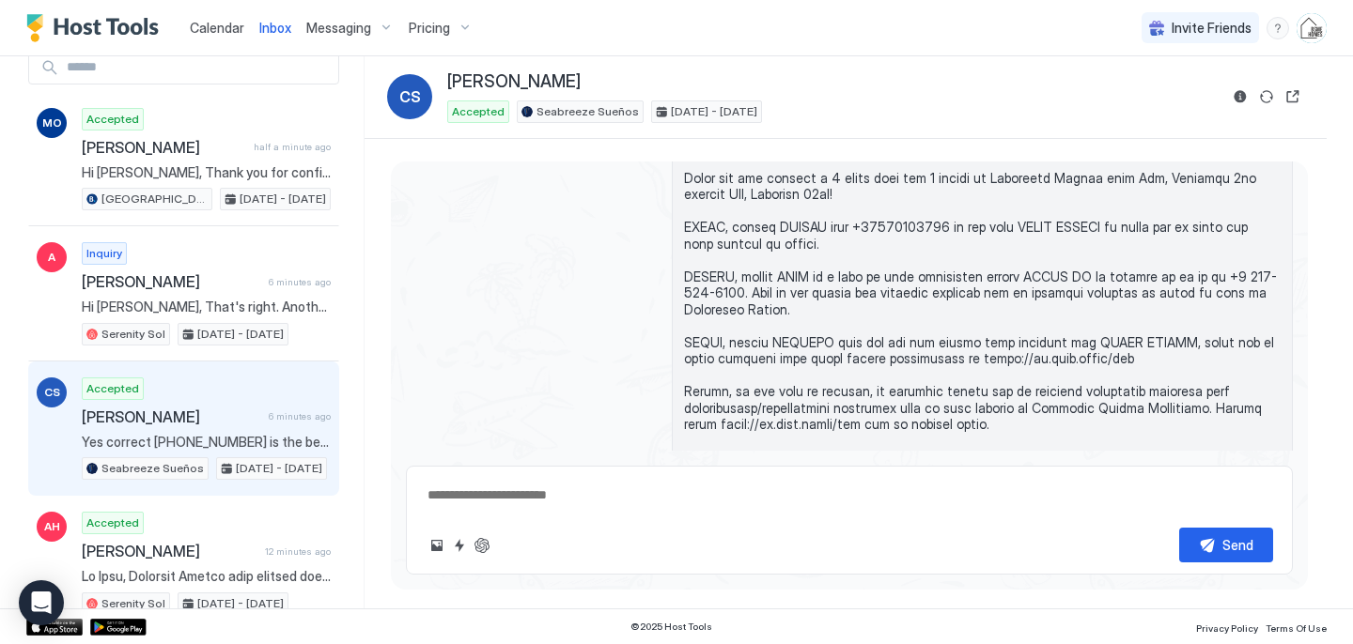
scroll to position [163, 0]
drag, startPoint x: 1118, startPoint y: 356, endPoint x: 953, endPoint y: 355, distance: 164.4
click at [953, 355] on span at bounding box center [982, 325] width 596 height 379
copy span "[URL][DOMAIN_NAME]"
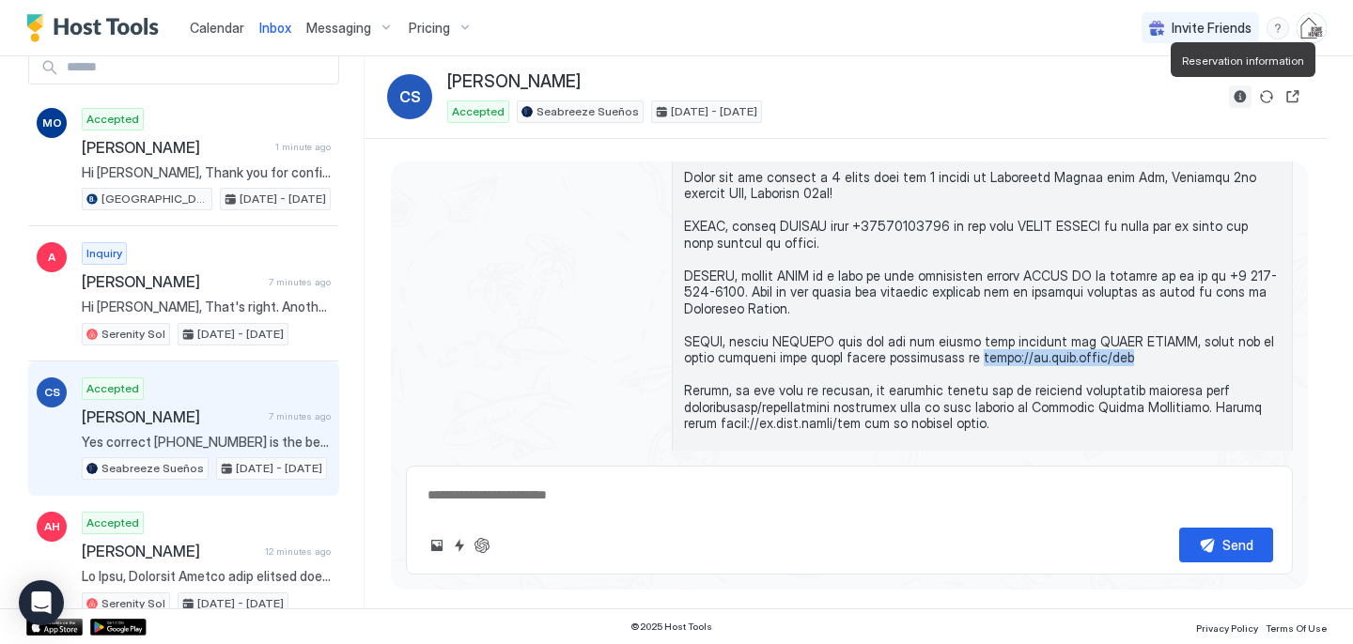
click at [1237, 99] on button "Reservation information" at bounding box center [1240, 96] width 23 height 23
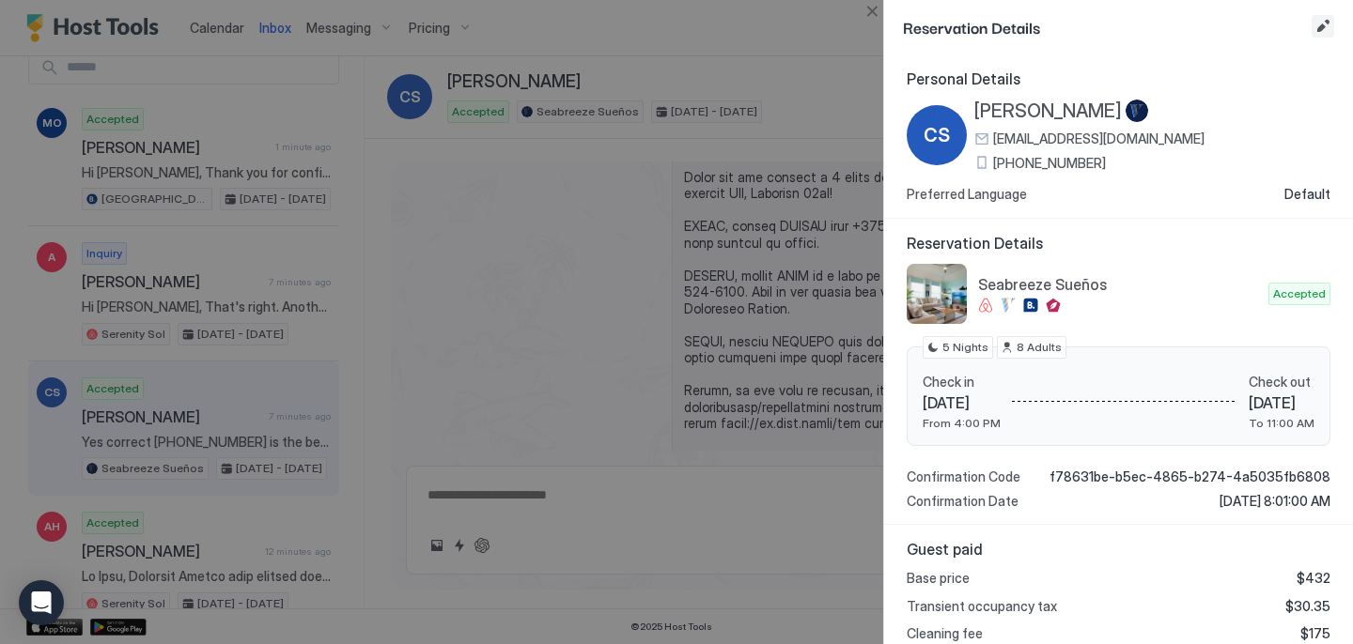
click at [1327, 29] on button "Edit reservation" at bounding box center [1322, 26] width 23 height 23
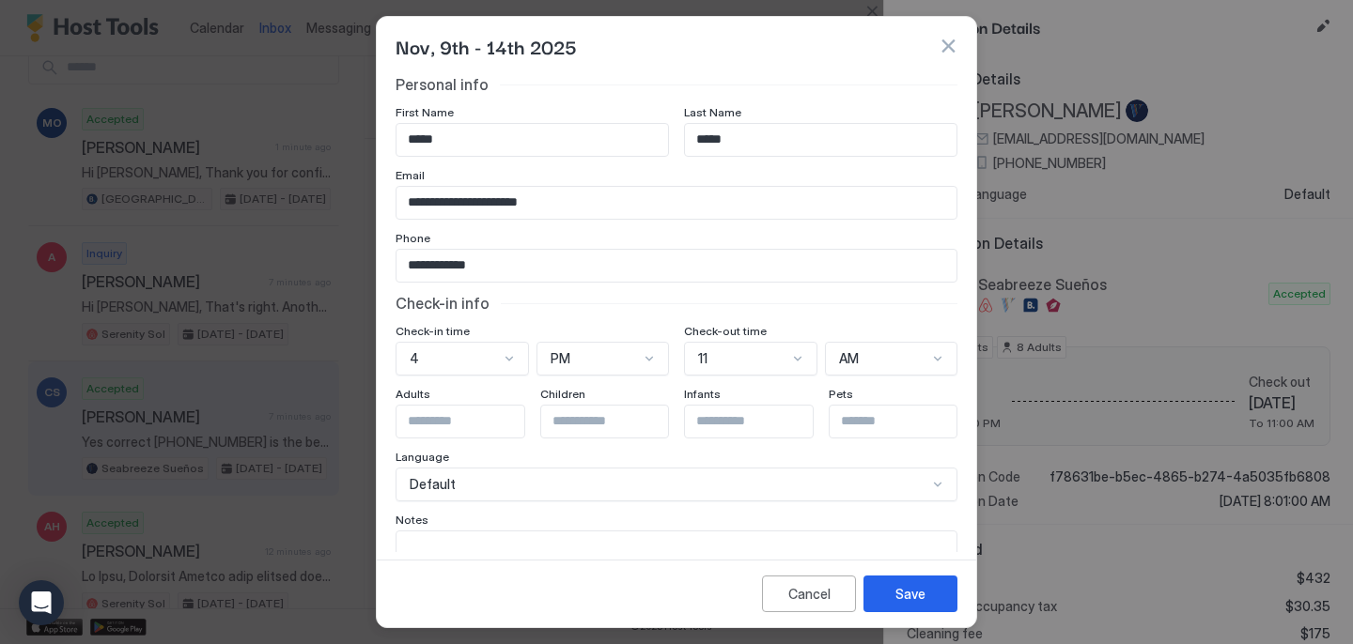
scroll to position [91, 0]
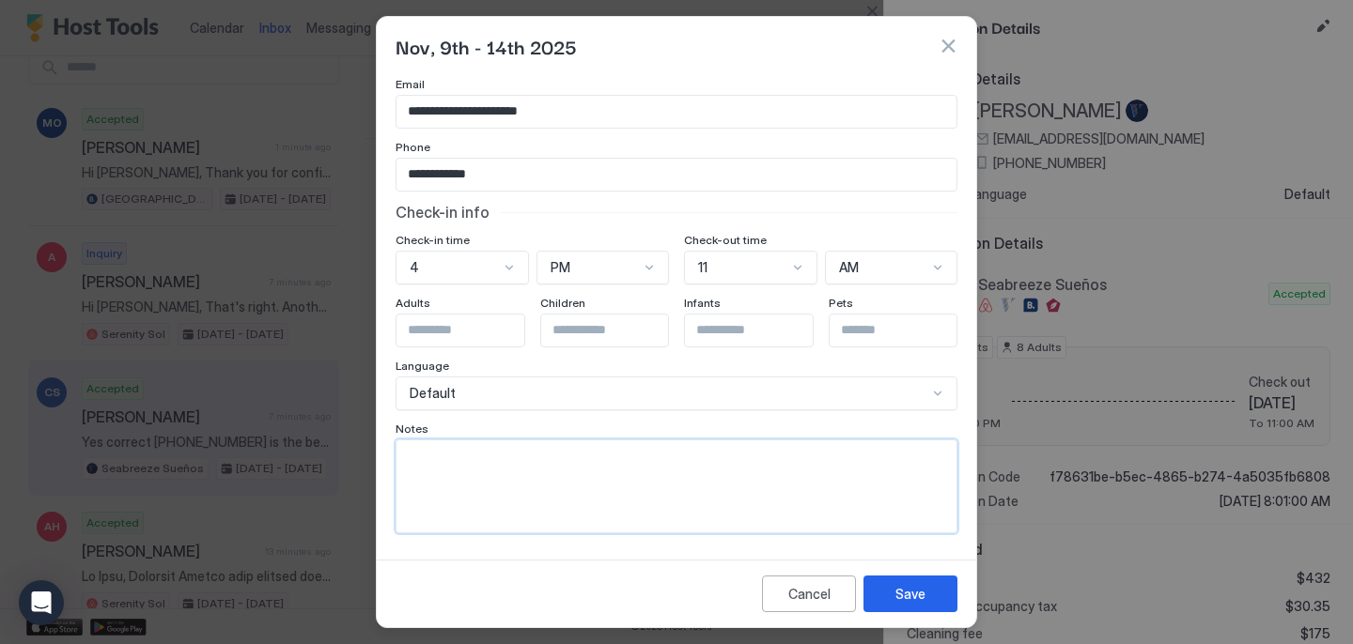
click at [749, 491] on textarea "Input Field" at bounding box center [676, 487] width 560 height 92
type textarea "**********"
click at [926, 587] on button "Save" at bounding box center [910, 594] width 94 height 37
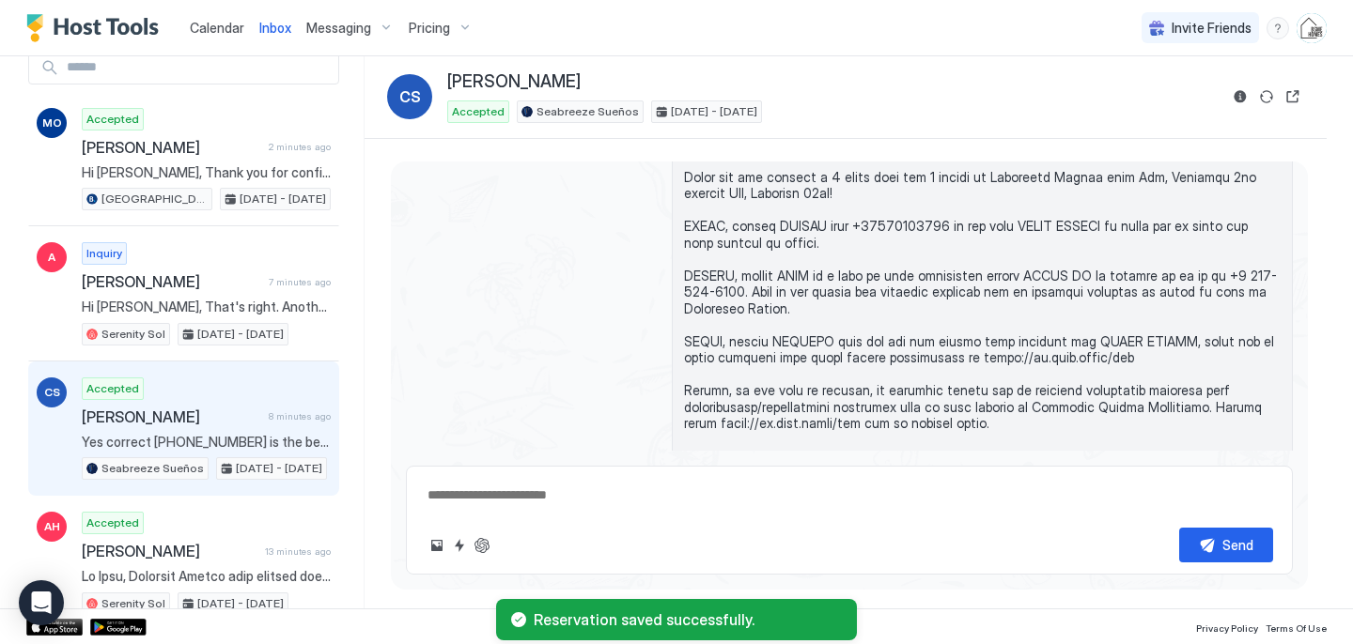
click at [224, 33] on span "Calendar" at bounding box center [217, 28] width 54 height 16
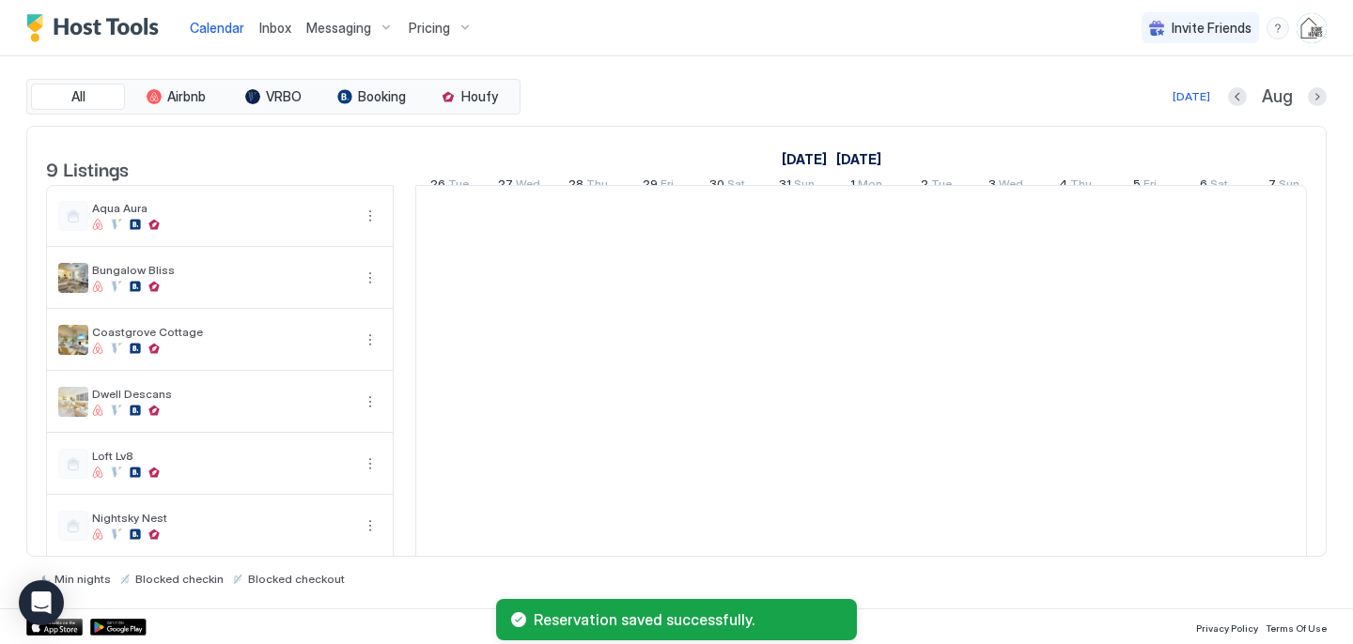
scroll to position [0, 1044]
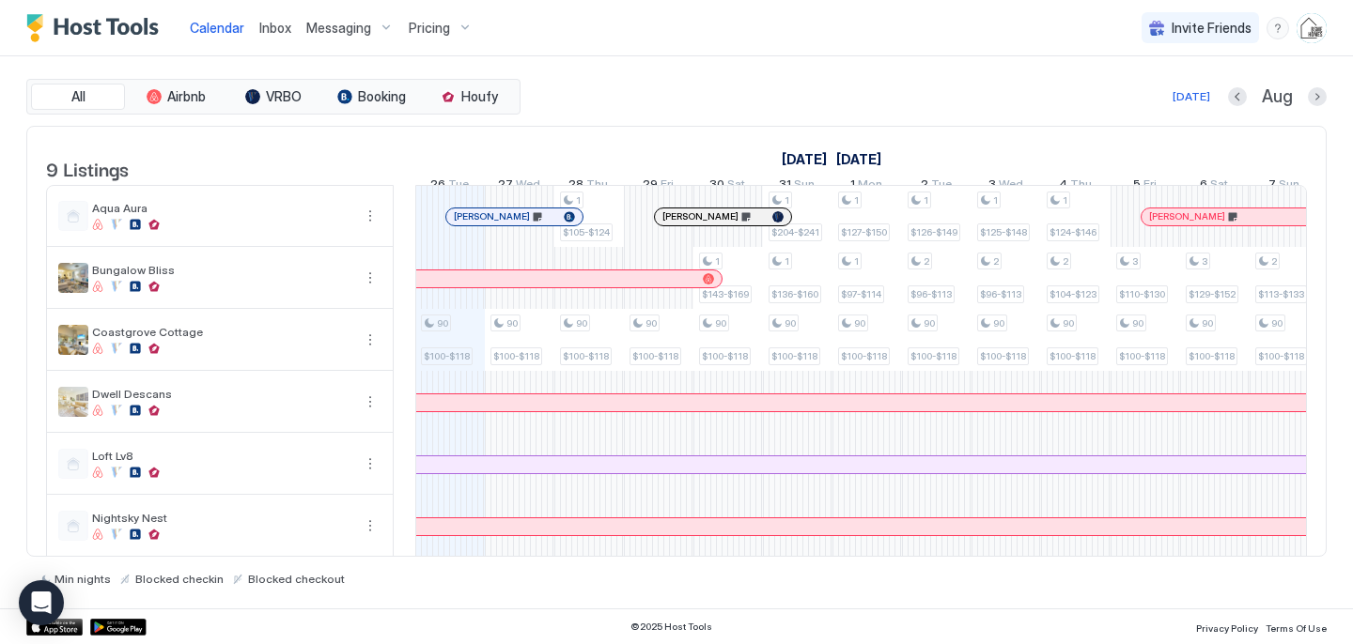
click at [284, 26] on span "Inbox" at bounding box center [275, 28] width 32 height 16
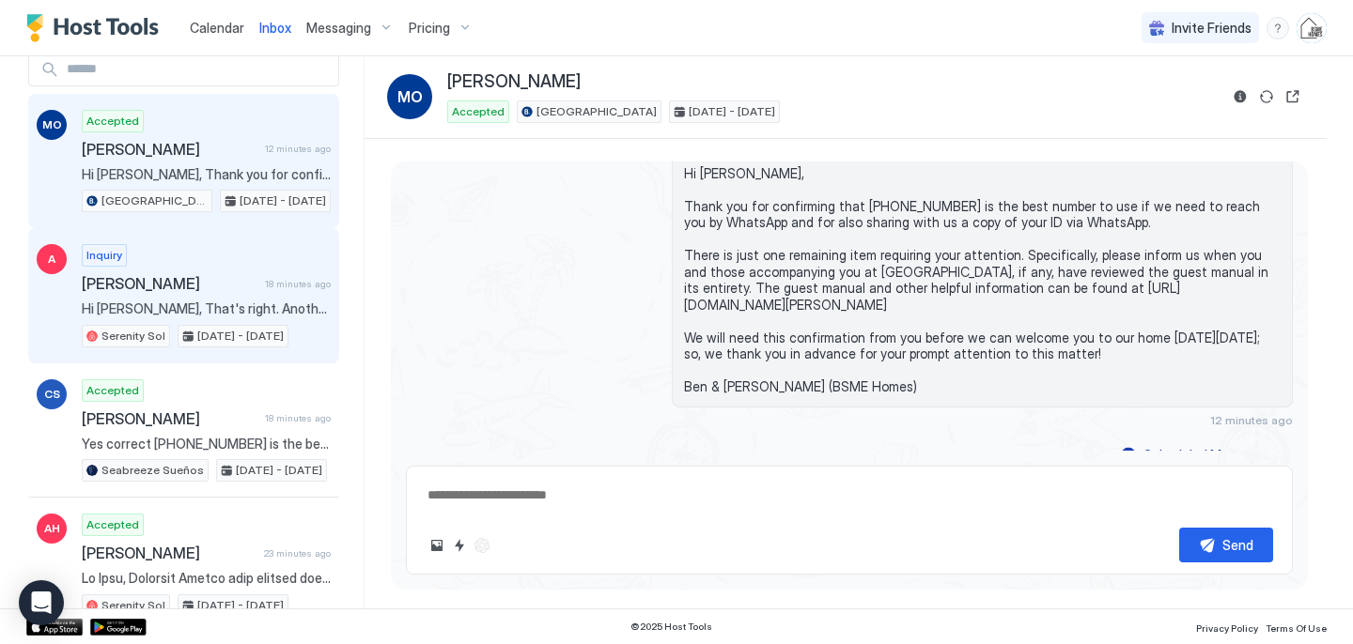
scroll to position [106, 0]
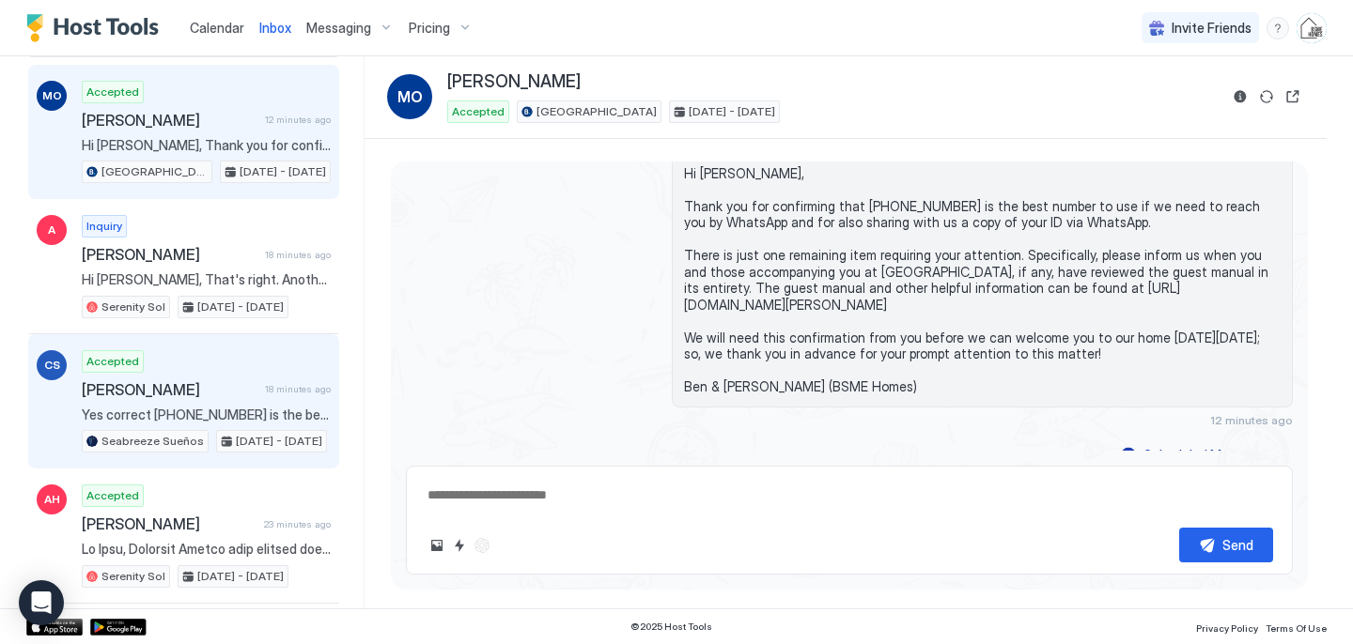
click at [187, 411] on span "Yes correct [PHONE_NUMBER] is the best phone number to reach me." at bounding box center [206, 415] width 249 height 17
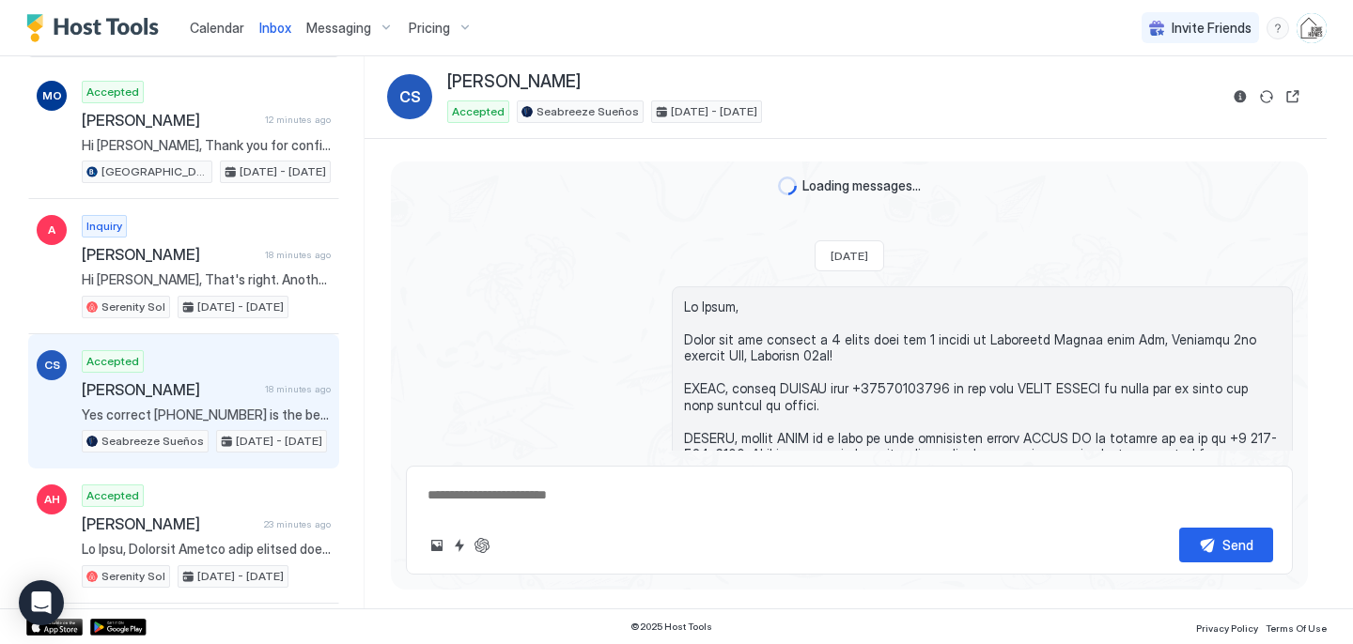
scroll to position [373, 0]
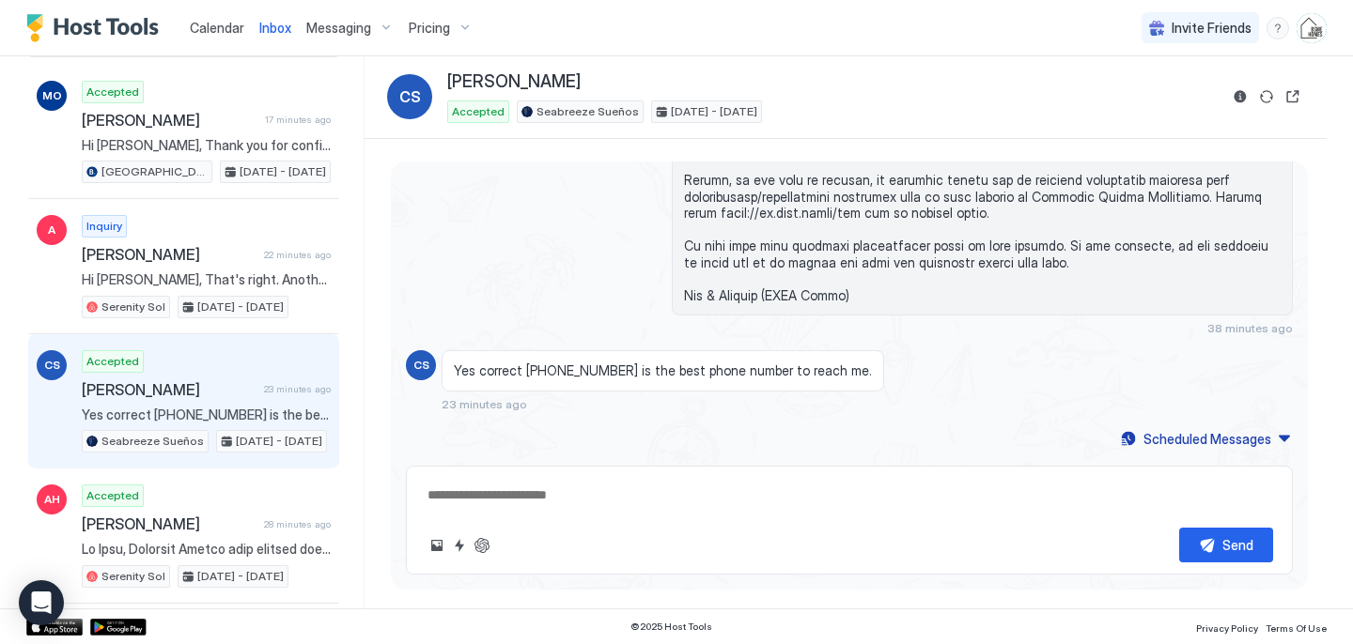
click at [212, 31] on span "Calendar" at bounding box center [217, 28] width 54 height 16
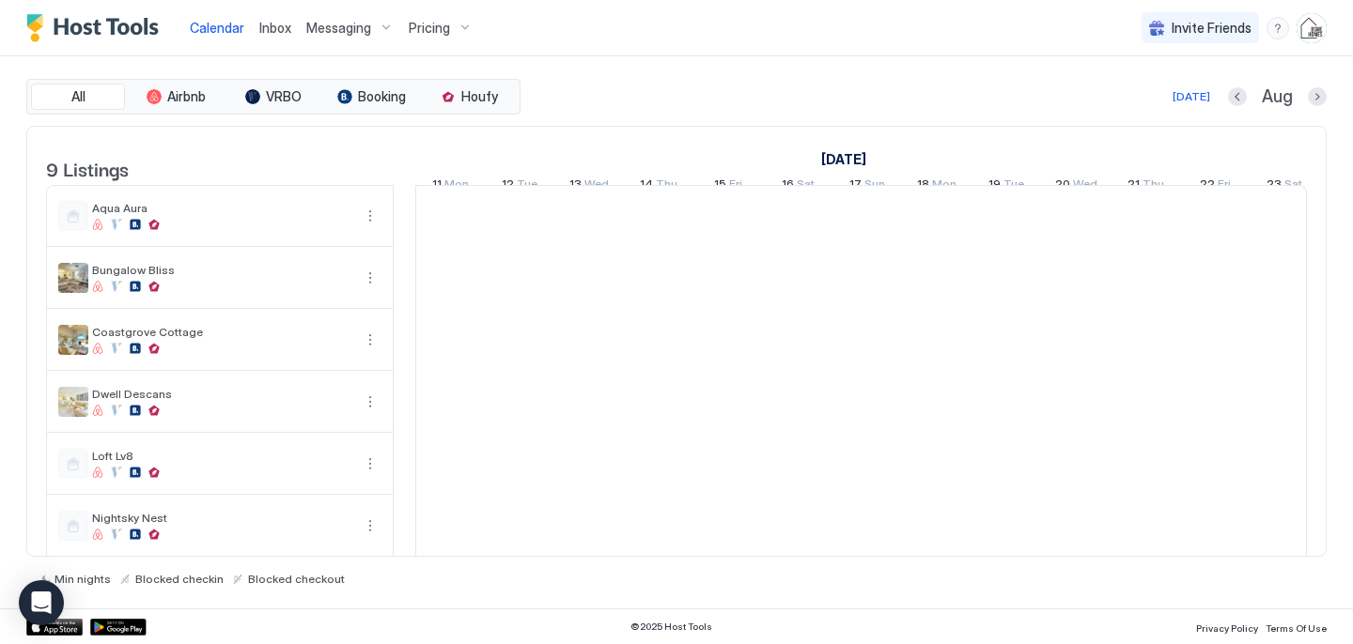
scroll to position [0, 1044]
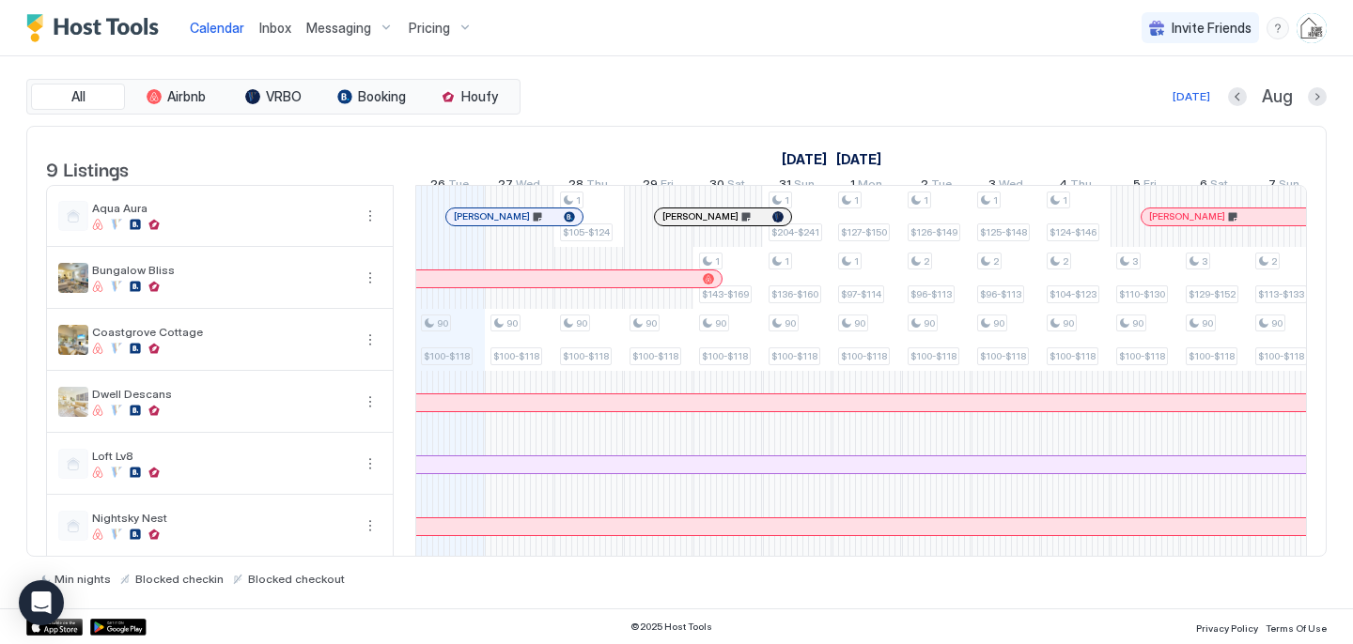
click at [271, 29] on span "Inbox" at bounding box center [275, 28] width 32 height 16
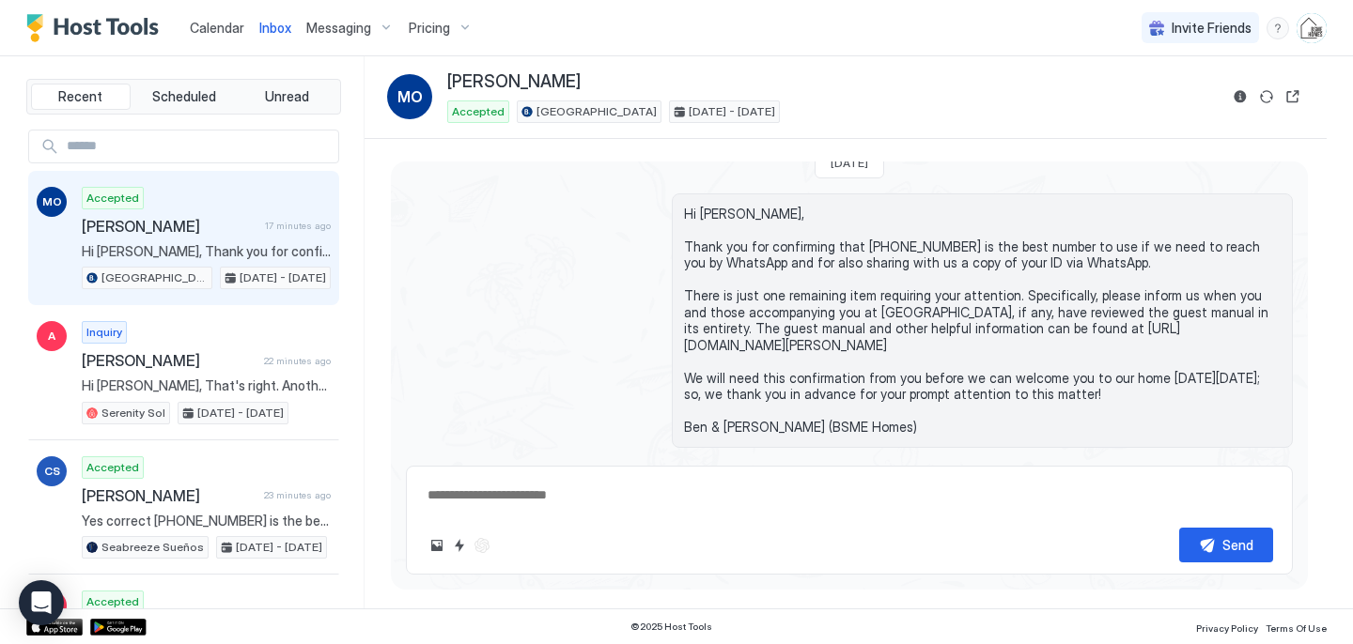
scroll to position [951, 0]
